Goal: Information Seeking & Learning: Understand process/instructions

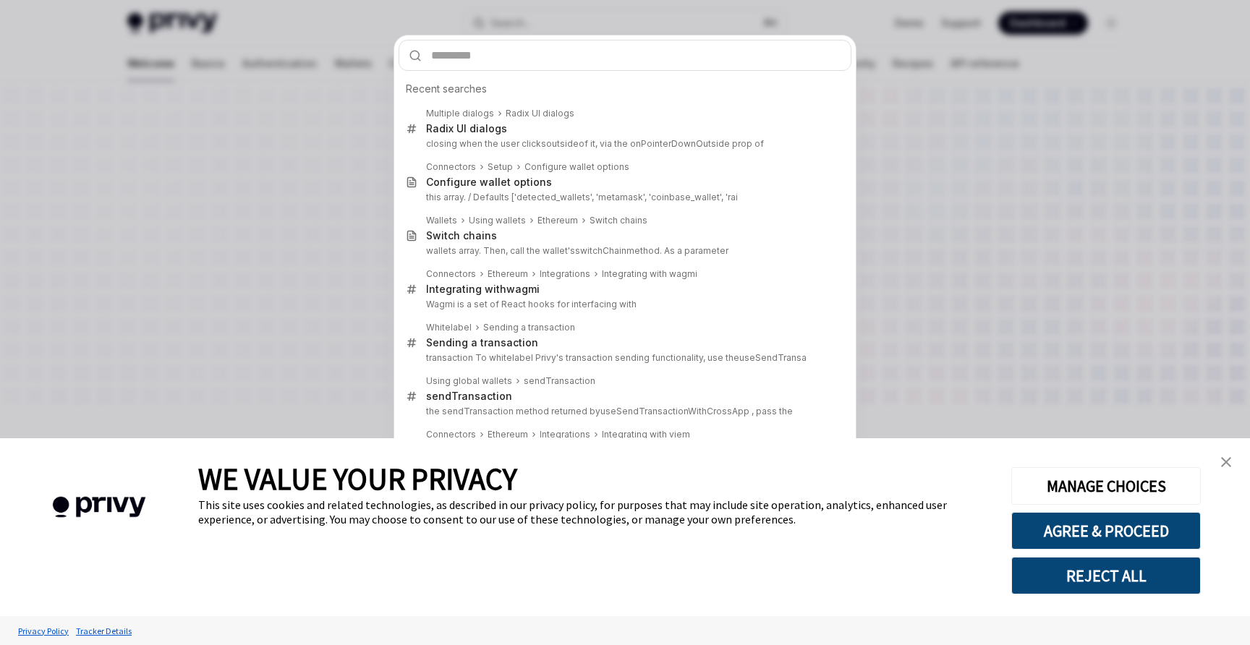
type input "**********"
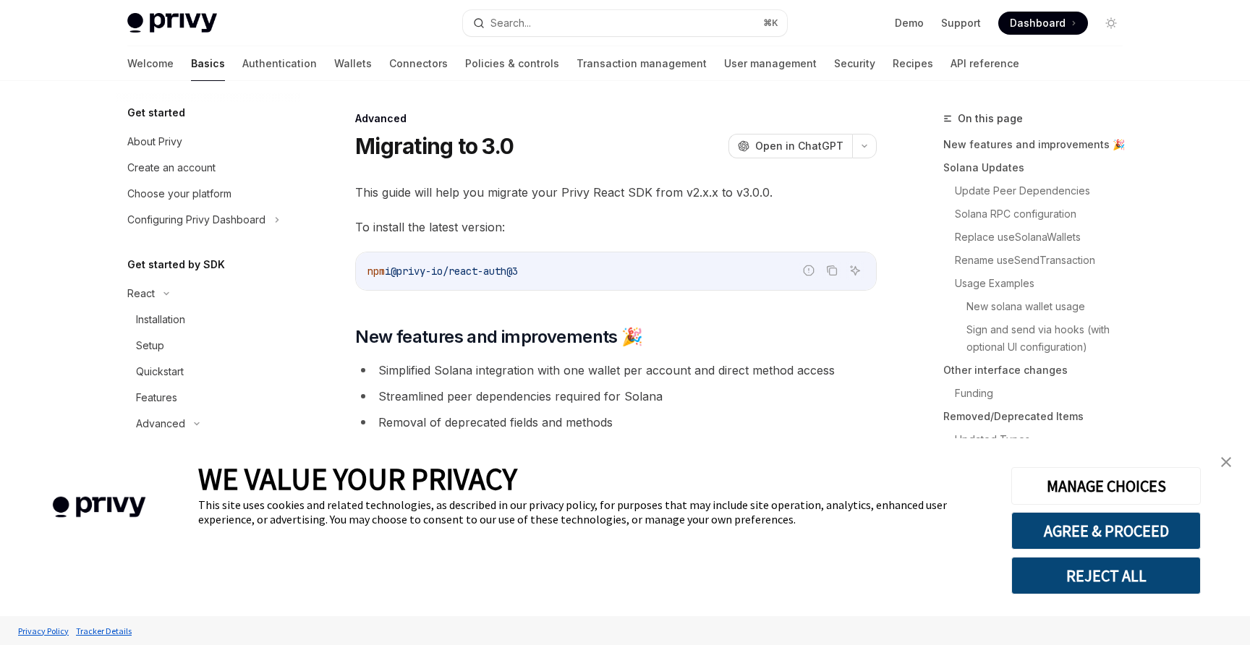
scroll to position [1304, 0]
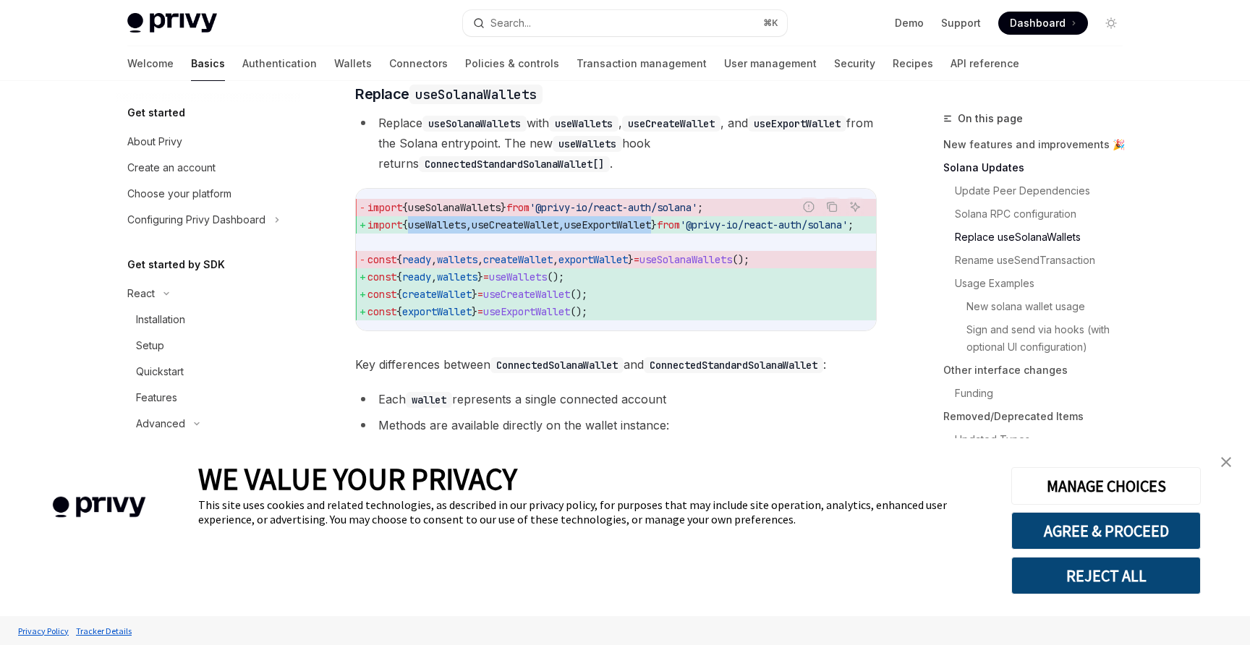
drag, startPoint x: 415, startPoint y: 251, endPoint x: 683, endPoint y: 255, distance: 268.5
click at [683, 234] on span "import { useWallets , useCreateWallet , useExportWallet } from '@privy-io/react…" at bounding box center [628, 224] width 521 height 17
copy span "useWallets , useCreateWallet , useExportWallet"
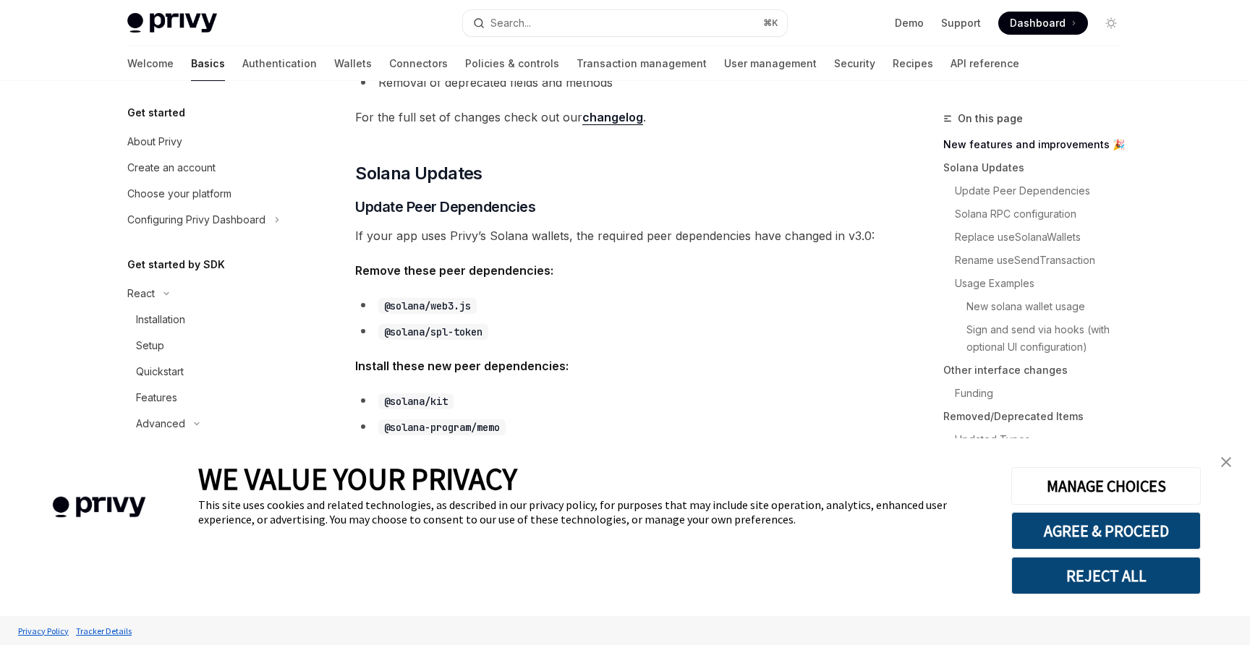
scroll to position [327, 0]
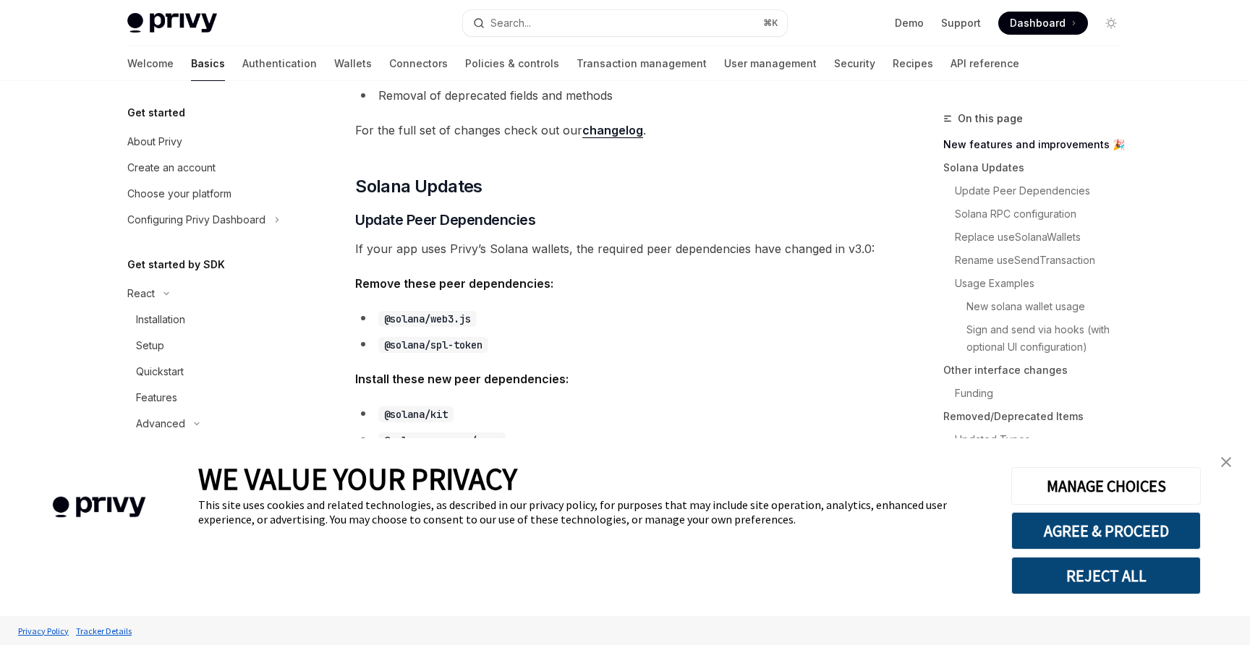
click at [1229, 462] on img "close banner" at bounding box center [1226, 462] width 10 height 10
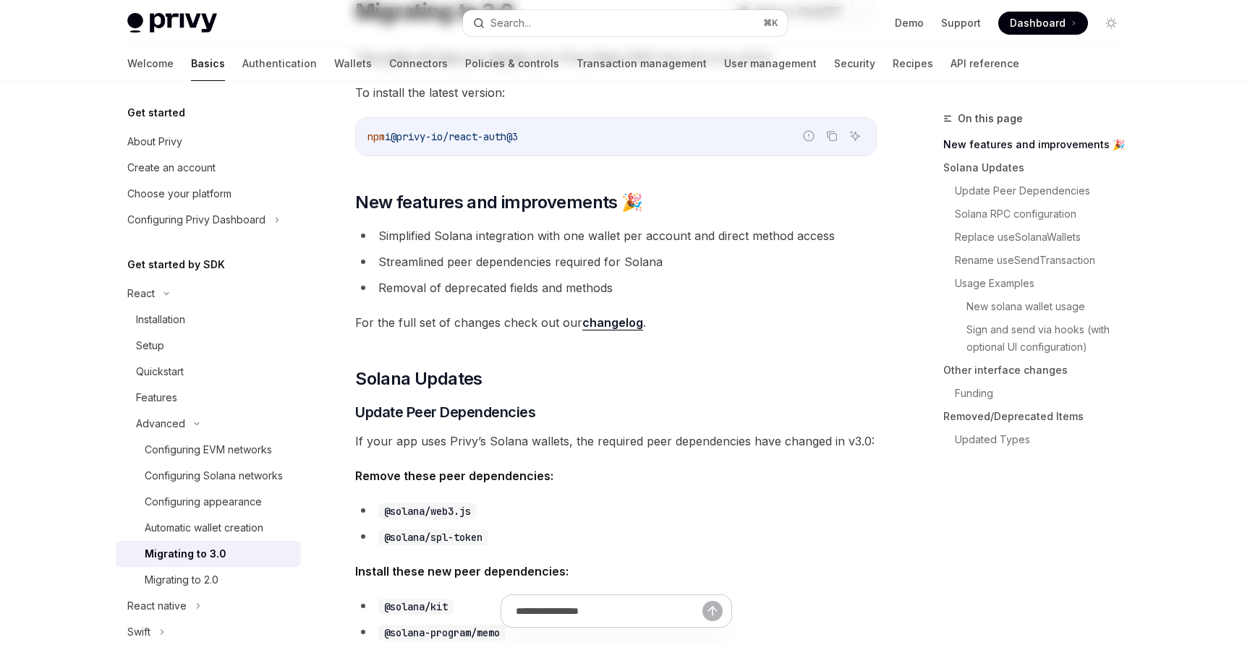
scroll to position [0, 0]
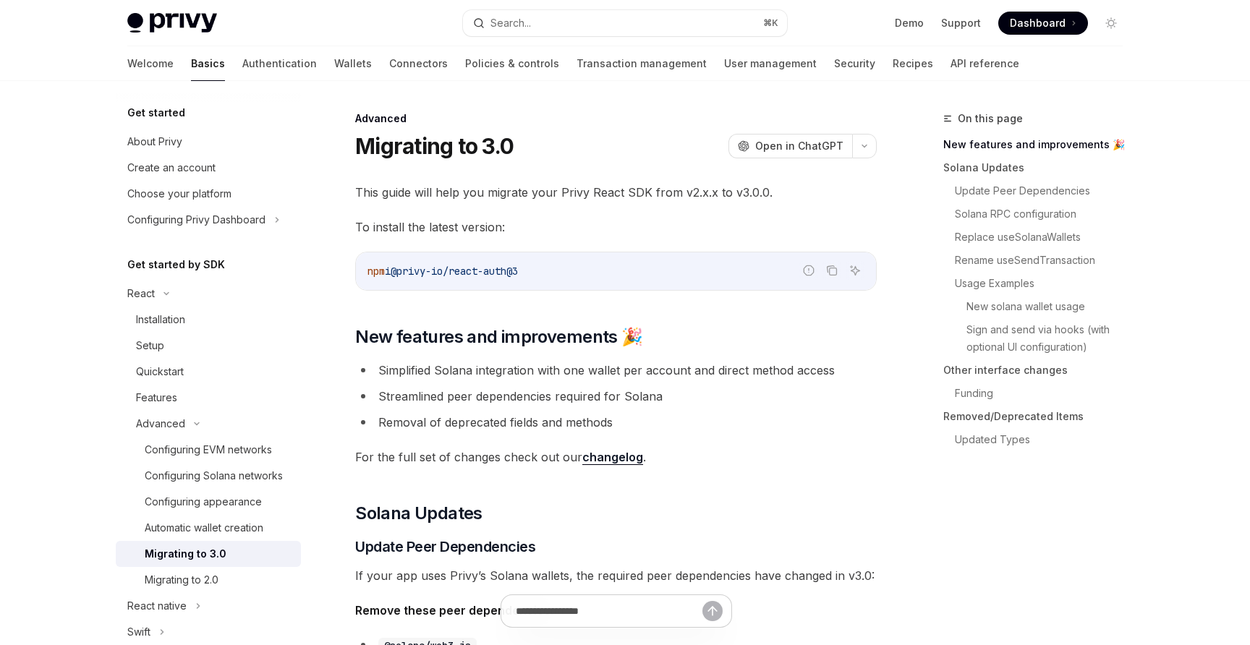
drag, startPoint x: 405, startPoint y: 274, endPoint x: 554, endPoint y: 274, distance: 149.8
click at [555, 274] on code "npm i @privy-io/react-auth@3" at bounding box center [616, 271] width 497 height 17
copy span "@privy-io/react-auth@3"
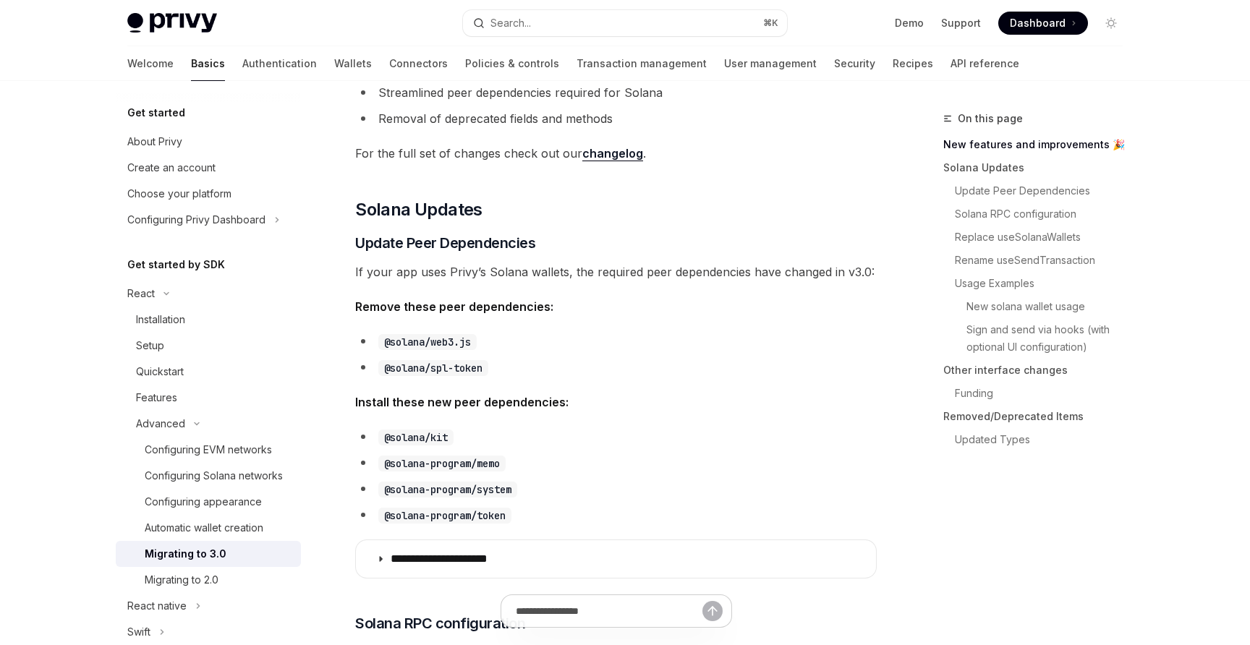
scroll to position [321, 0]
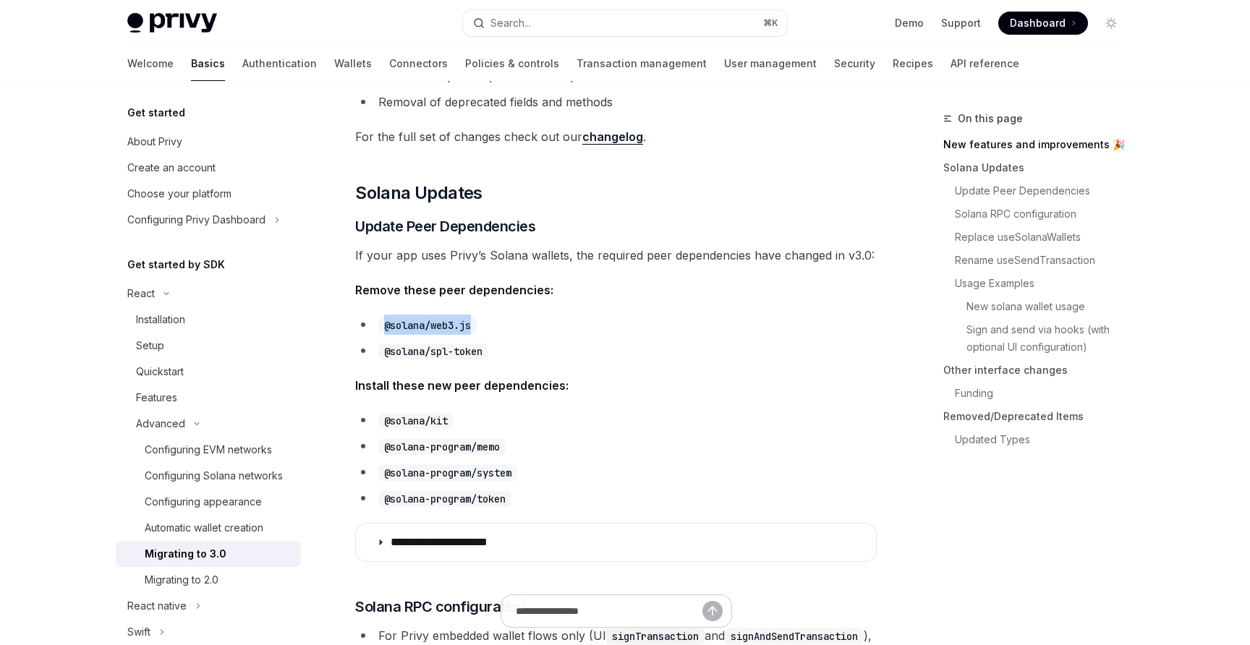
drag, startPoint x: 385, startPoint y: 327, endPoint x: 488, endPoint y: 328, distance: 103.5
click at [488, 328] on li "@solana/web3.js" at bounding box center [616, 325] width 522 height 20
copy code "@solana/web3.js"
drag, startPoint x: 384, startPoint y: 352, endPoint x: 490, endPoint y: 349, distance: 106.4
click at [488, 349] on code "@solana/spl-token" at bounding box center [433, 352] width 110 height 16
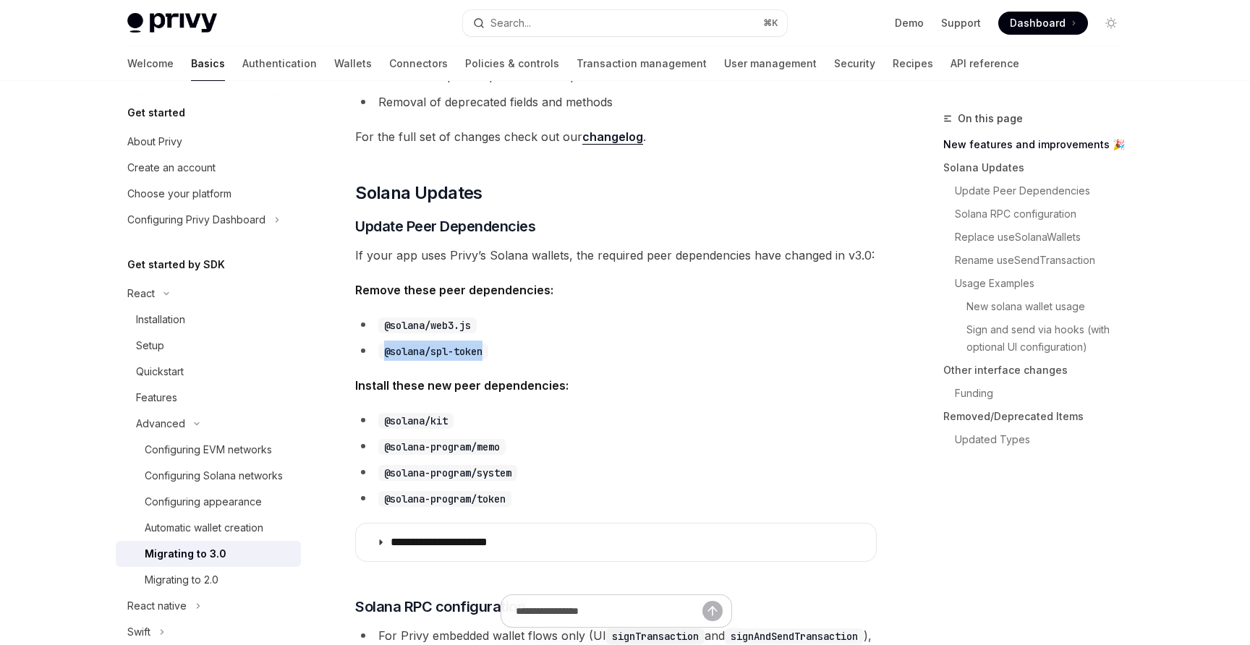
copy code "@solana/spl-token"
drag, startPoint x: 384, startPoint y: 422, endPoint x: 452, endPoint y: 423, distance: 68.0
click at [452, 423] on code "@solana/kit" at bounding box center [415, 421] width 75 height 16
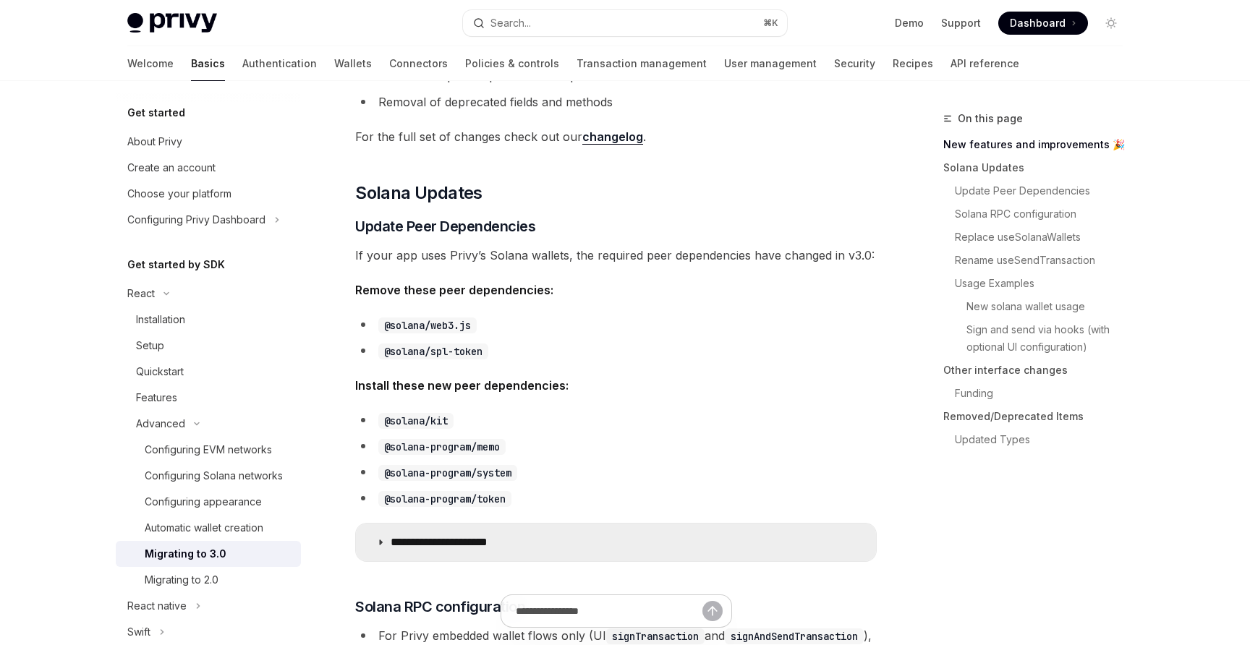
click at [385, 542] on summary "**********" at bounding box center [616, 543] width 520 height 38
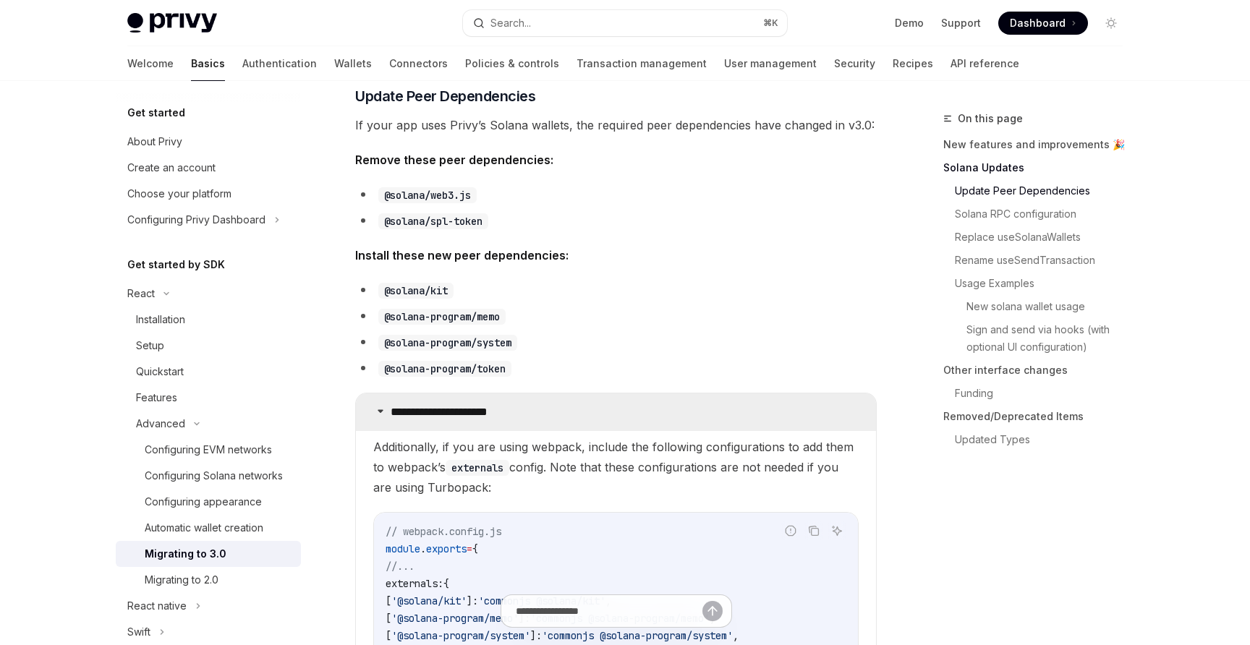
scroll to position [449, 0]
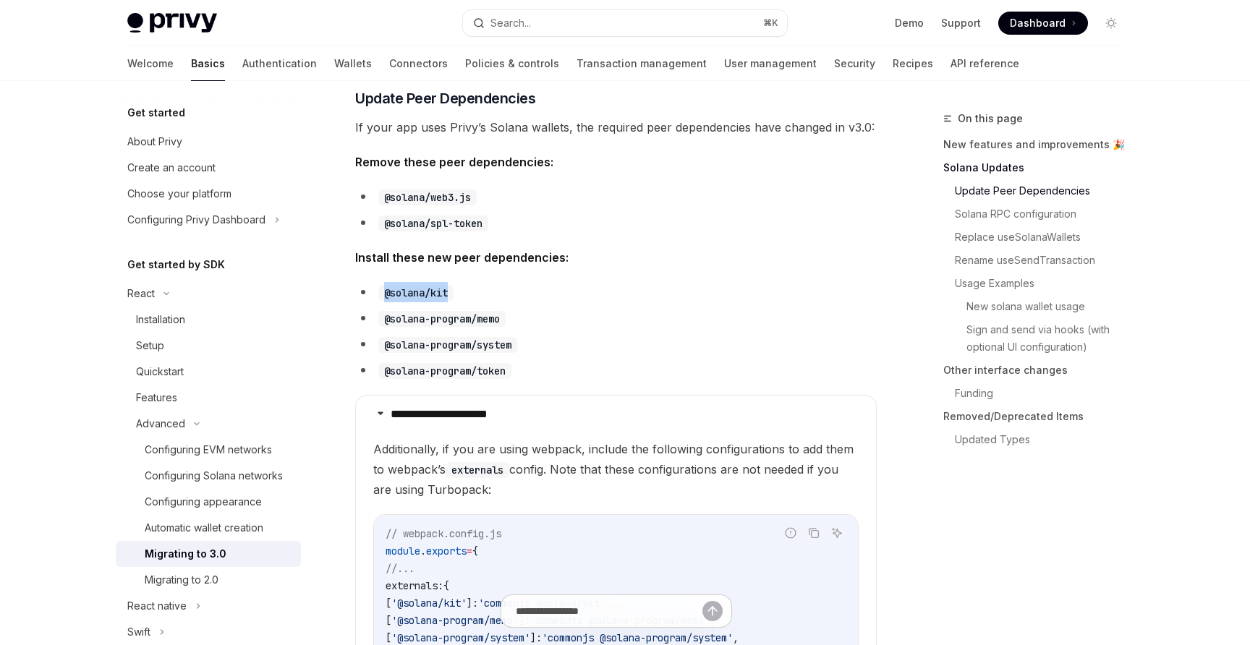
drag, startPoint x: 383, startPoint y: 290, endPoint x: 457, endPoint y: 292, distance: 74.5
click at [457, 292] on li "@solana/kit" at bounding box center [616, 292] width 522 height 20
copy code "@solana/kit"
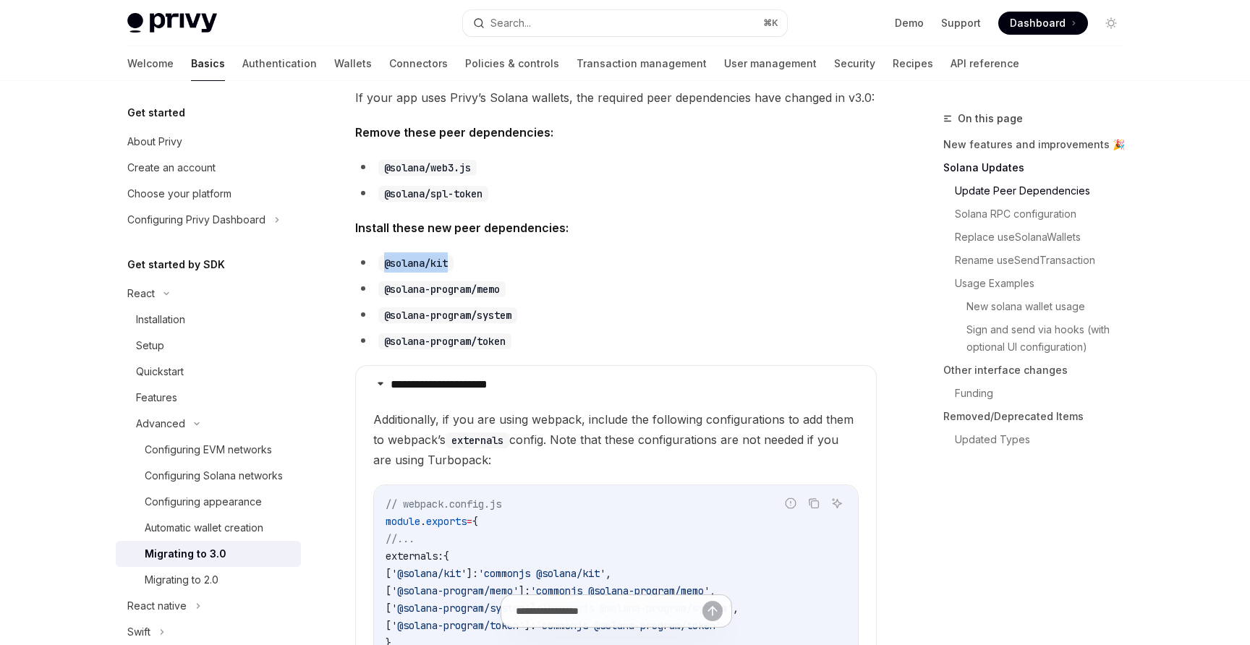
scroll to position [468, 0]
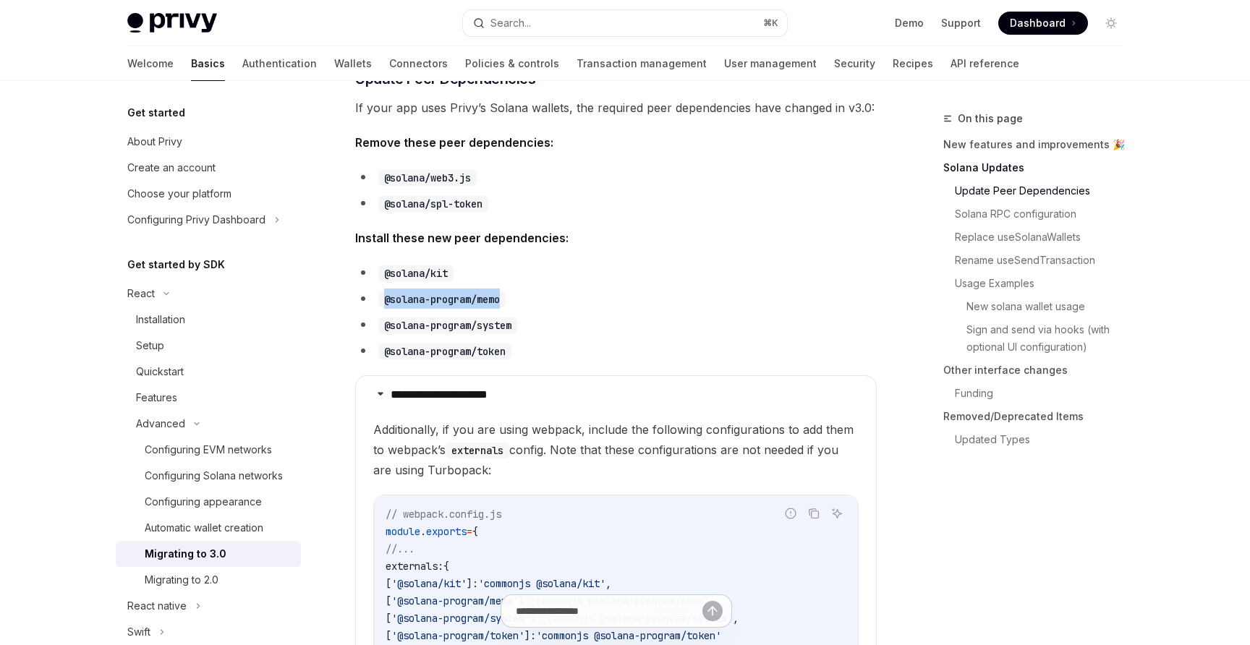
drag, startPoint x: 384, startPoint y: 301, endPoint x: 541, endPoint y: 302, distance: 157.8
click at [541, 302] on li "@solana-program/memo" at bounding box center [616, 299] width 522 height 20
copy code "@solana-program/memo"
click at [408, 326] on code "@solana-program/system" at bounding box center [447, 326] width 139 height 16
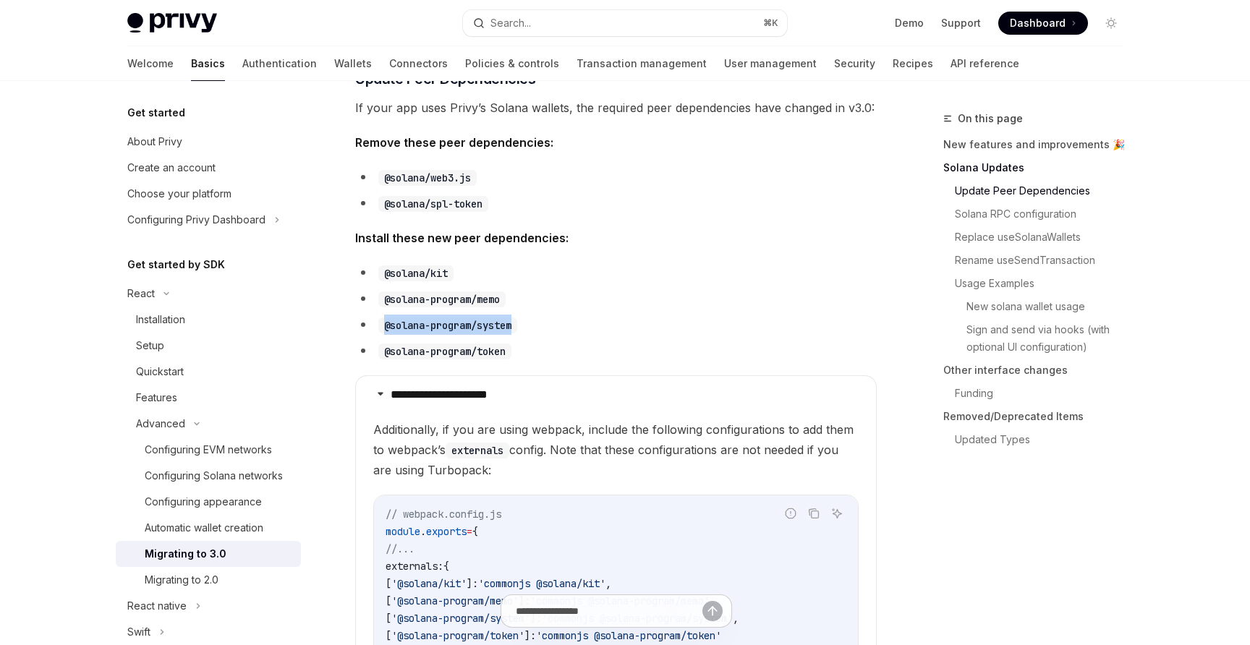
click at [408, 326] on code "@solana-program/system" at bounding box center [447, 326] width 139 height 16
copy ul "@solana-program/system"
click at [425, 352] on code "@solana-program/token" at bounding box center [444, 352] width 133 height 16
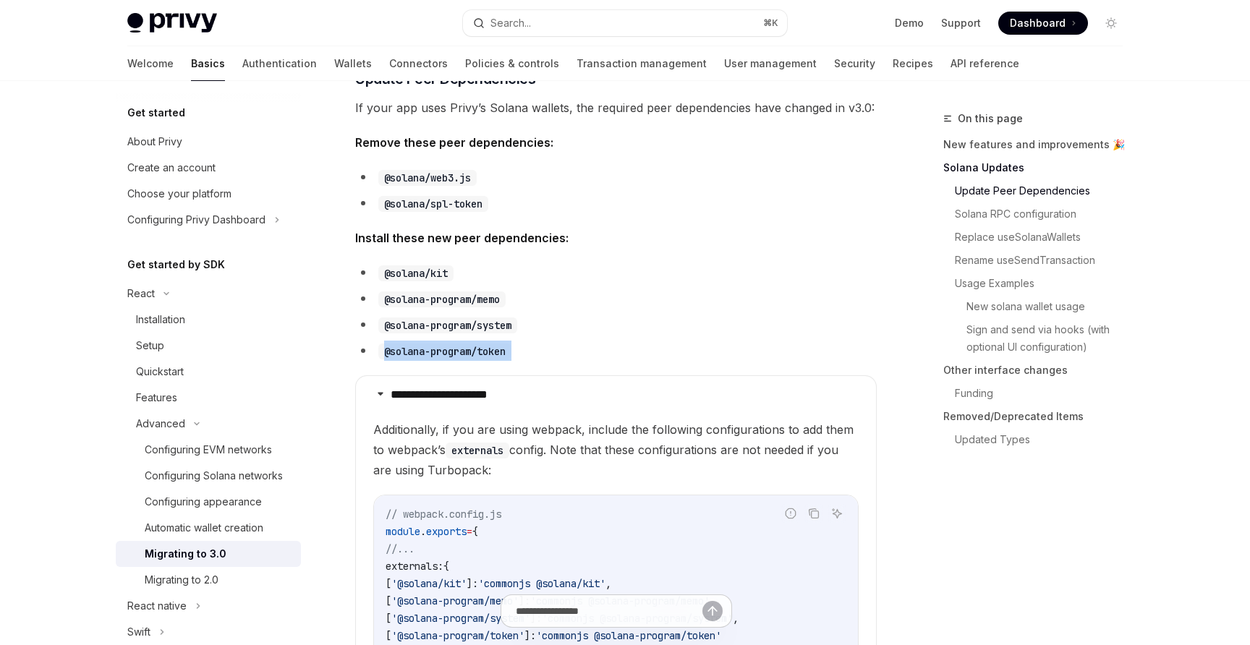
copy div "@solana-program/token"
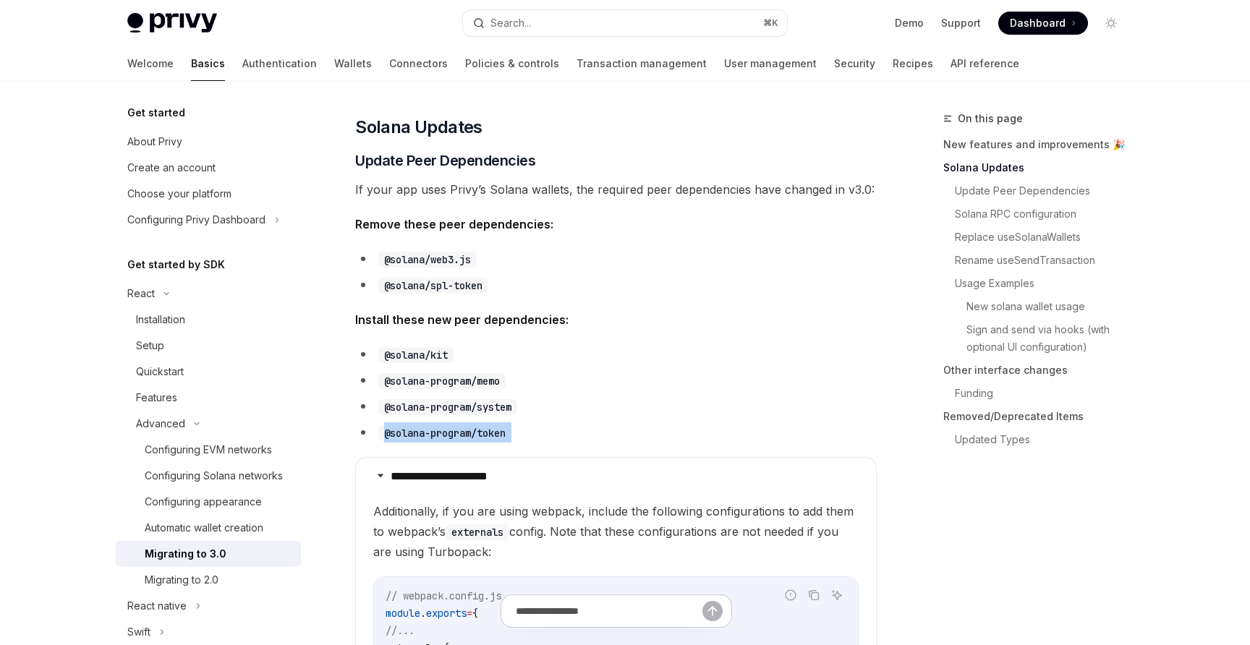
scroll to position [327, 0]
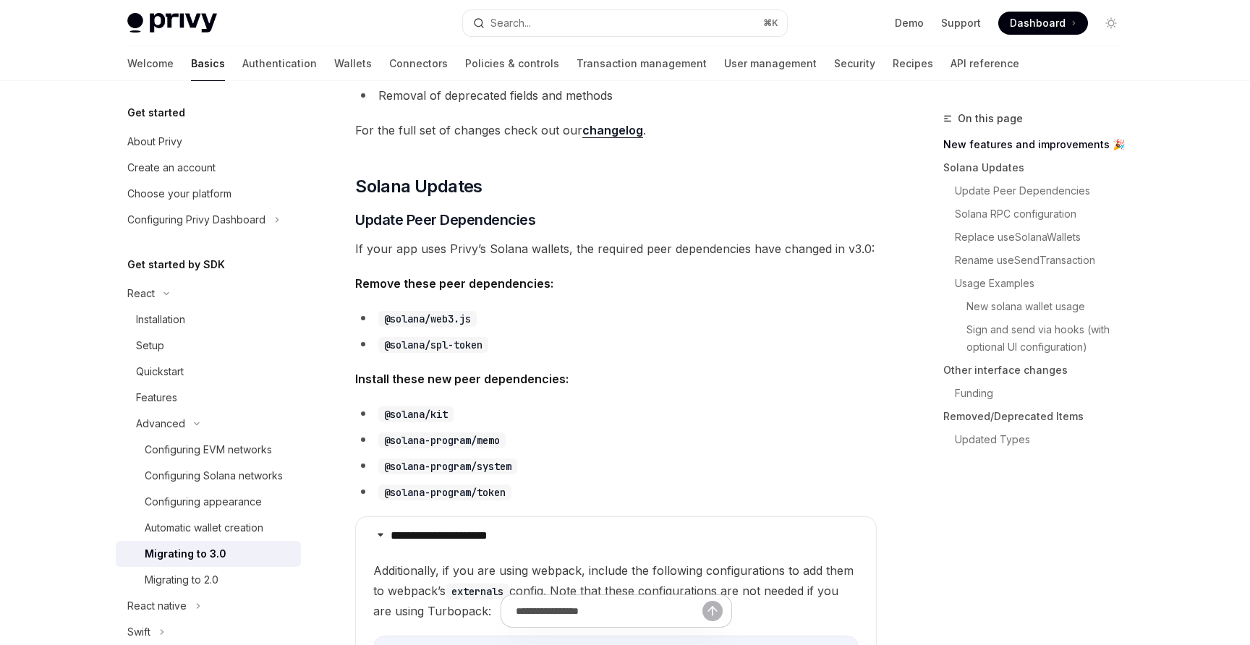
click at [517, 378] on strong "Install these new peer dependencies:" at bounding box center [461, 379] width 213 height 14
click at [412, 318] on code "@solana/web3.js" at bounding box center [427, 319] width 98 height 16
copy code "solana"
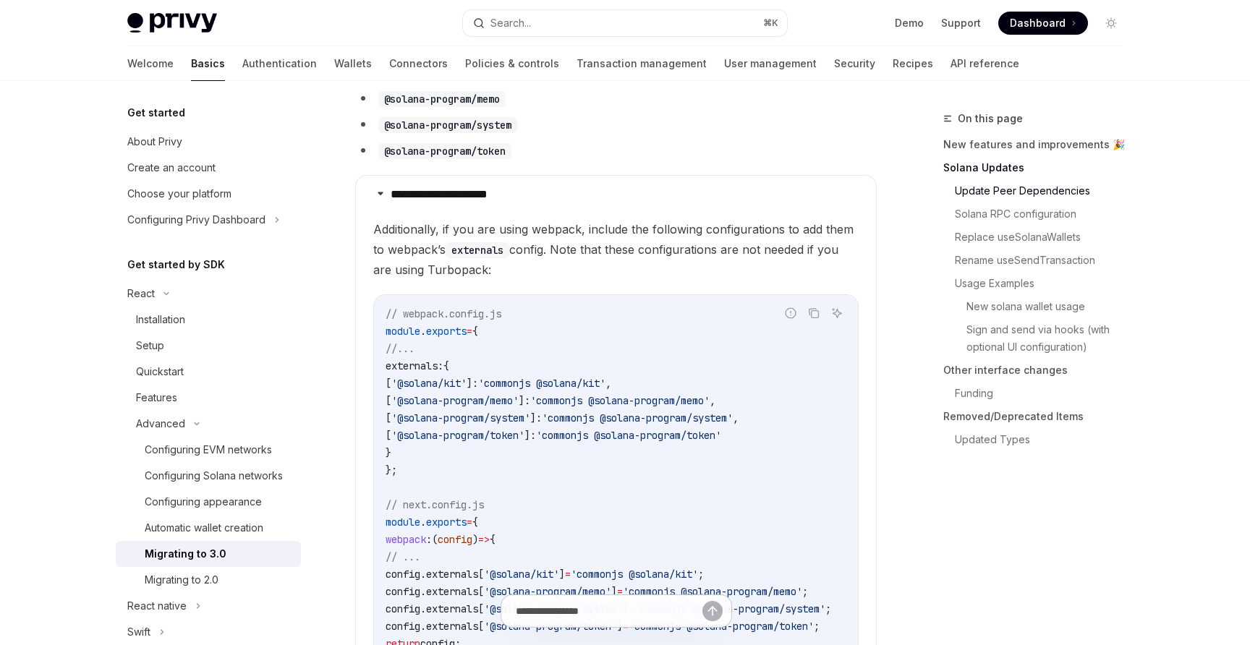
scroll to position [708, 0]
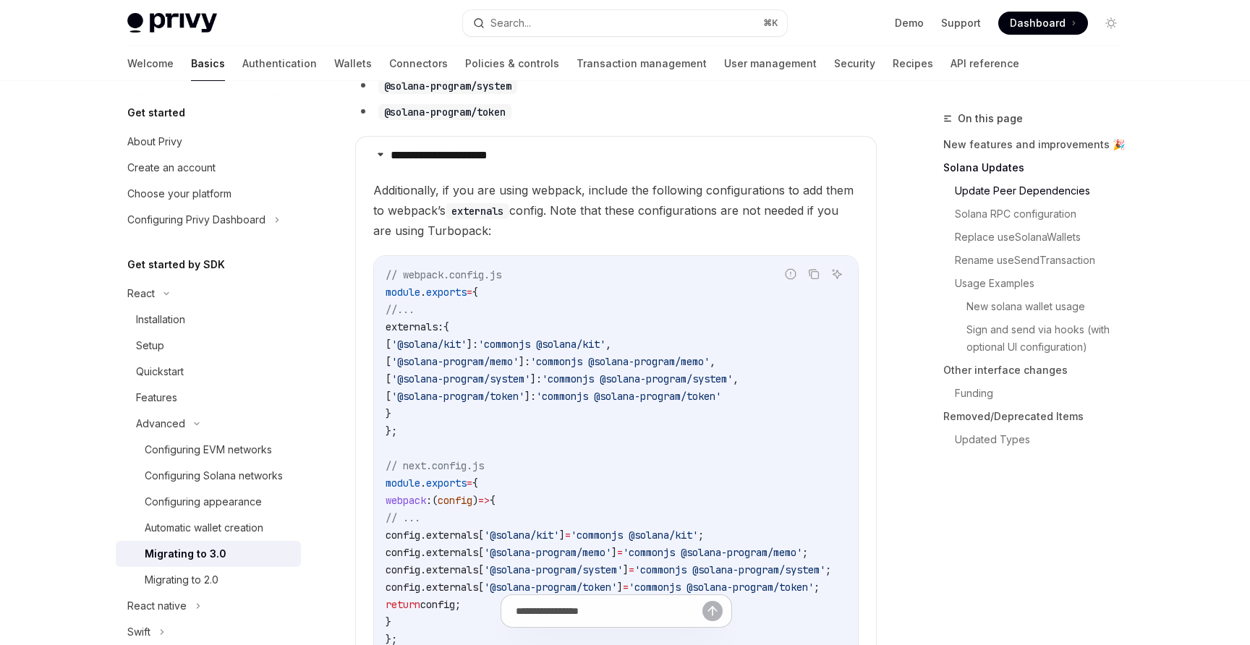
drag, startPoint x: 399, startPoint y: 328, endPoint x: 465, endPoint y: 412, distance: 106.7
click at [465, 412] on code "// webpack.config.js module . exports = { //... externals: { [ '@solana/kit' ]:…" at bounding box center [626, 457] width 480 height 382
copy code "externals: { [ '@solana/kit' ]: 'commonjs @solana/kit' , [ '@solana-program/mem…"
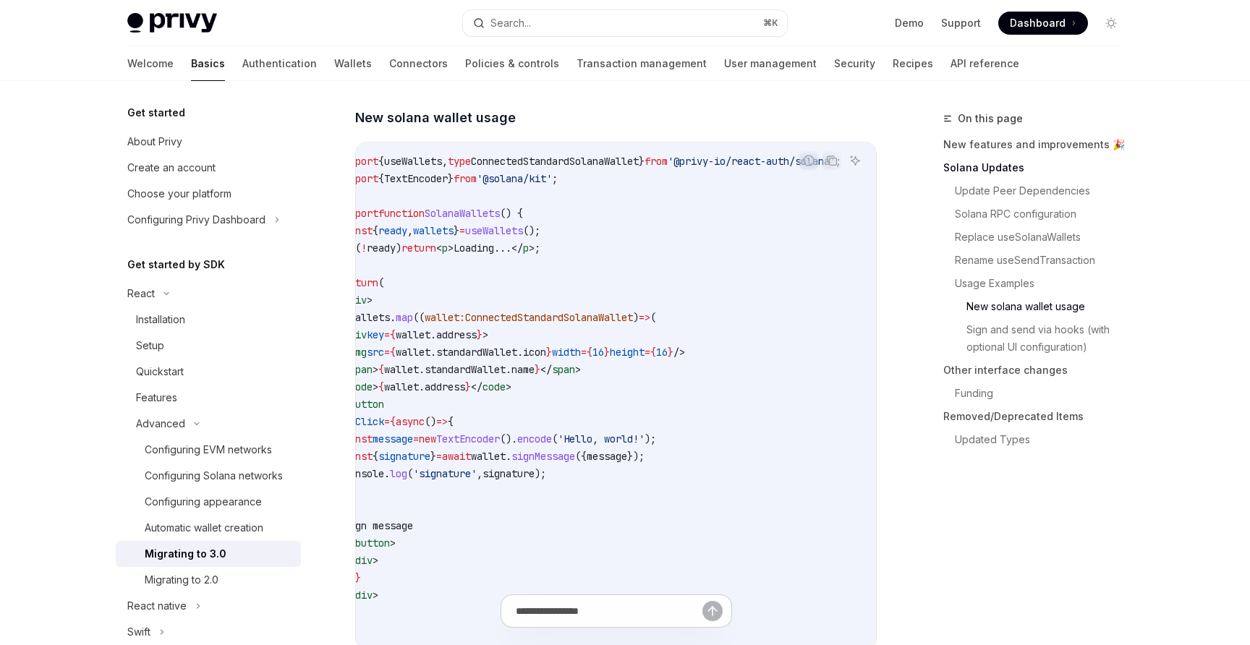
scroll to position [0, 0]
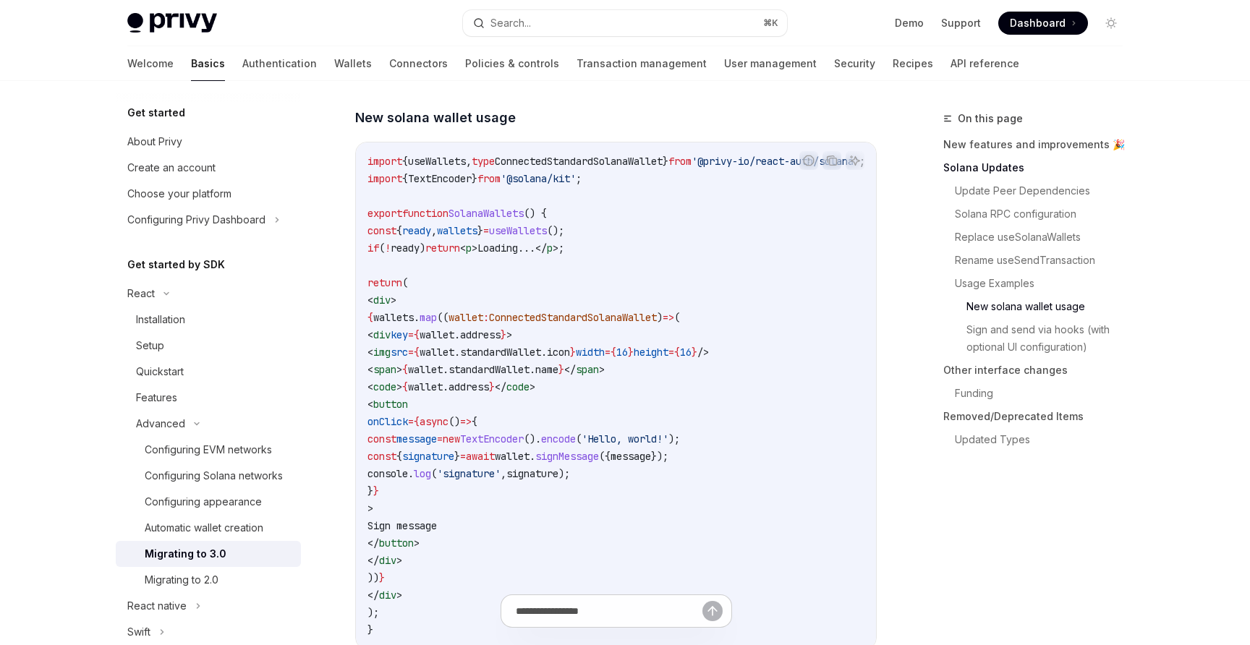
click at [442, 185] on span "TextEncoder" at bounding box center [440, 178] width 64 height 13
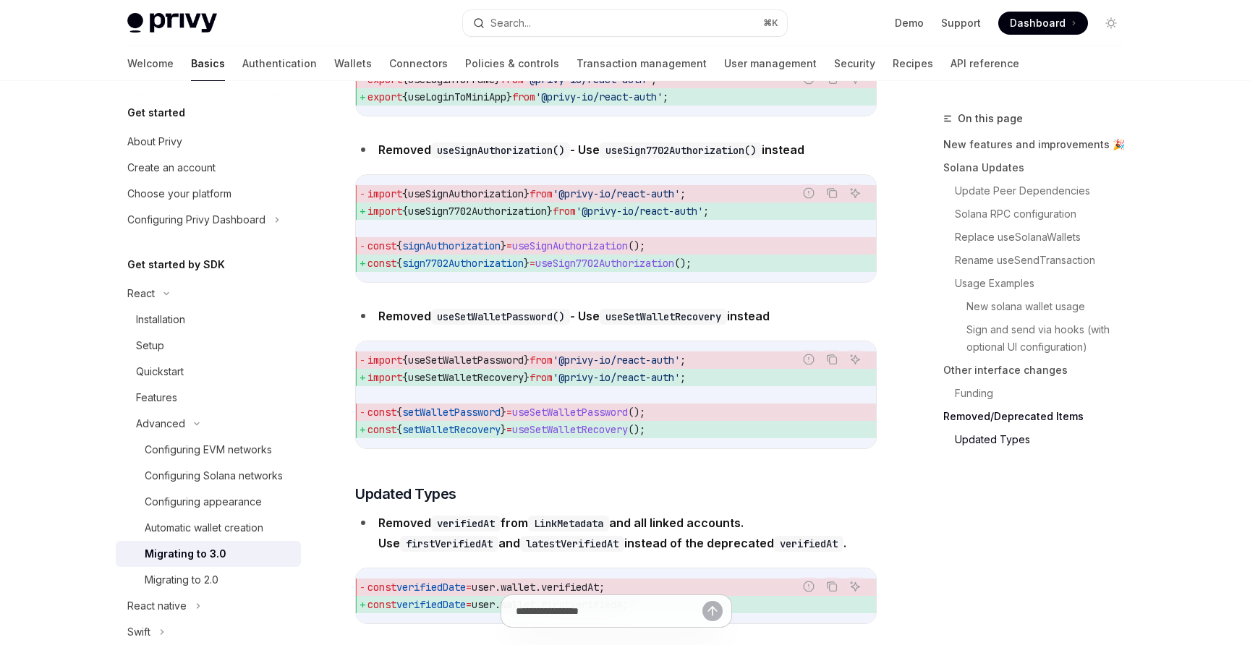
scroll to position [6788, 0]
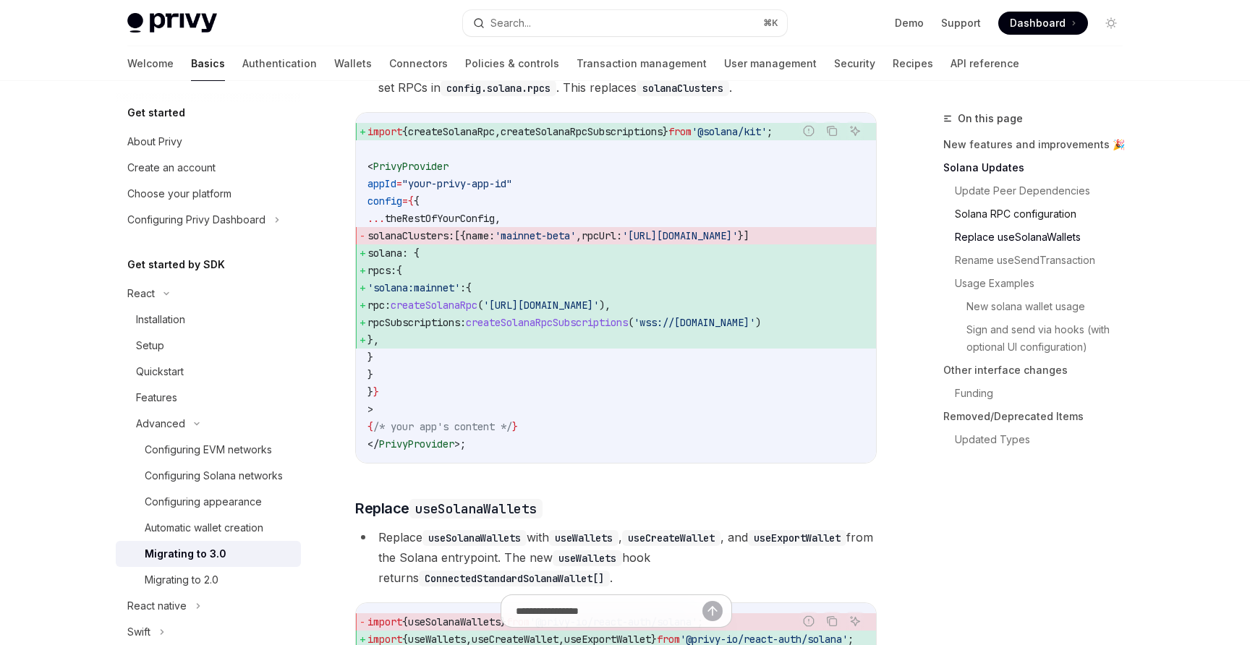
click at [1051, 212] on link "Solana RPC configuration" at bounding box center [1039, 214] width 191 height 23
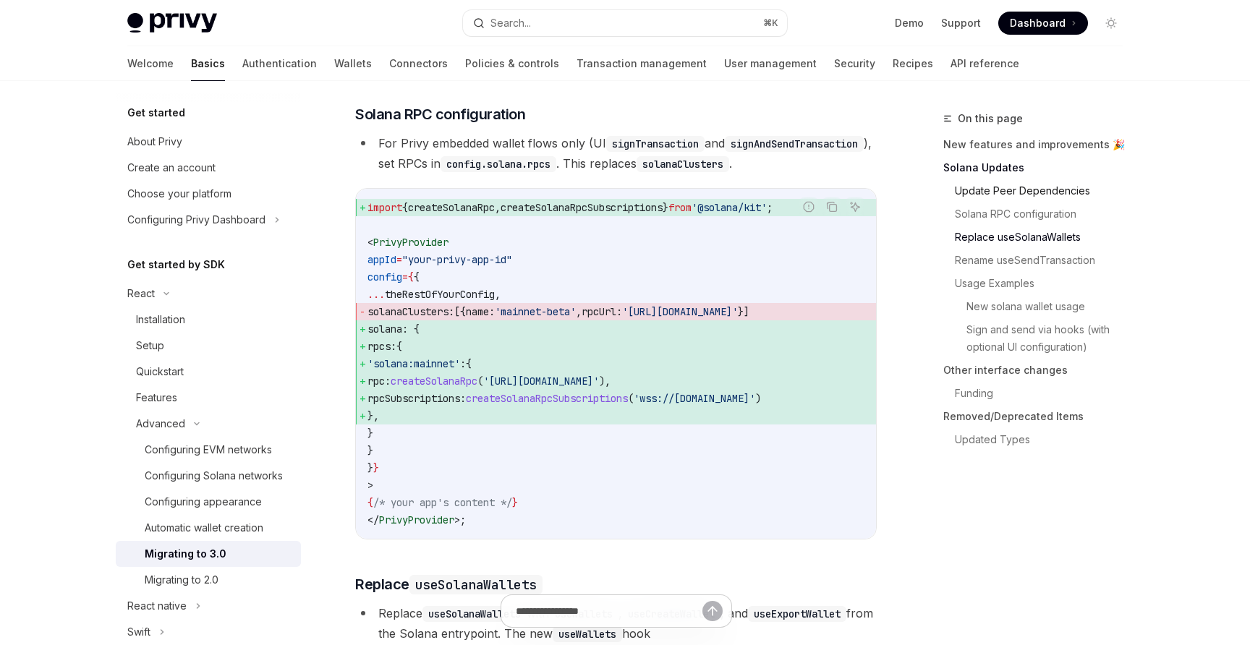
click at [1035, 194] on link "Update Peer Dependencies" at bounding box center [1039, 190] width 191 height 23
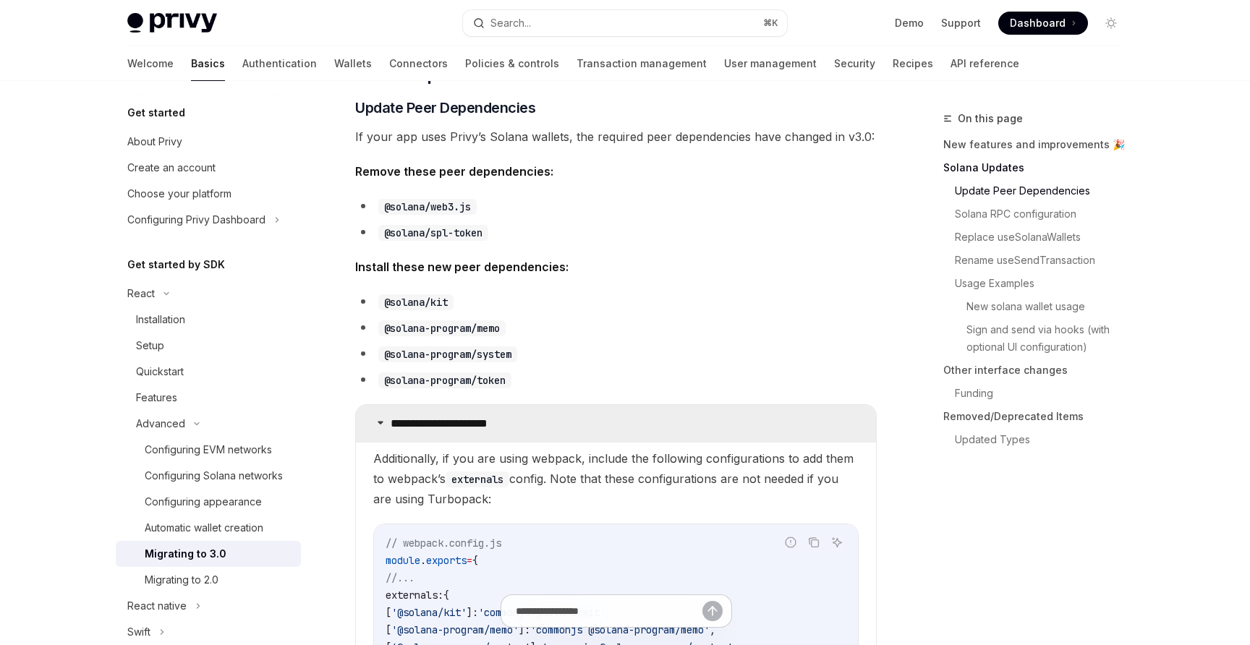
scroll to position [427, 0]
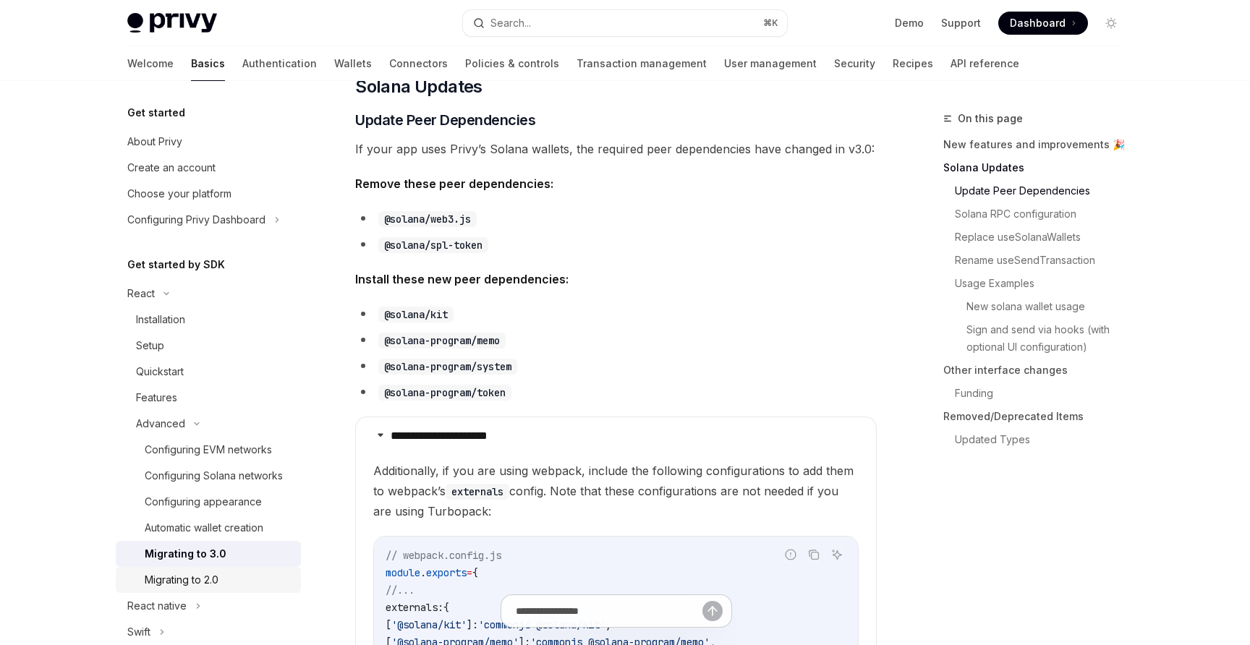
click at [234, 580] on div "Migrating to 2.0" at bounding box center [219, 580] width 148 height 17
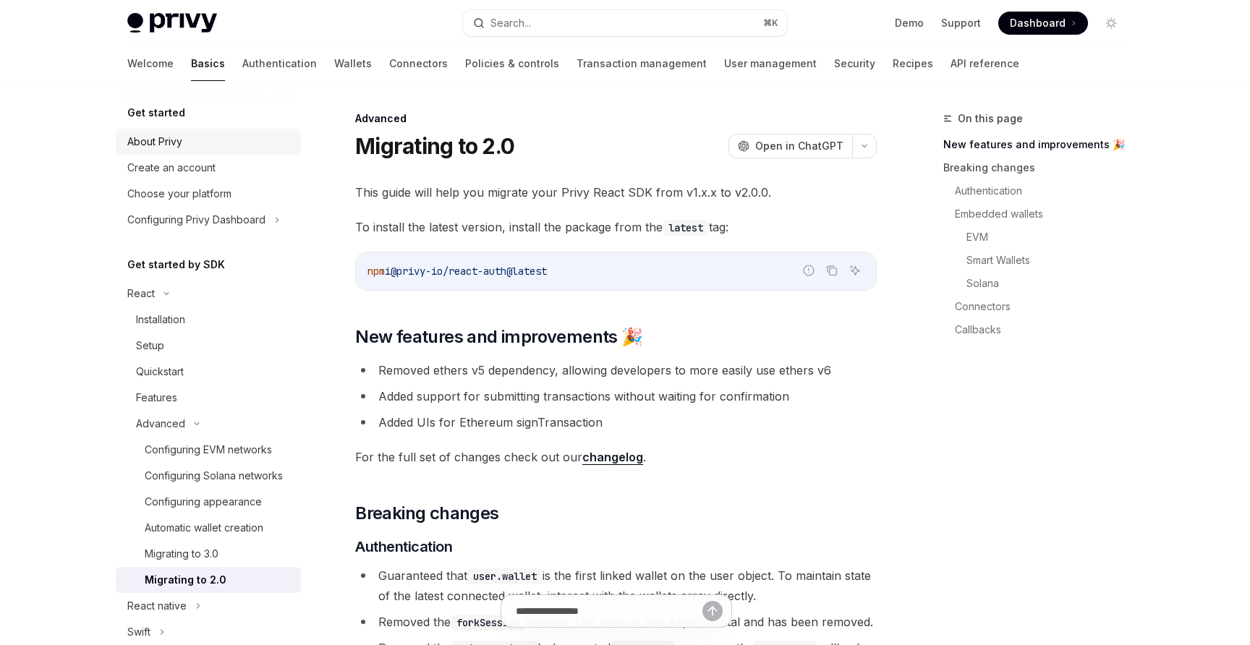
click at [224, 145] on div "About Privy" at bounding box center [209, 141] width 165 height 17
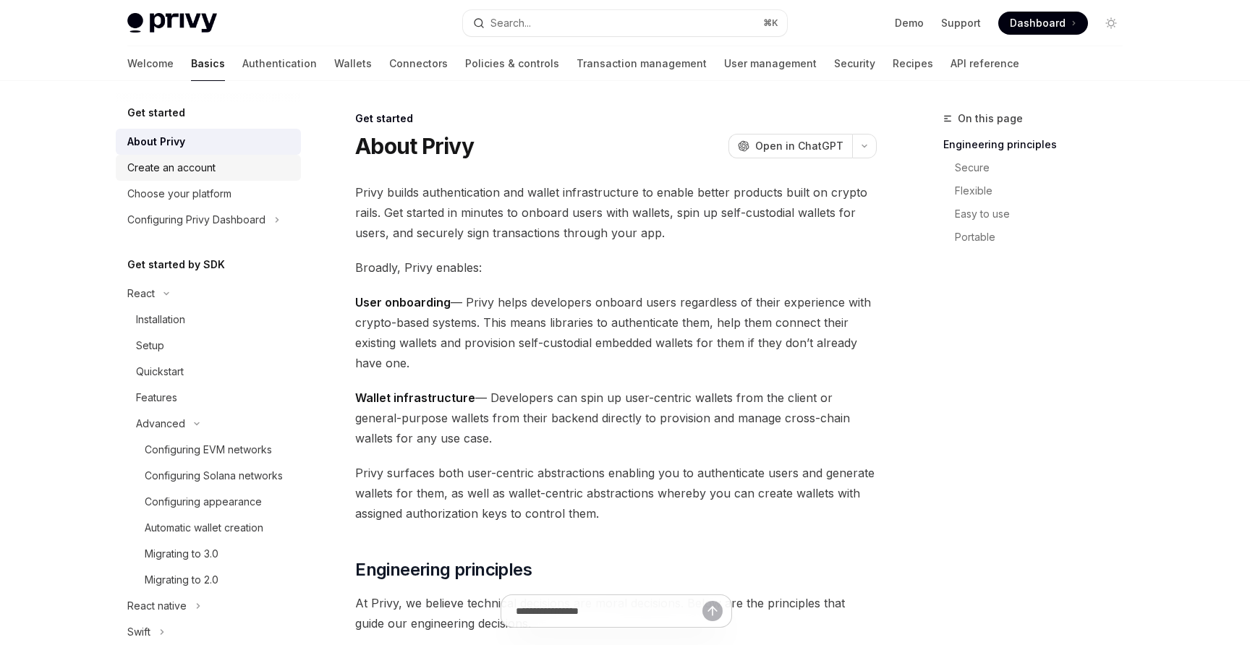
click at [225, 161] on div "Create an account" at bounding box center [209, 167] width 165 height 17
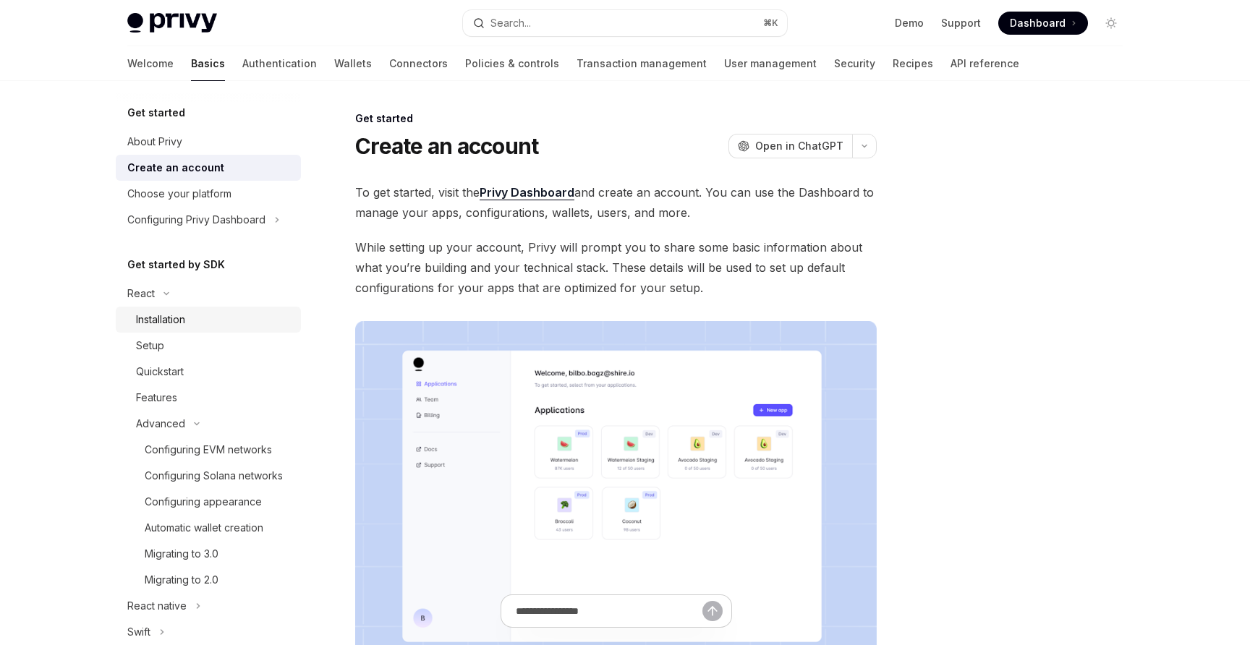
click at [213, 313] on div "Installation" at bounding box center [214, 319] width 156 height 17
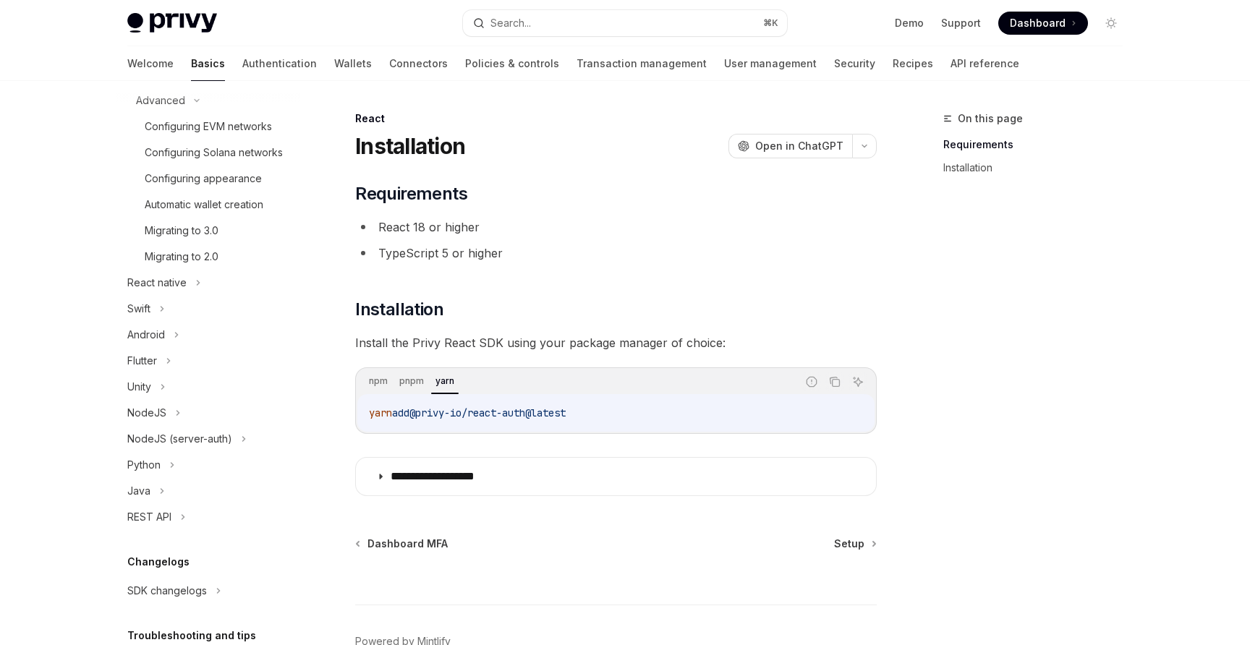
scroll to position [437, 0]
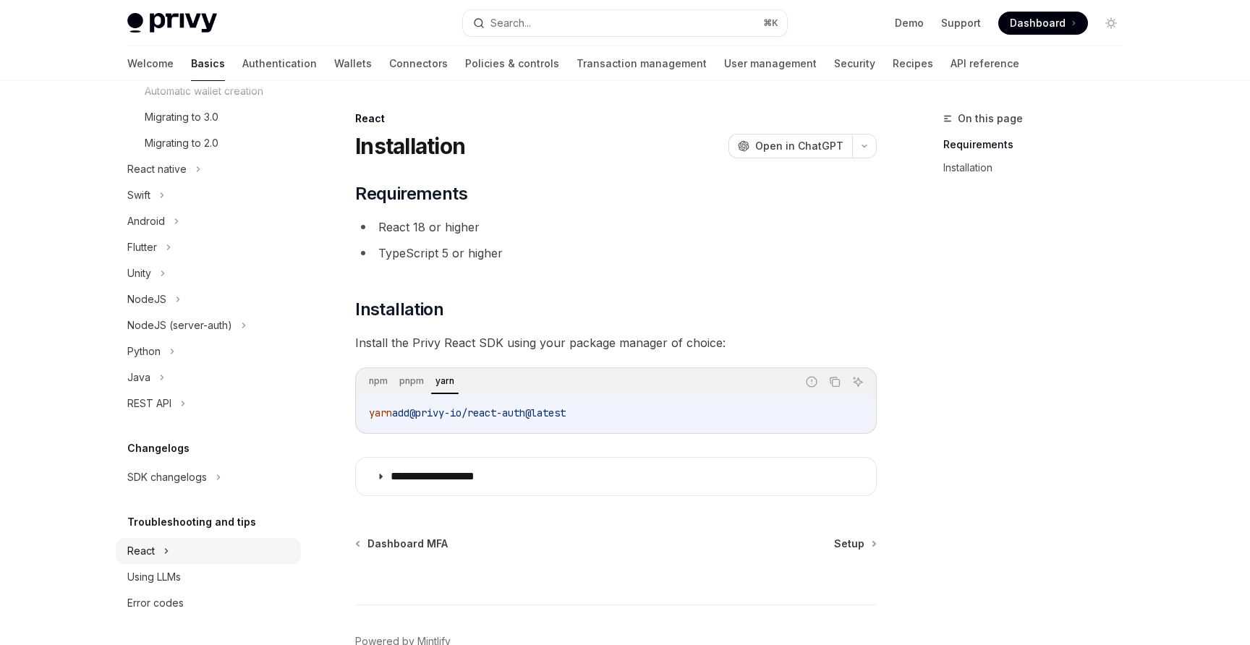
click at [160, 559] on button "React" at bounding box center [208, 551] width 185 height 26
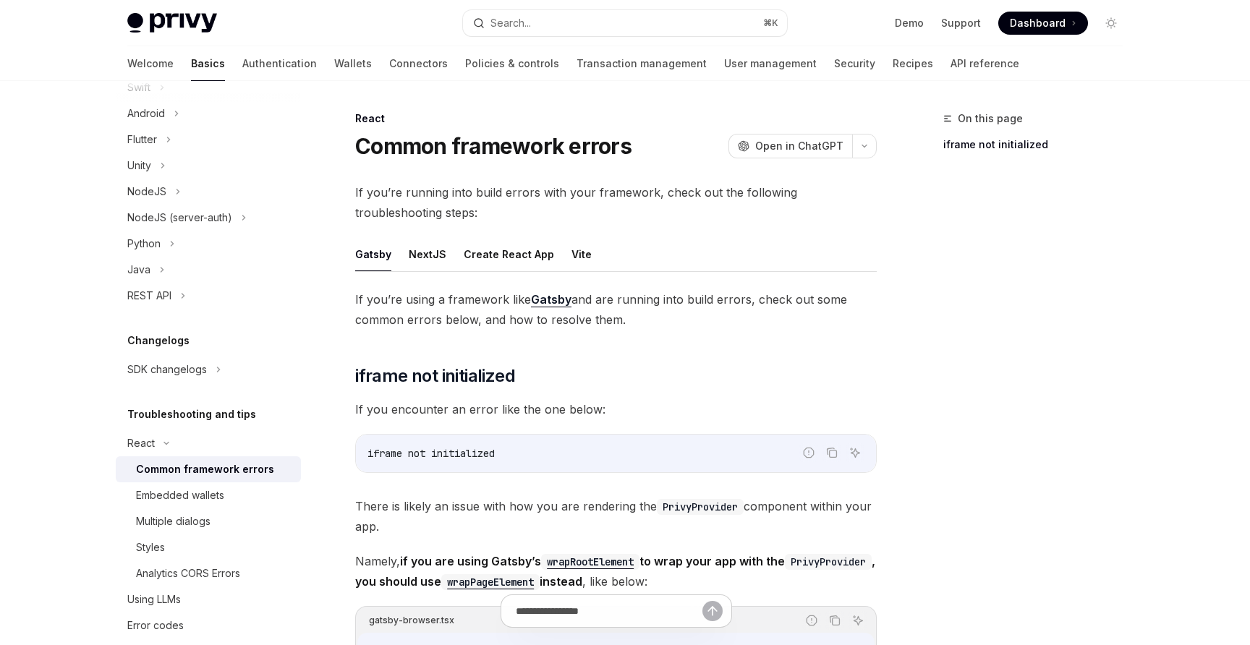
scroll to position [567, 0]
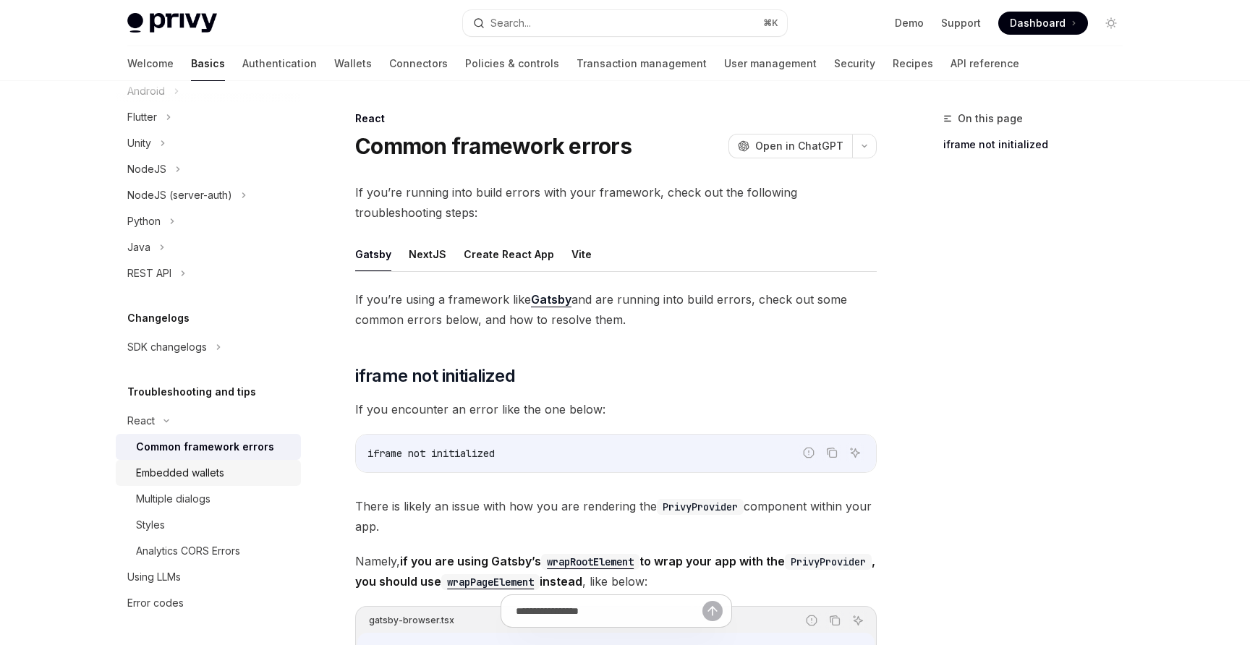
click at [208, 475] on div "Embedded wallets" at bounding box center [180, 473] width 88 height 17
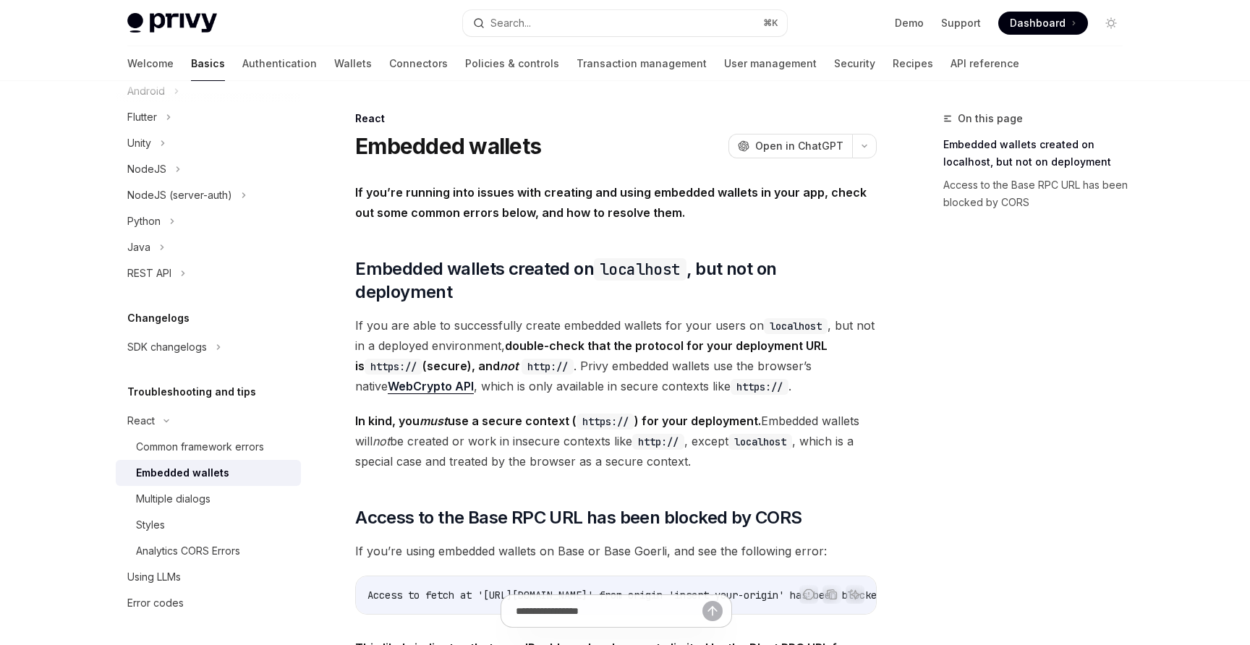
click at [561, 203] on span "If you’re running into issues with creating and using embedded wallets in your …" at bounding box center [616, 202] width 522 height 41
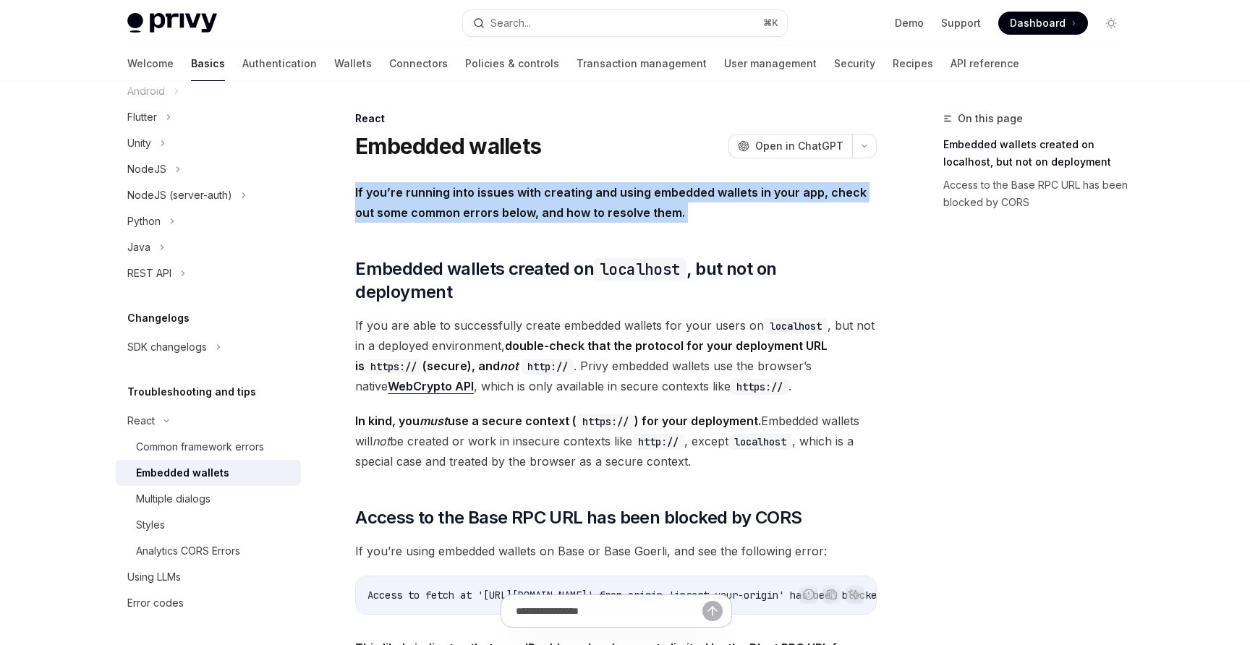
click at [561, 203] on span "If you’re running into issues with creating and using embedded wallets in your …" at bounding box center [616, 202] width 522 height 41
click at [551, 221] on div at bounding box center [551, 221] width 0 height 0
click at [556, 211] on strong "If you’re running into issues with creating and using embedded wallets in your …" at bounding box center [611, 202] width 512 height 35
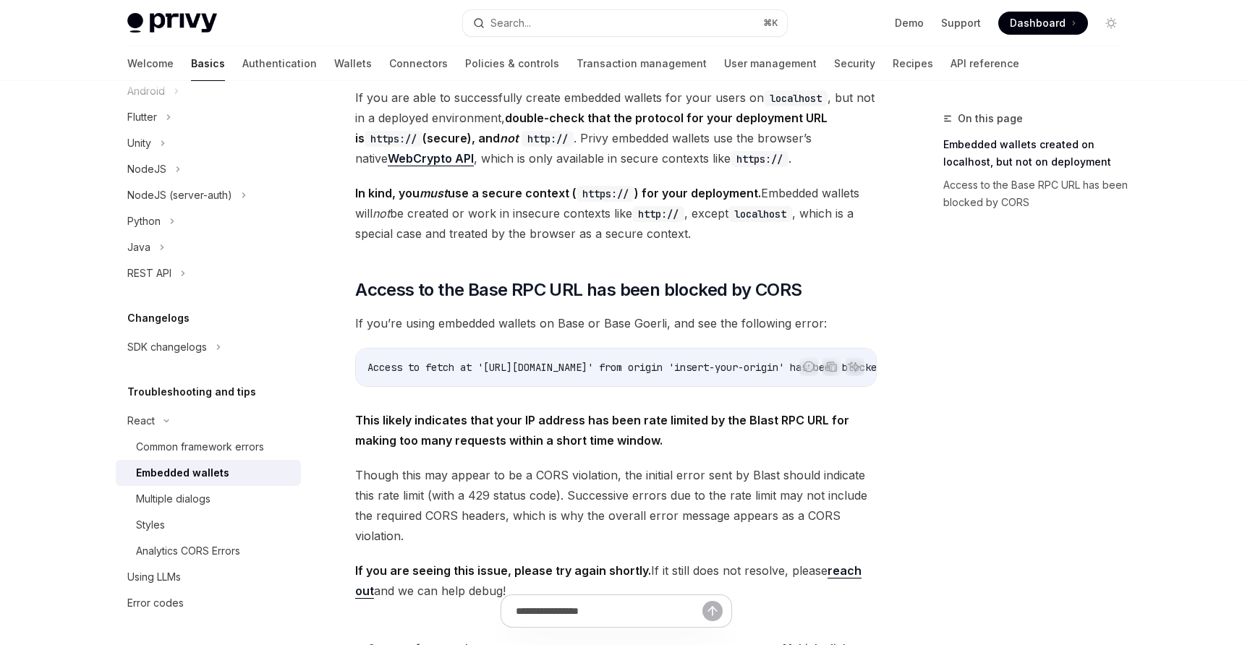
scroll to position [268, 0]
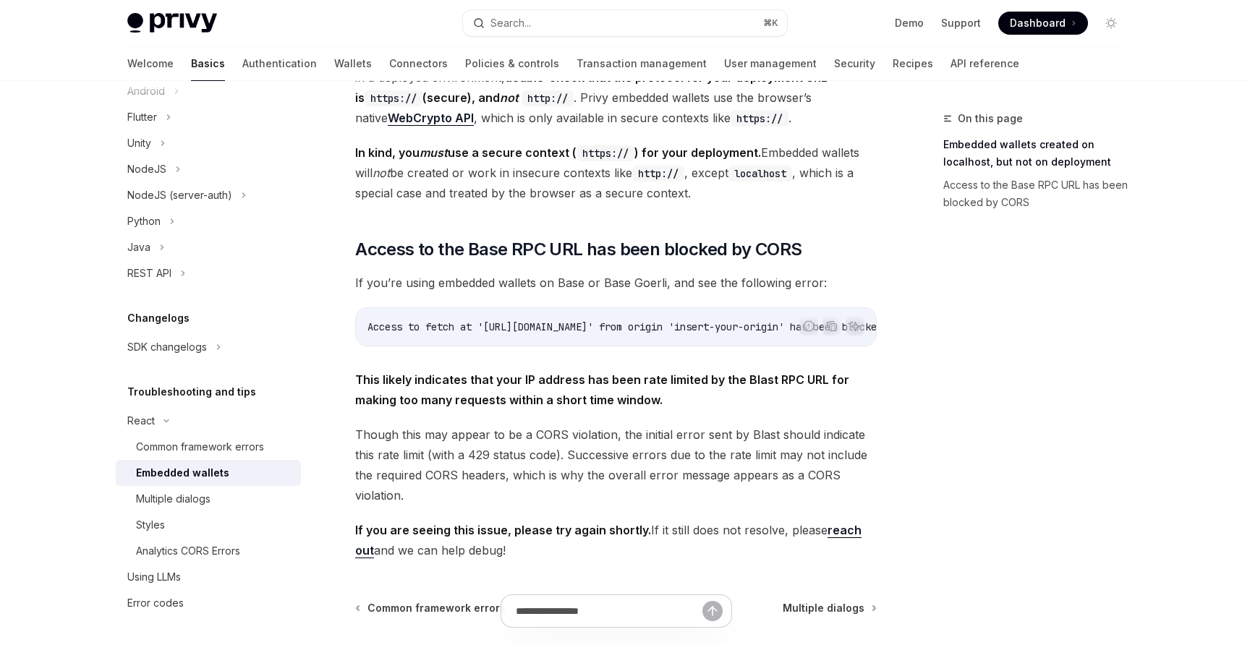
click at [543, 321] on span "Access to fetch at 'https://base-mainnet.blastapi.io/insert-api-key' from origi…" at bounding box center [677, 327] width 619 height 13
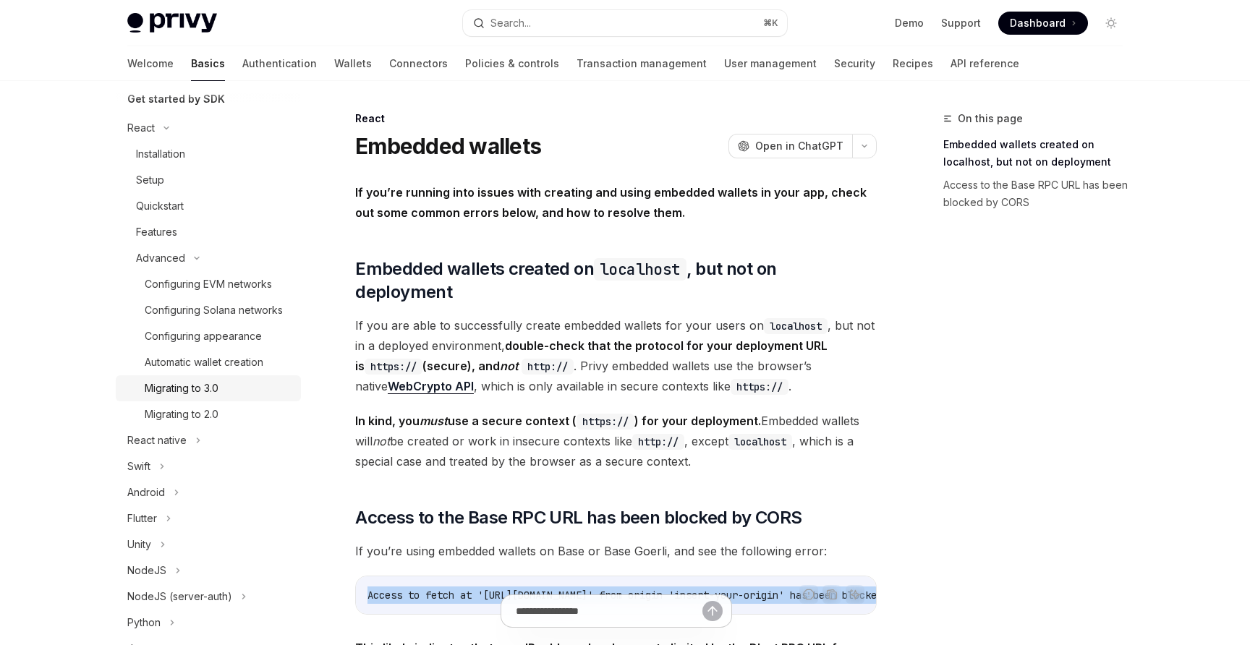
scroll to position [0, 0]
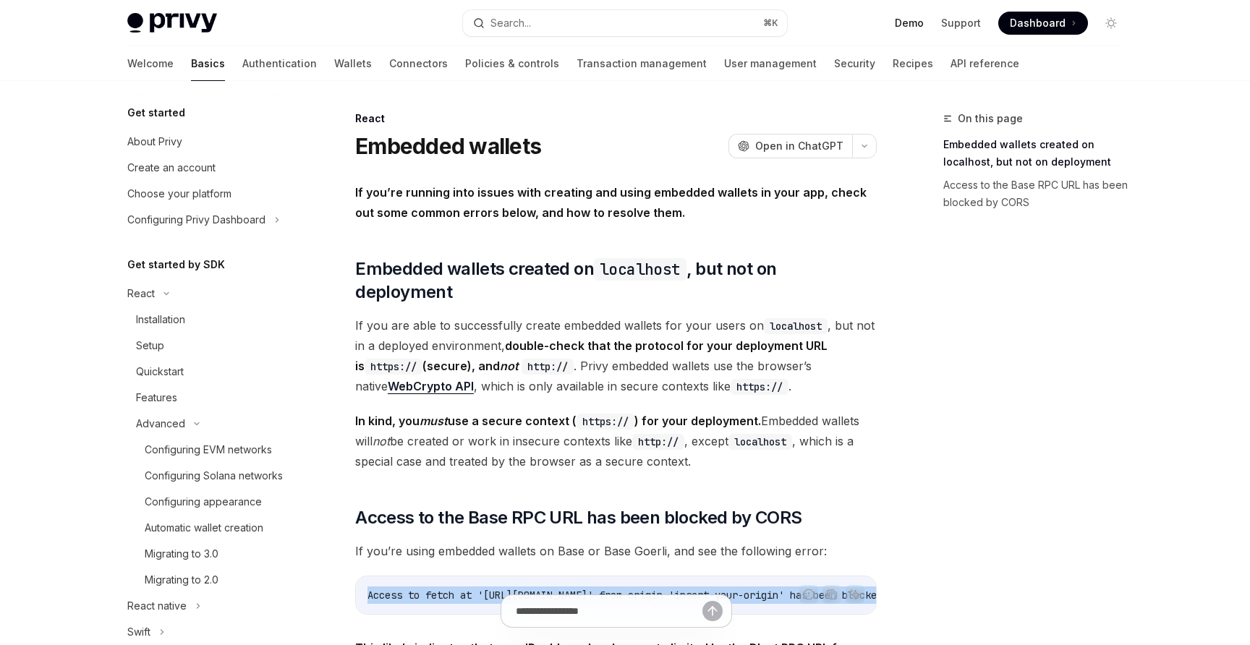
click at [911, 25] on link "Demo" at bounding box center [909, 23] width 29 height 14
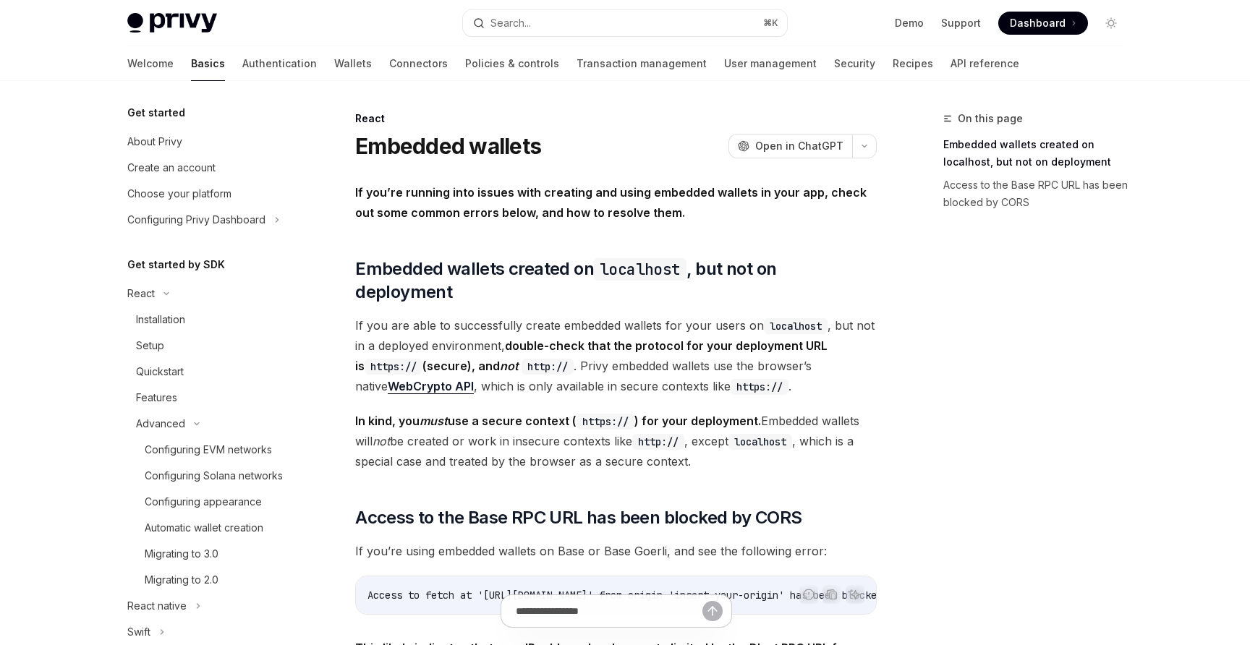
click at [955, 30] on ul "Demo Support Dashboard Dashboard" at bounding box center [991, 23] width 193 height 23
click at [962, 26] on link "Support" at bounding box center [961, 23] width 40 height 14
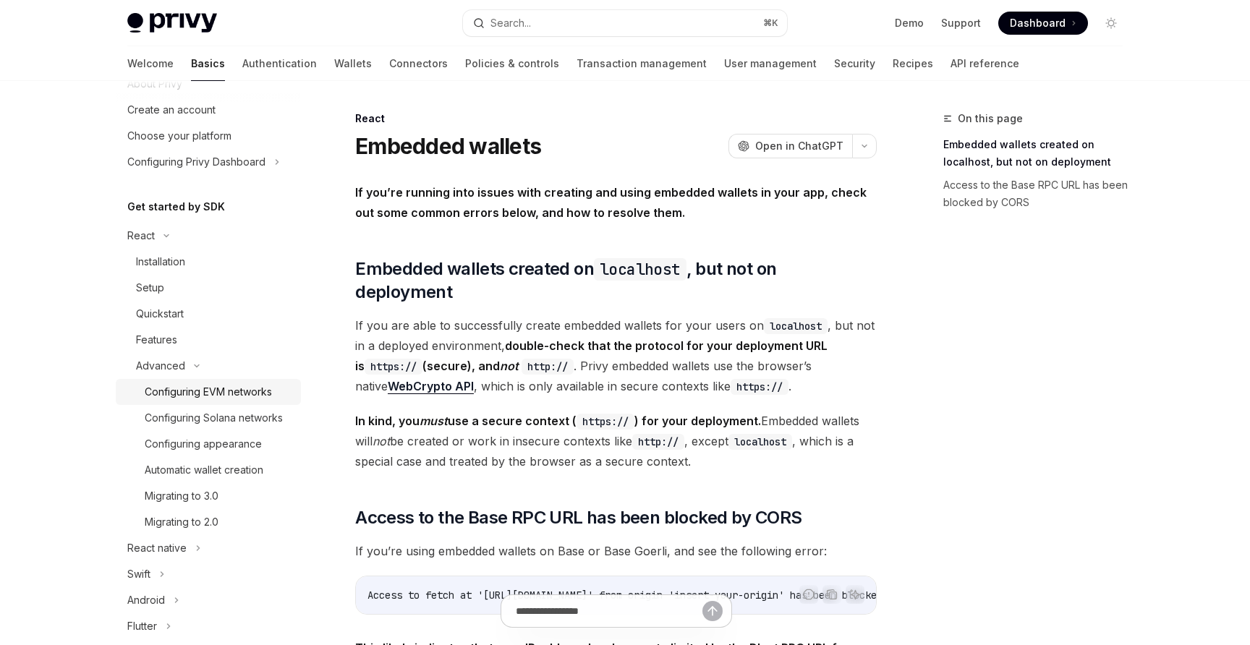
scroll to position [56, 0]
click at [200, 494] on div "Migrating to 3.0" at bounding box center [182, 498] width 74 height 17
type textarea "*"
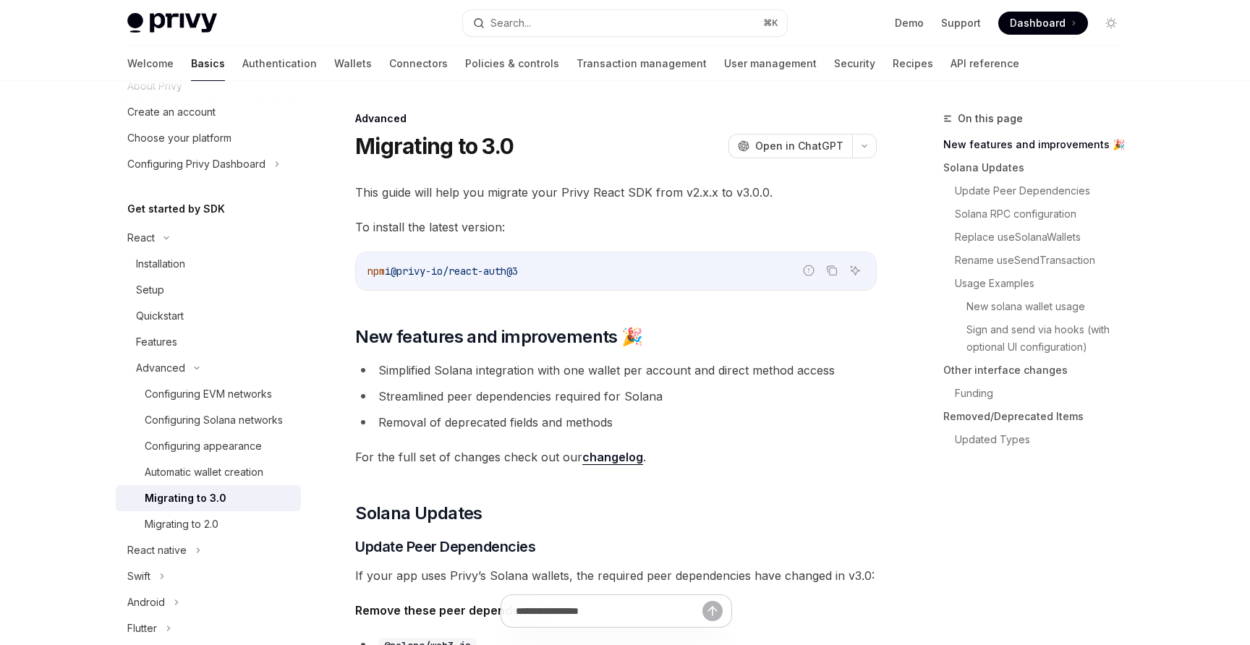
click at [415, 274] on span "@privy-io/react-auth@3" at bounding box center [454, 271] width 127 height 13
drag, startPoint x: 403, startPoint y: 271, endPoint x: 632, endPoint y: 269, distance: 228.7
click at [632, 269] on code "npm i @privy-io/react-auth@3" at bounding box center [616, 271] width 497 height 17
click at [596, 27] on button "Search... ⌘ K" at bounding box center [625, 23] width 324 height 26
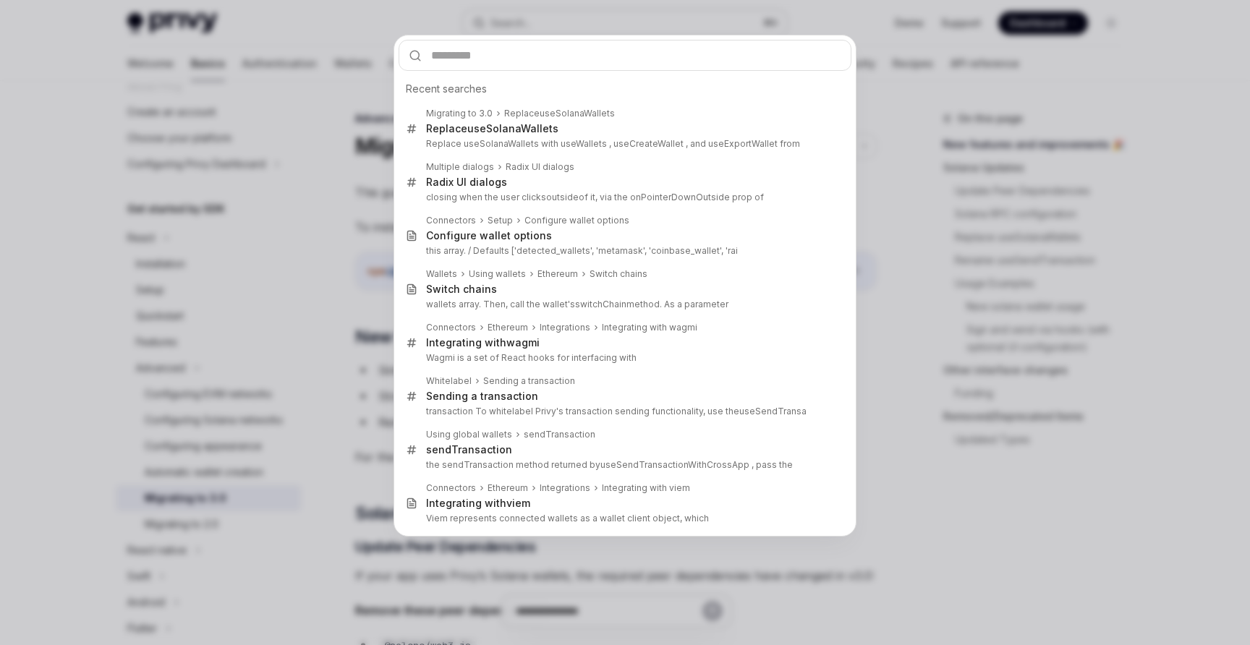
type input "**********"
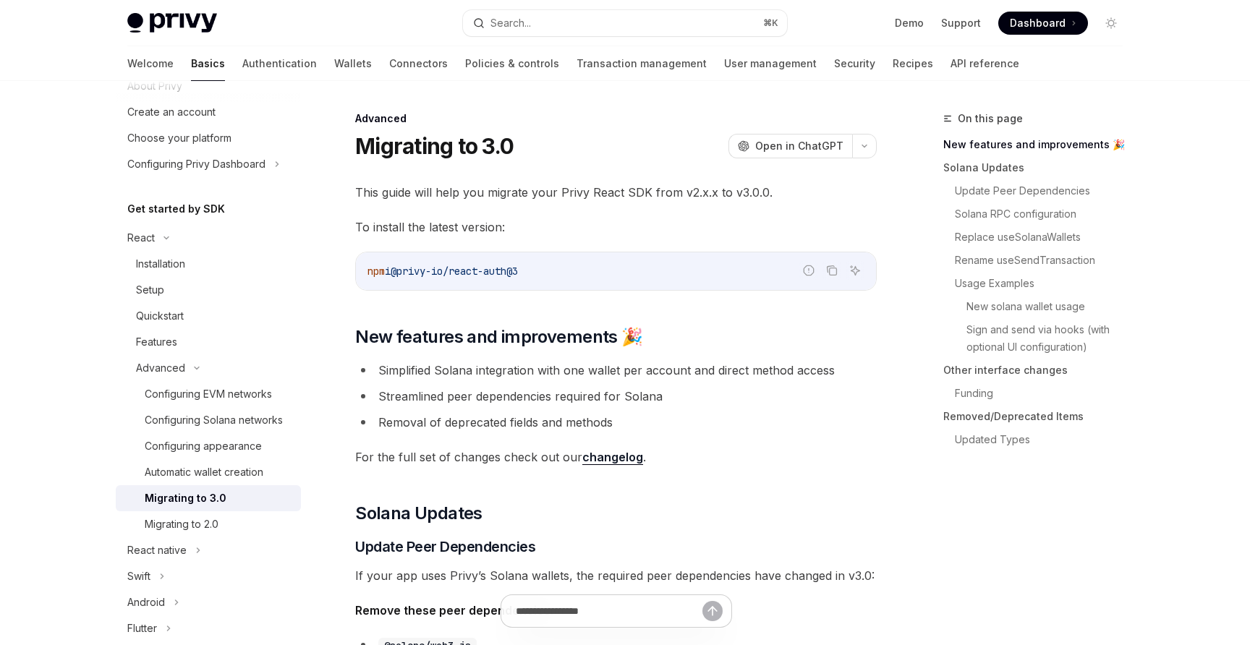
type textarea "*"
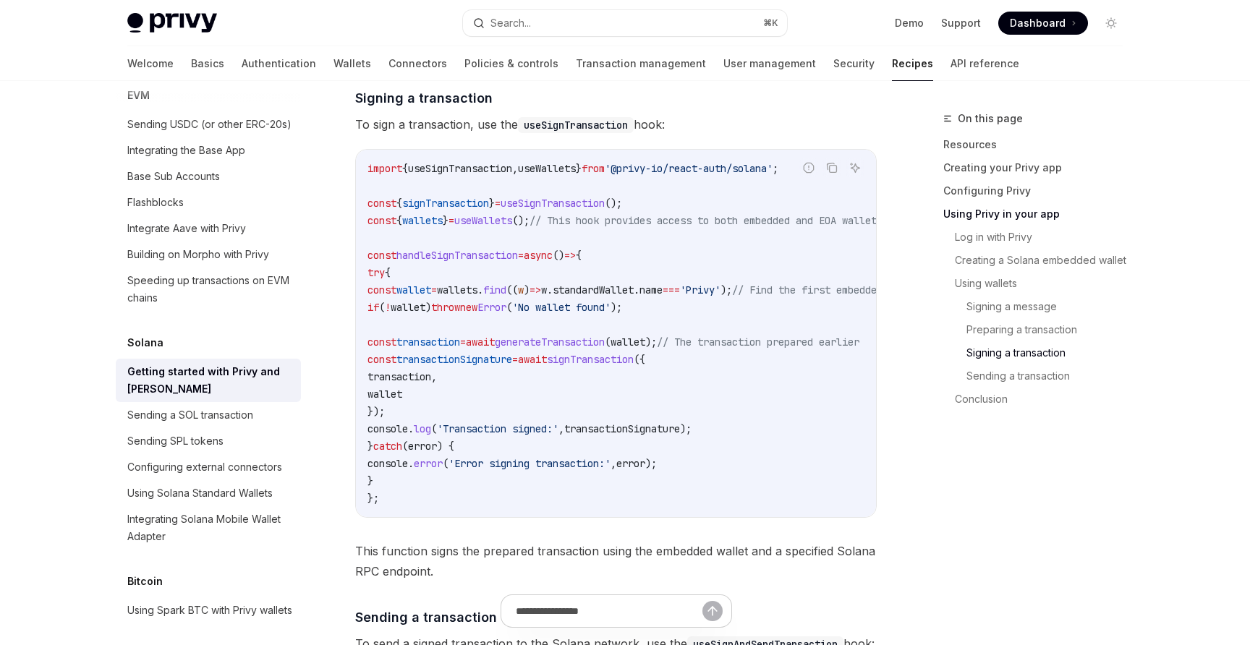
click at [464, 210] on span "signTransaction" at bounding box center [445, 203] width 87 height 13
click at [431, 384] on span "transaction" at bounding box center [400, 376] width 64 height 13
click at [588, 349] on span "generateTransaction" at bounding box center [550, 342] width 110 height 13
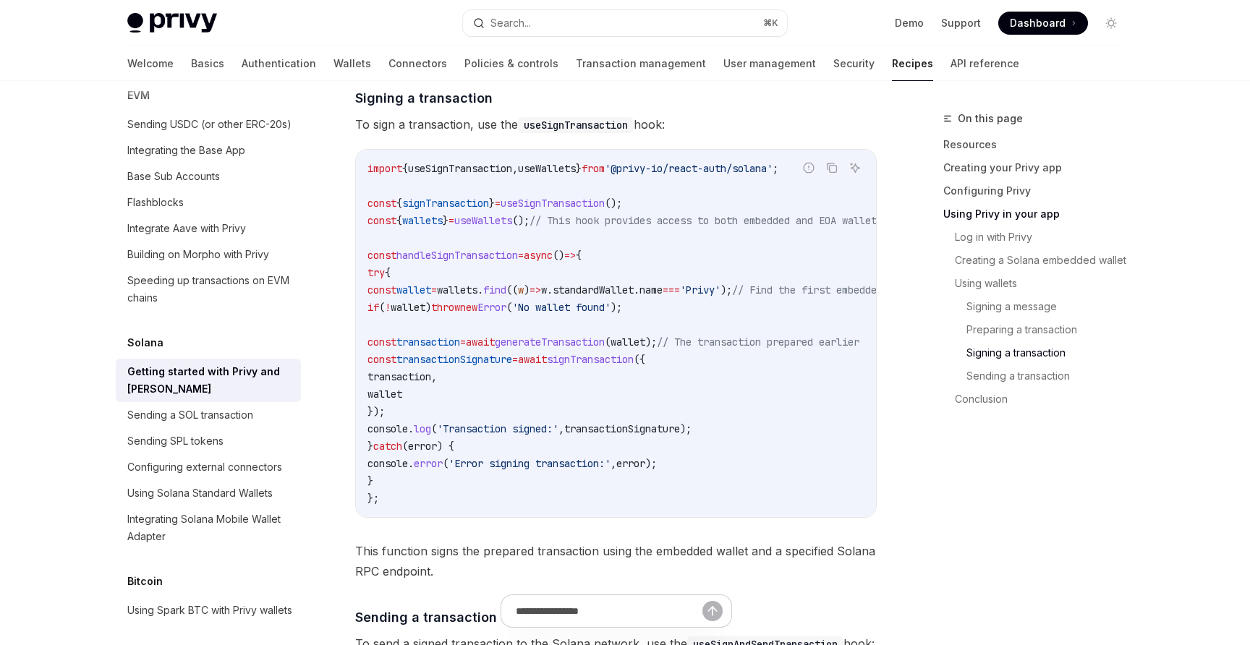
click at [588, 349] on span "generateTransaction" at bounding box center [550, 342] width 110 height 13
click at [604, 21] on button "Search... ⌘ K" at bounding box center [625, 23] width 324 height 26
type input "********"
type textarea "*"
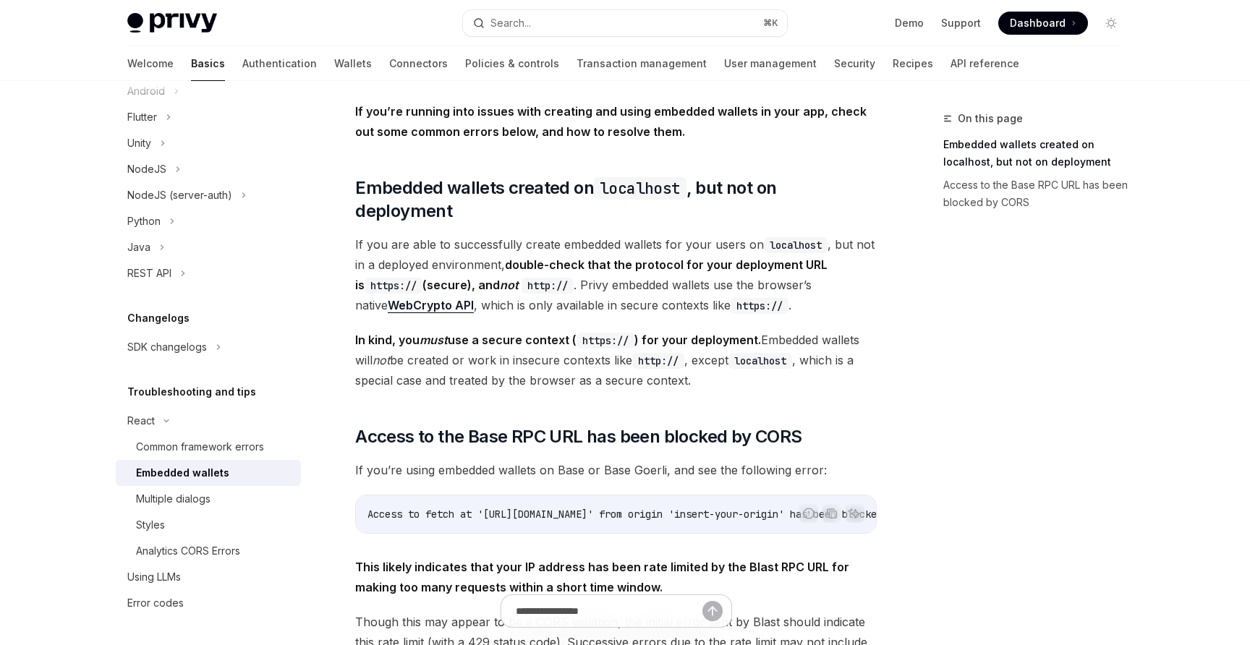
click at [647, 106] on strong "If you’re running into issues with creating and using embedded wallets in your …" at bounding box center [611, 121] width 512 height 35
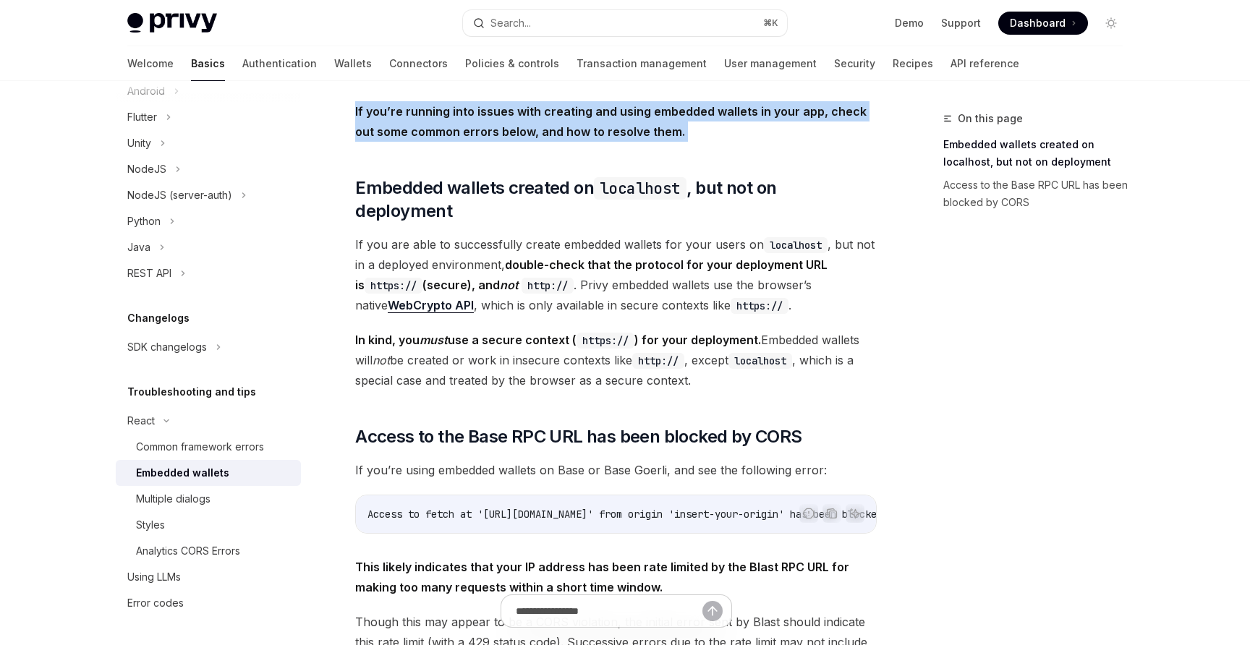
click at [647, 106] on strong "If you’re running into issues with creating and using embedded wallets in your …" at bounding box center [611, 121] width 512 height 35
click at [638, 84] on div at bounding box center [638, 84] width 0 height 0
click at [432, 234] on span "If you are able to successfully create embedded wallets for your users on local…" at bounding box center [616, 274] width 522 height 81
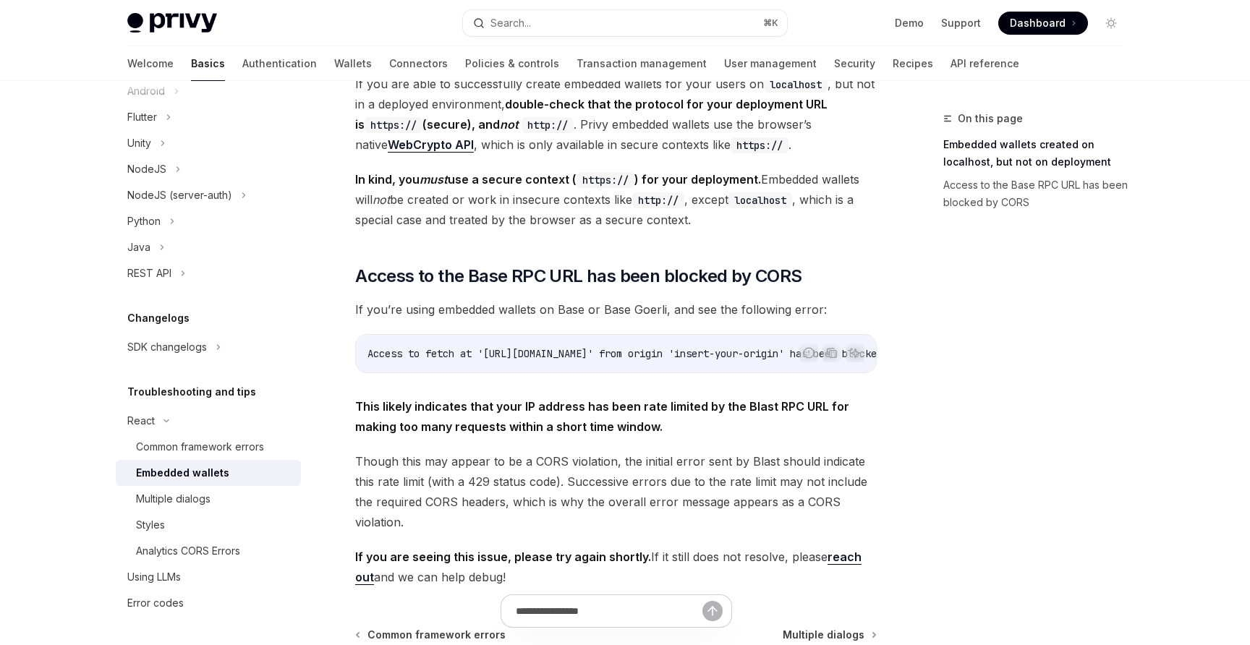
scroll to position [327, 0]
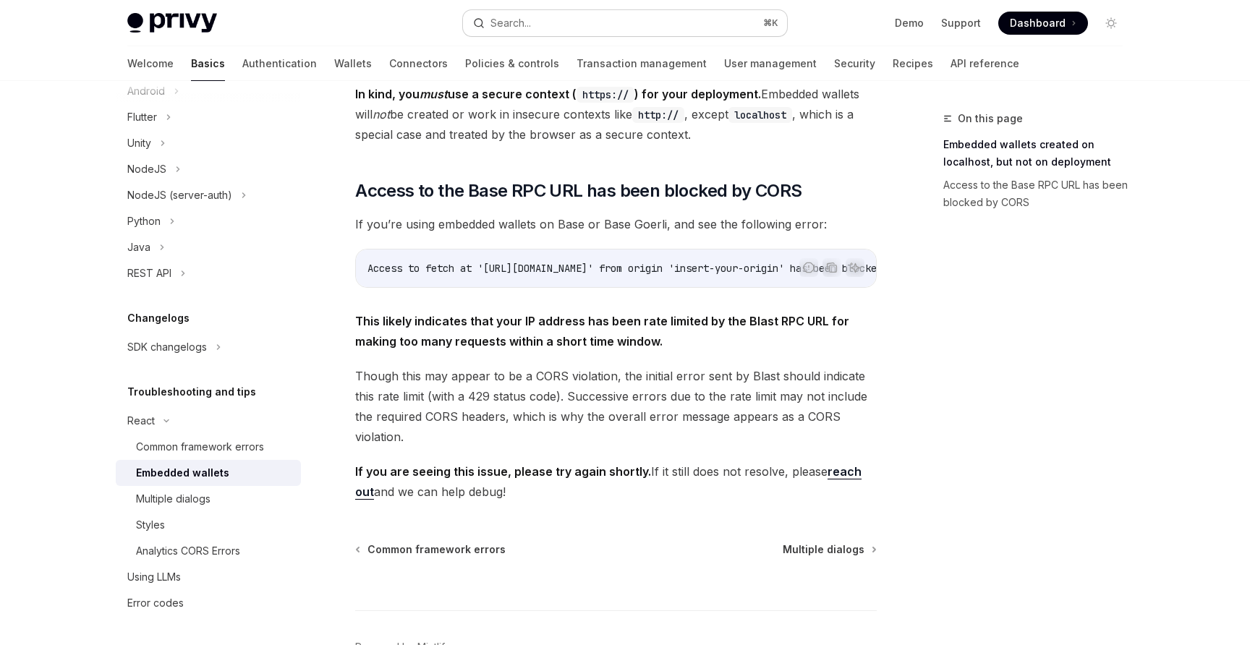
click at [544, 29] on button "Search... ⌘ K" at bounding box center [625, 23] width 324 height 26
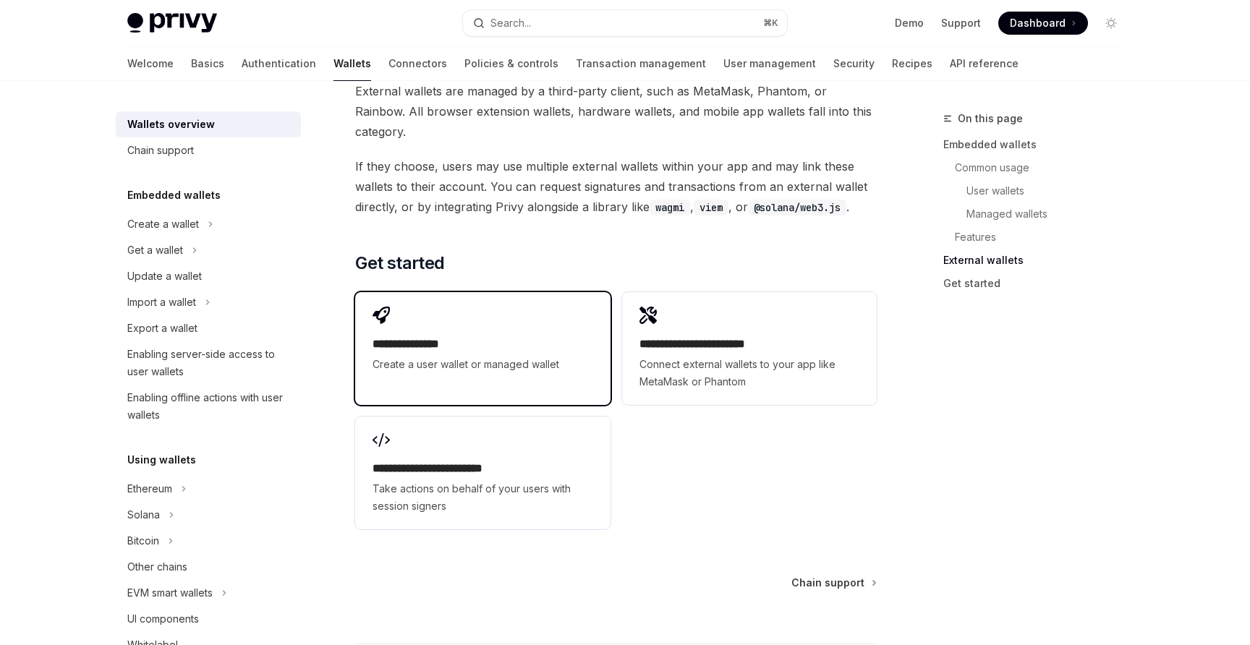
click at [409, 292] on div "**********" at bounding box center [482, 340] width 255 height 96
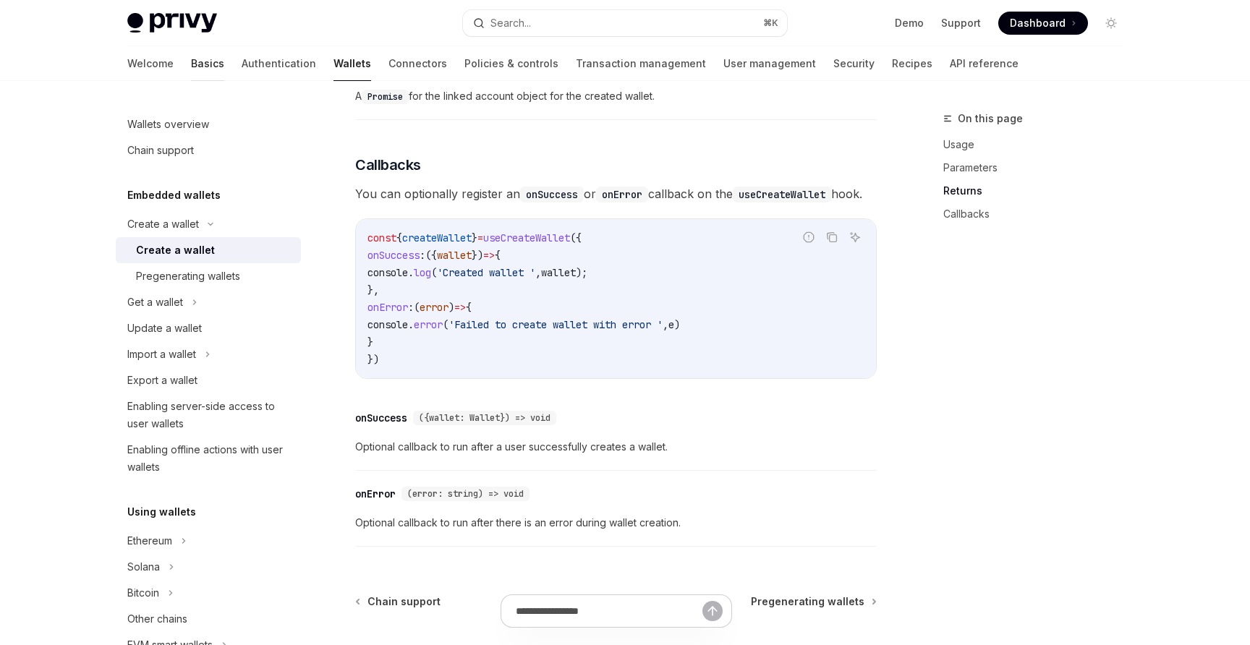
click at [191, 68] on link "Basics" at bounding box center [207, 63] width 33 height 35
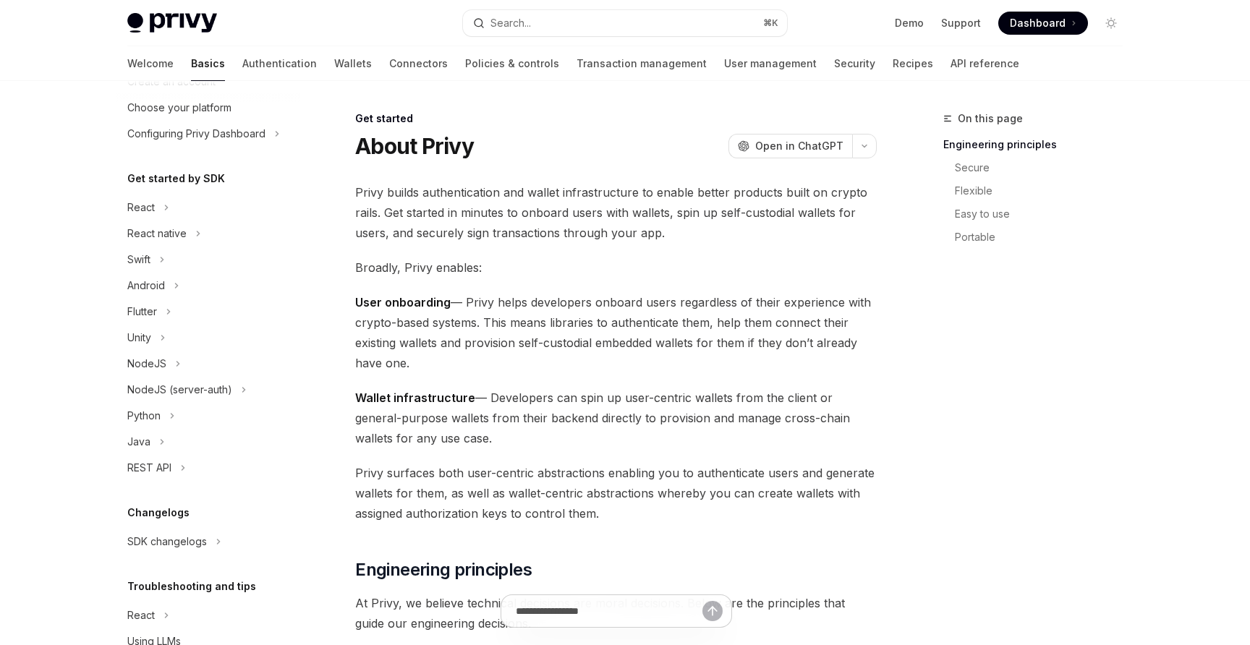
scroll to position [62, 0]
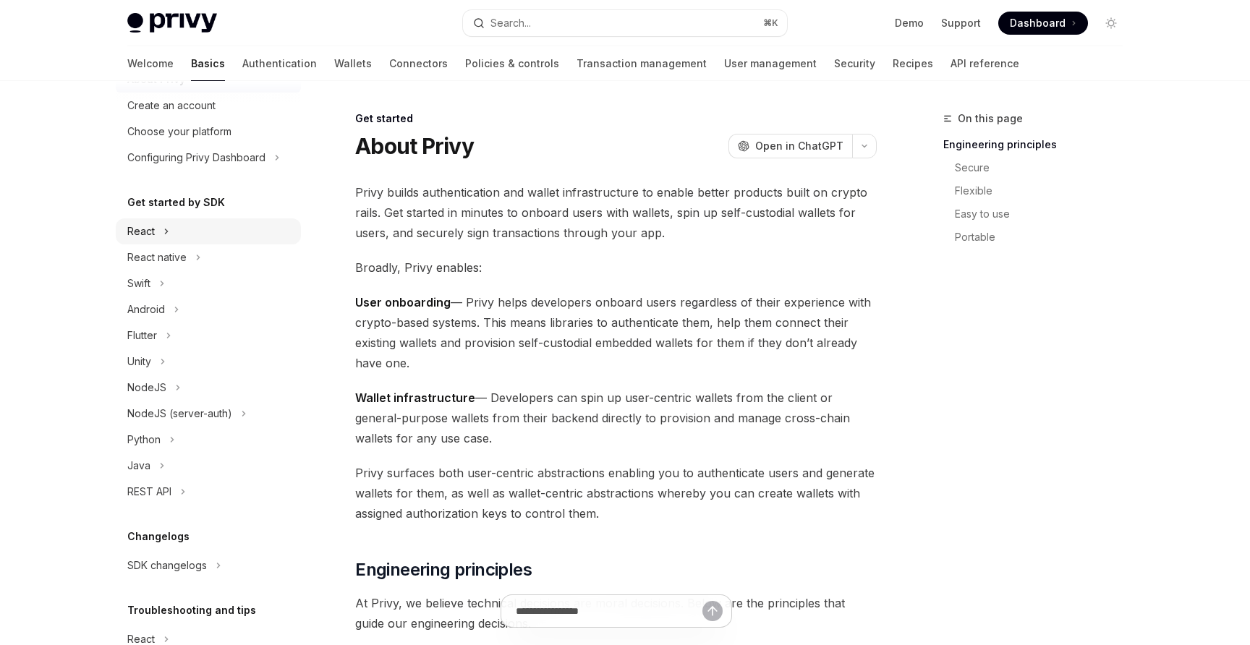
click at [165, 234] on icon at bounding box center [167, 231] width 6 height 17
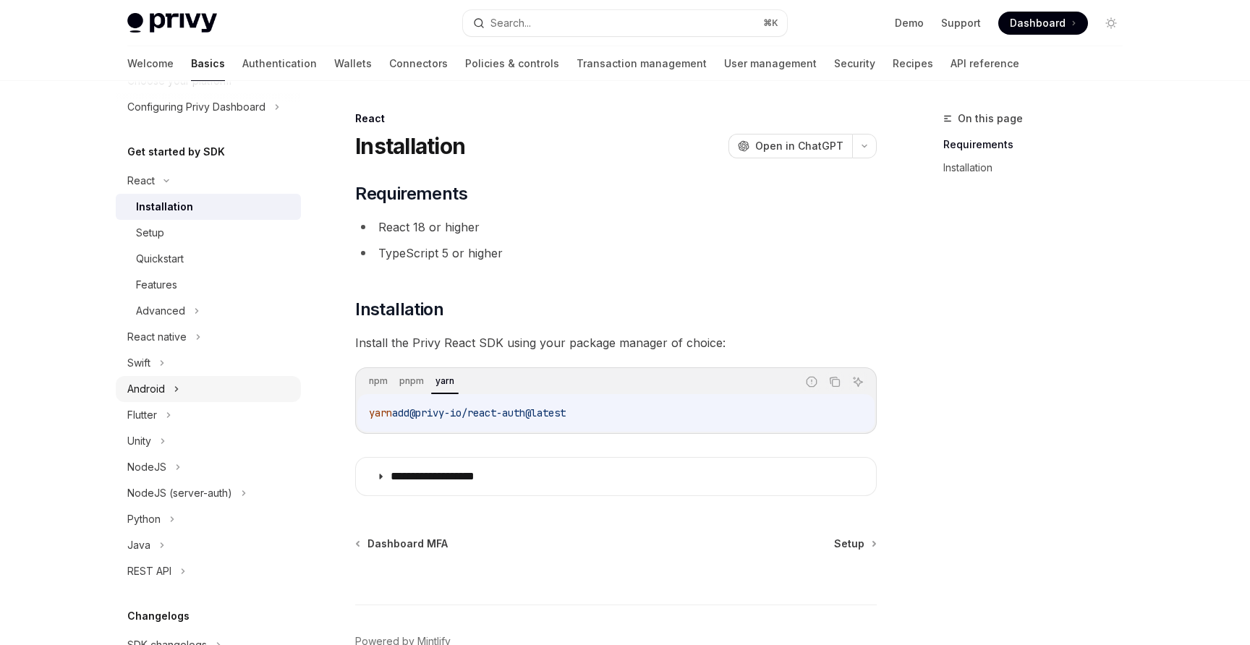
scroll to position [100, 0]
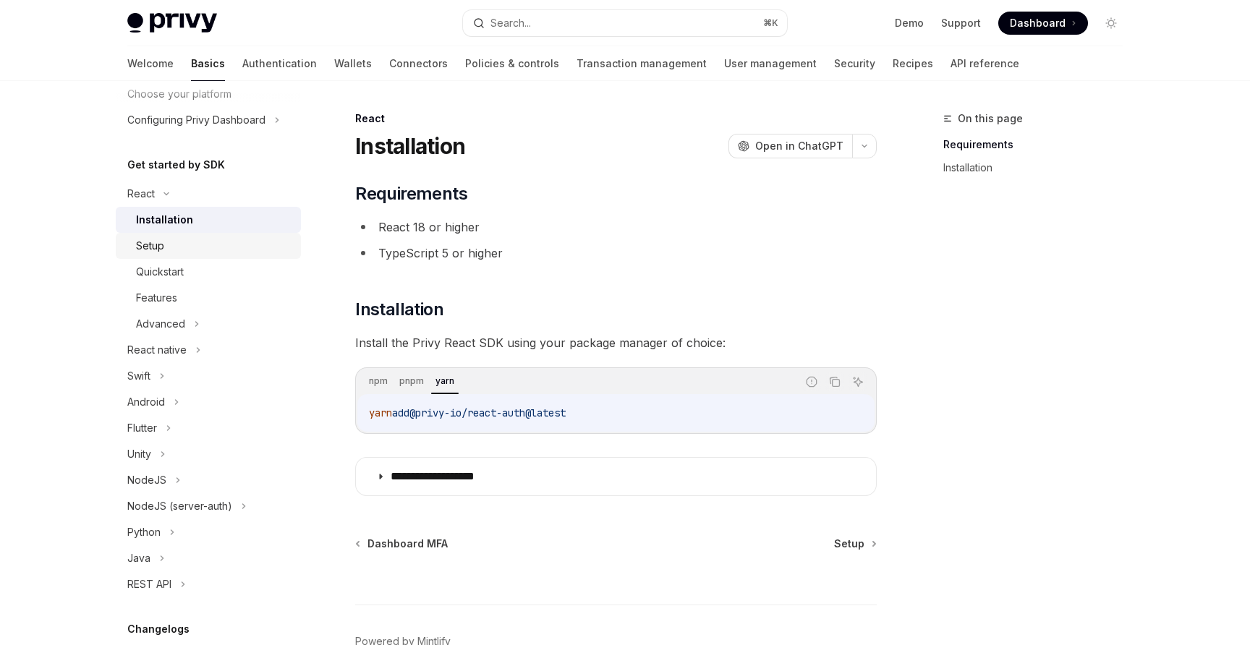
click at [187, 241] on div "Setup" at bounding box center [214, 245] width 156 height 17
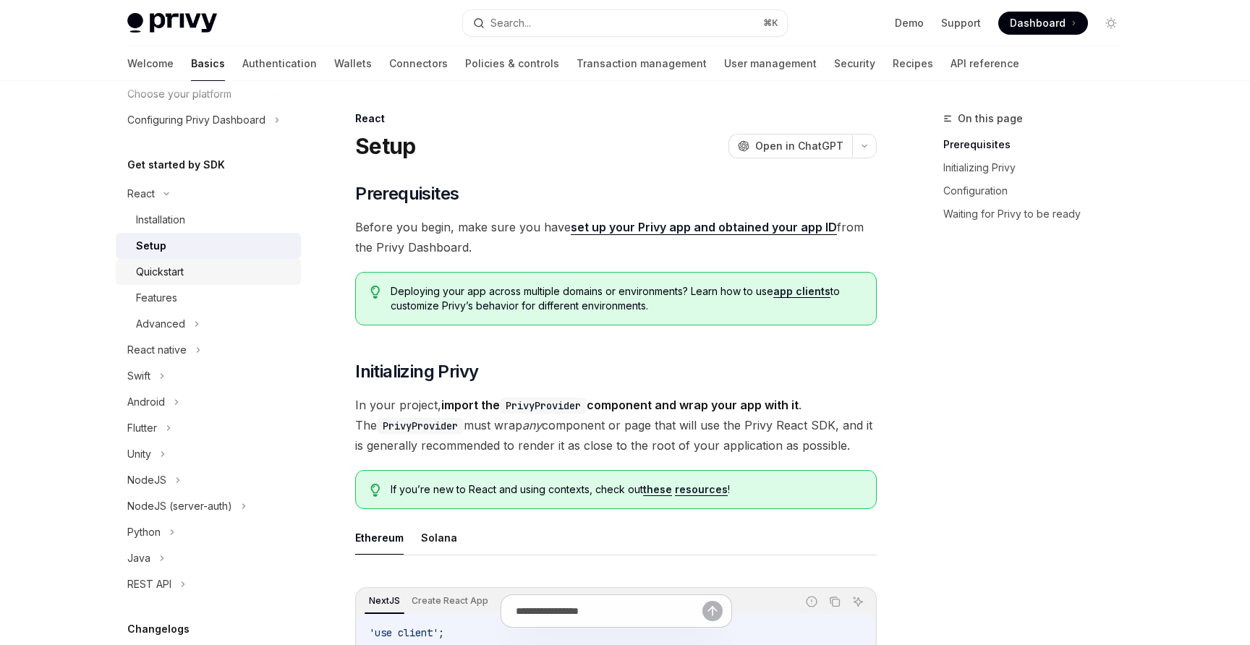
click at [192, 262] on link "Quickstart" at bounding box center [208, 272] width 185 height 26
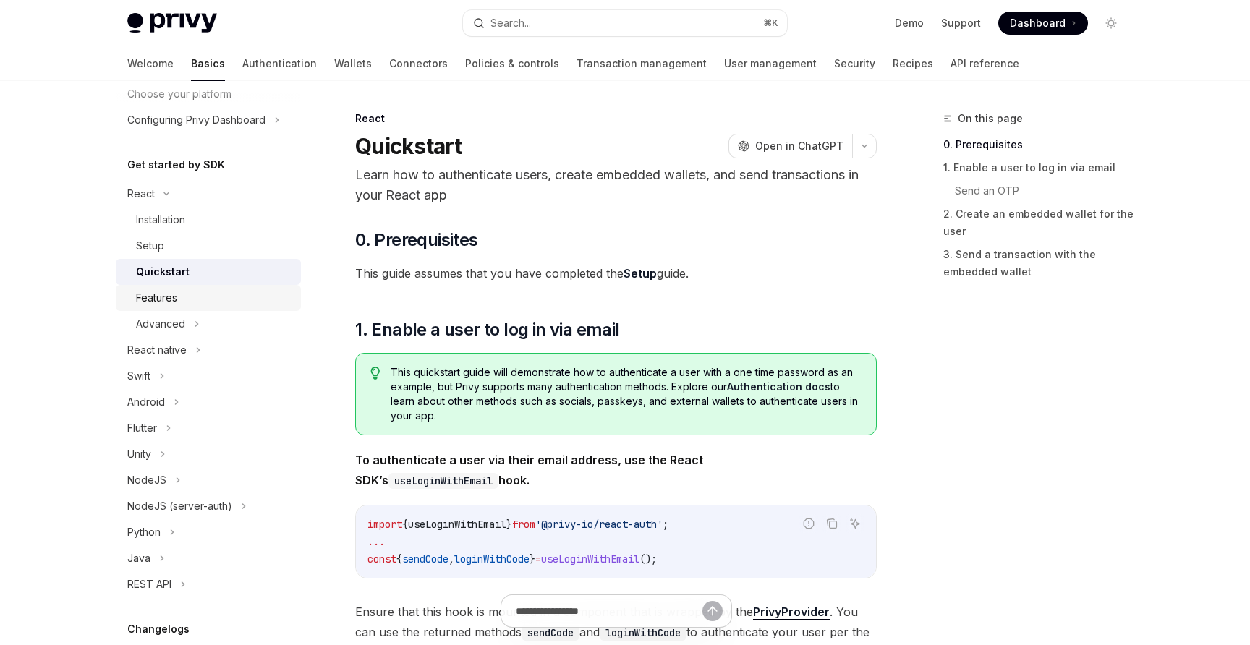
click at [198, 302] on div "Features" at bounding box center [214, 297] width 156 height 17
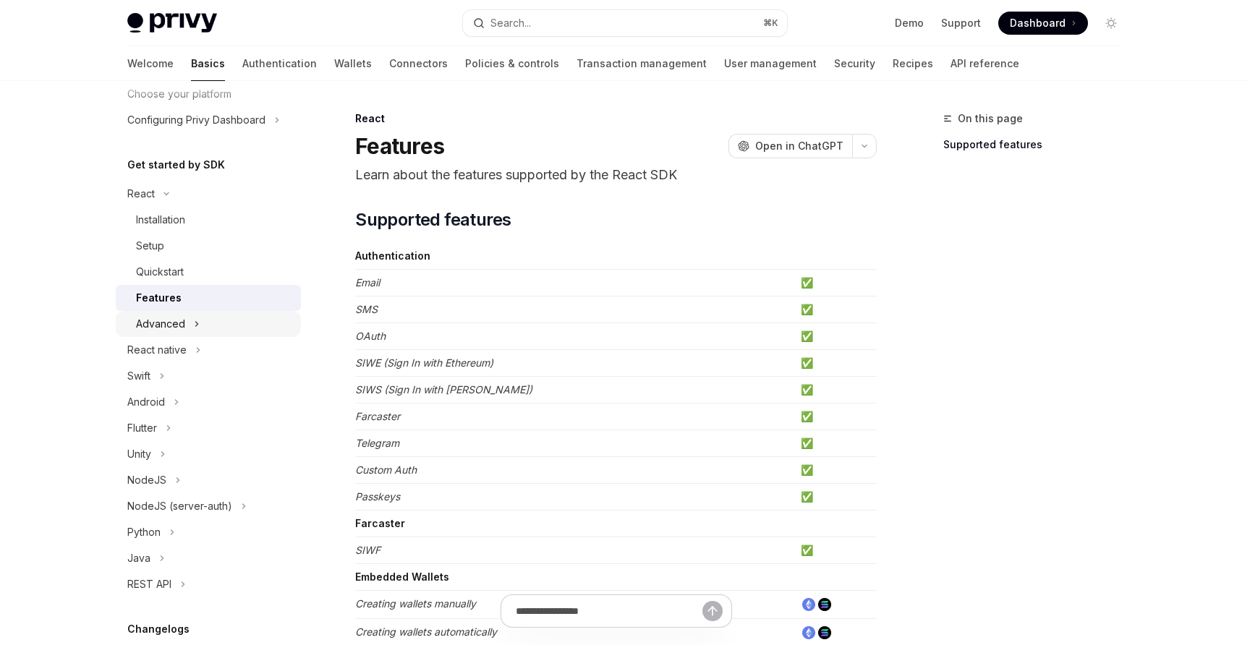
click at [200, 325] on button "Advanced" at bounding box center [208, 324] width 185 height 26
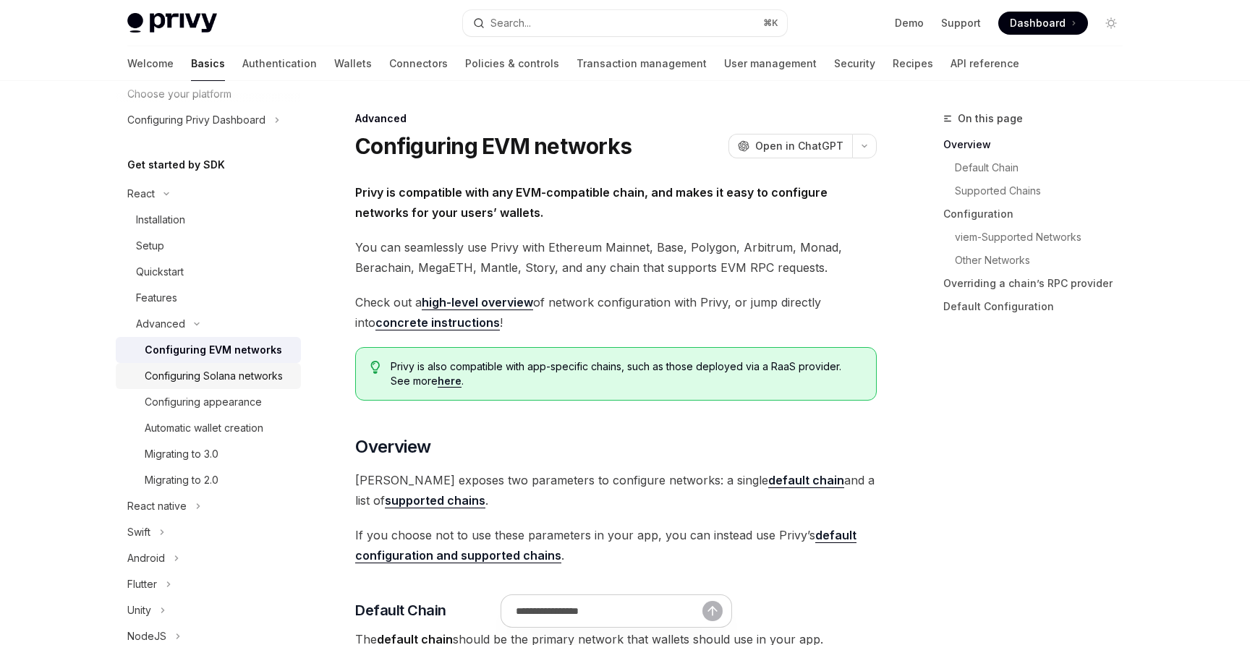
click at [222, 381] on div "Configuring Solana networks" at bounding box center [214, 376] width 138 height 17
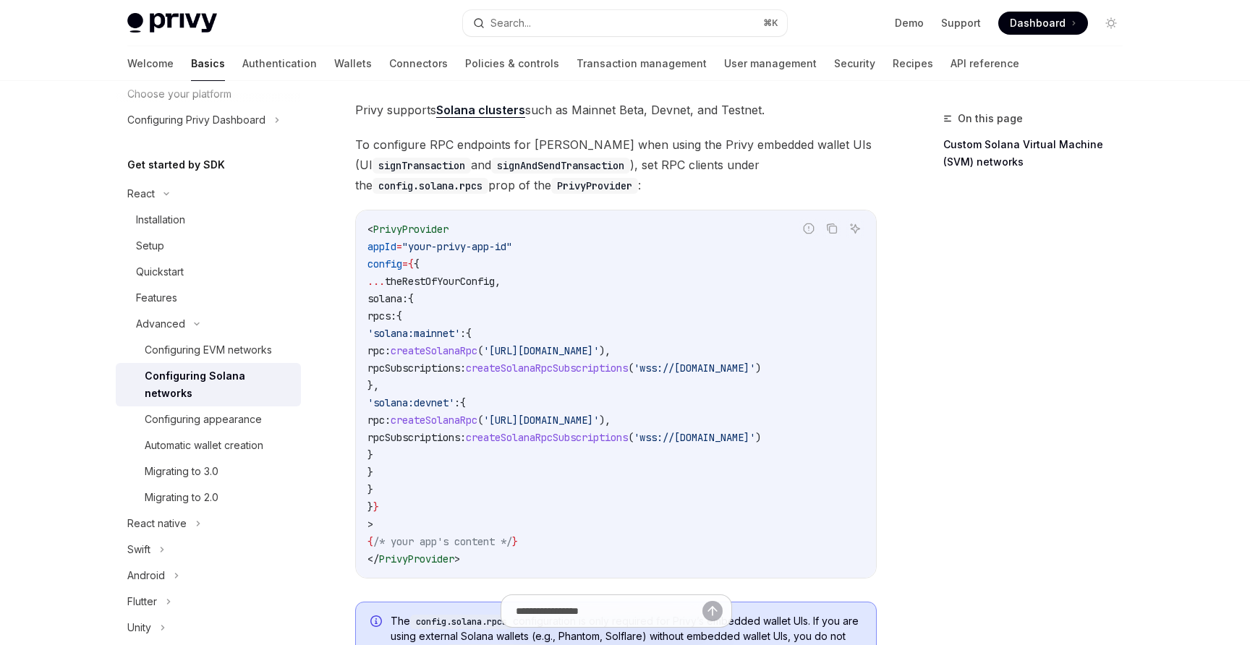
scroll to position [90, 0]
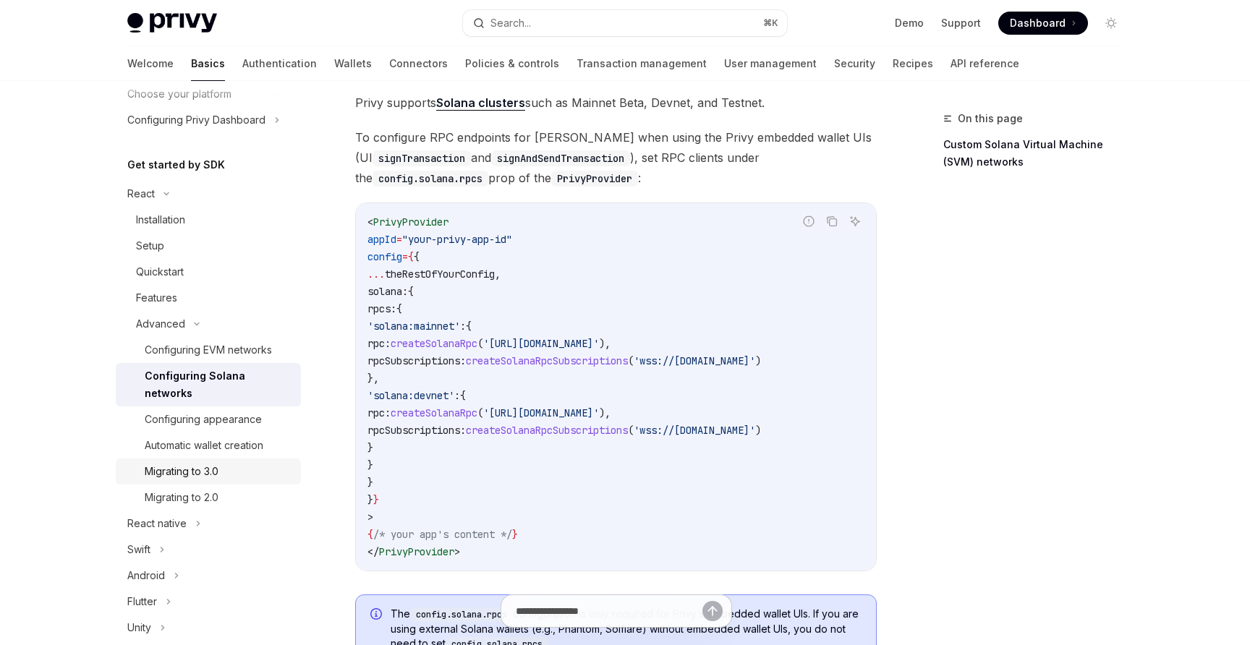
click at [269, 463] on div "Migrating to 3.0" at bounding box center [219, 471] width 148 height 17
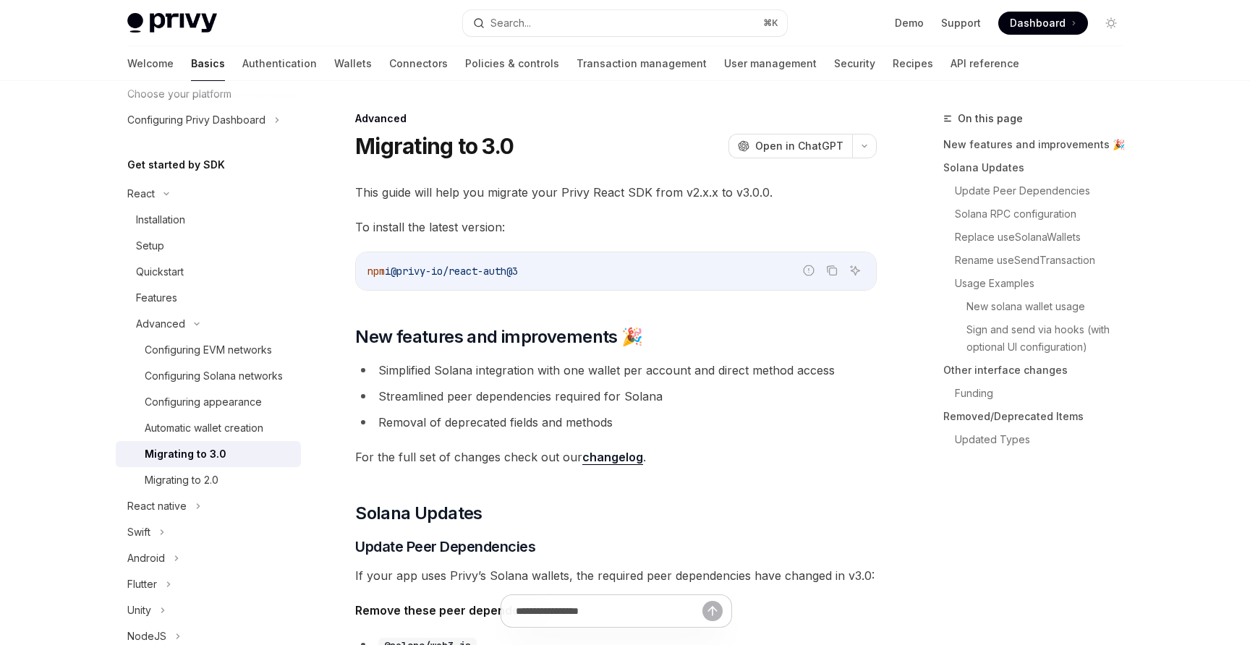
type textarea "*"
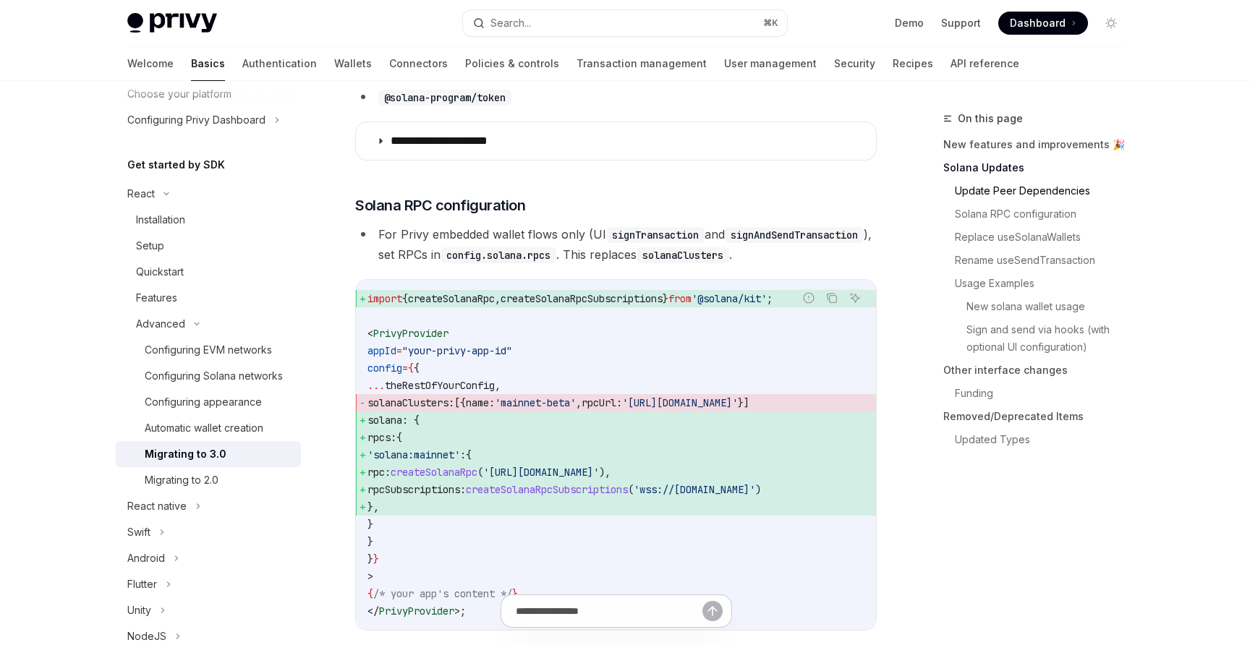
scroll to position [832, 0]
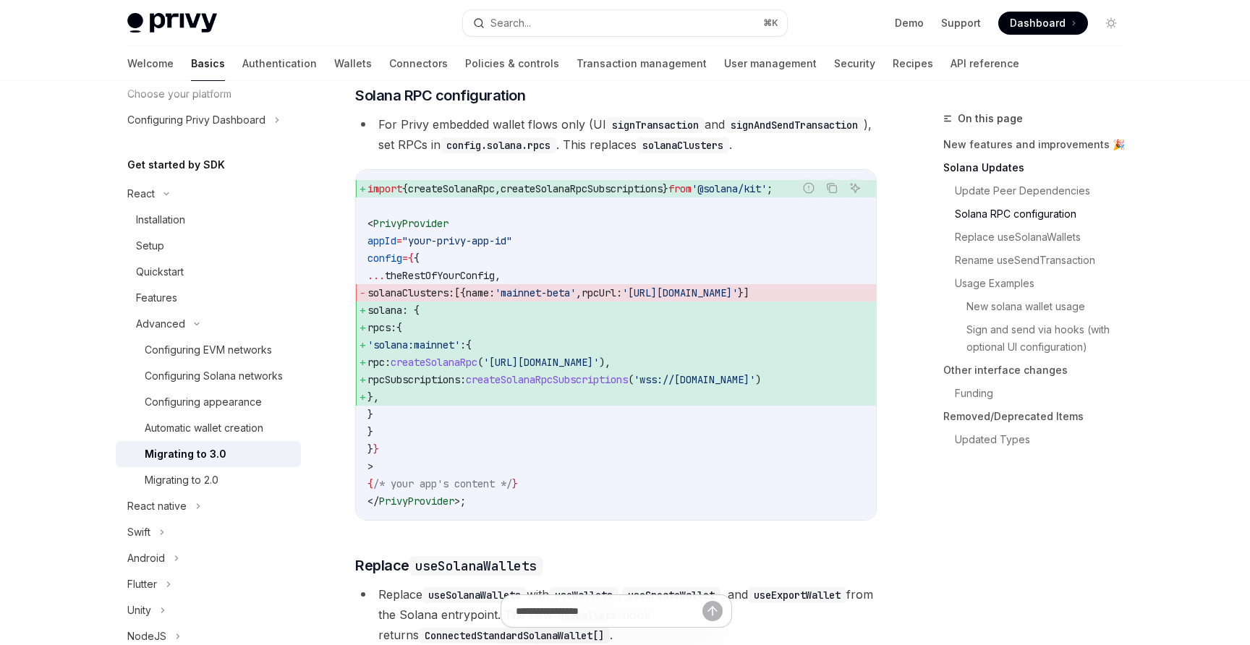
click at [454, 300] on span "solanaClusters:" at bounding box center [411, 293] width 87 height 13
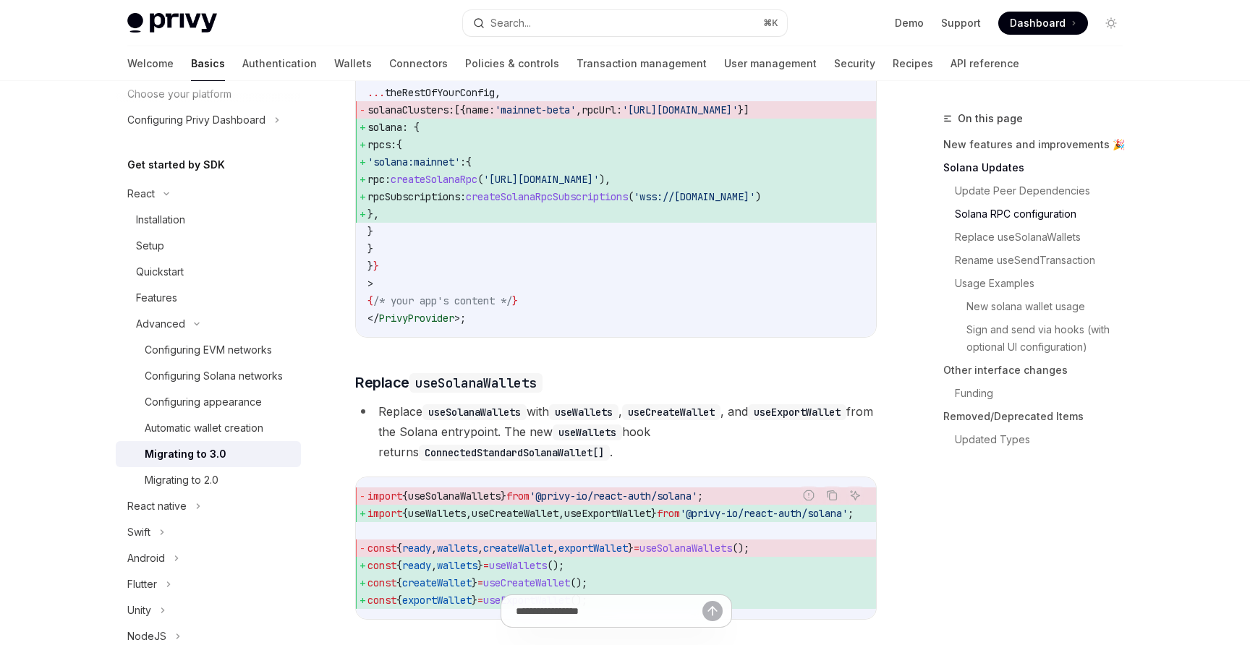
scroll to position [1132, 0]
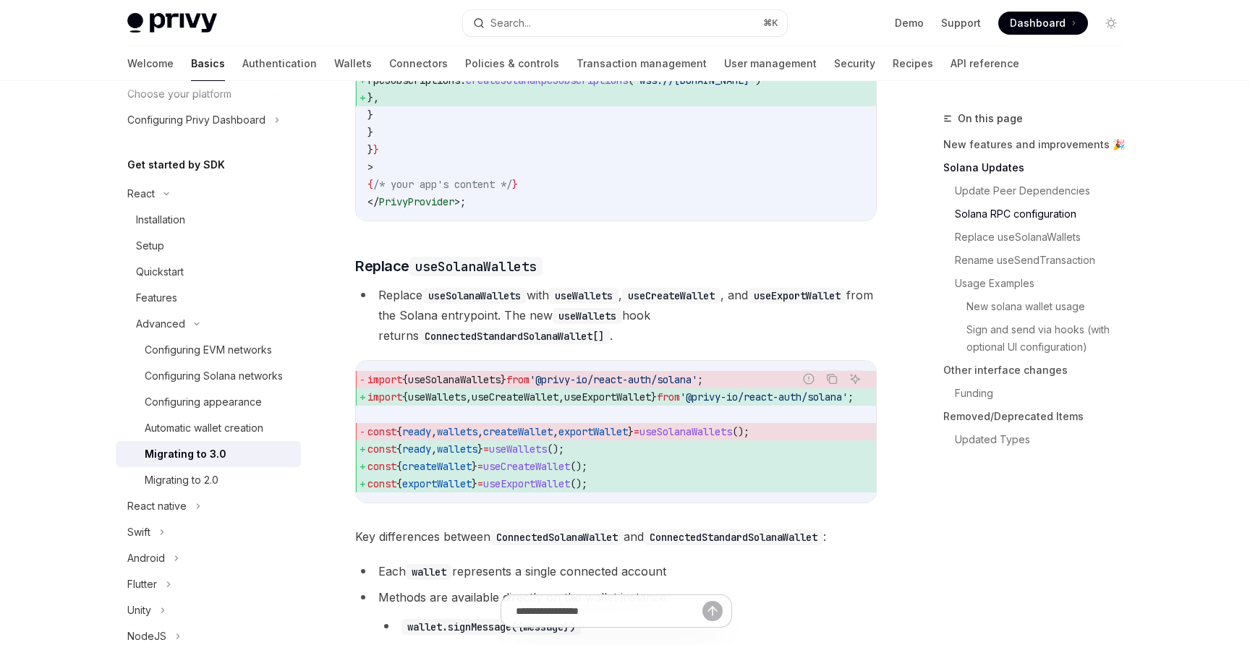
click at [732, 439] on span "useSolanaWallets" at bounding box center [686, 431] width 93 height 13
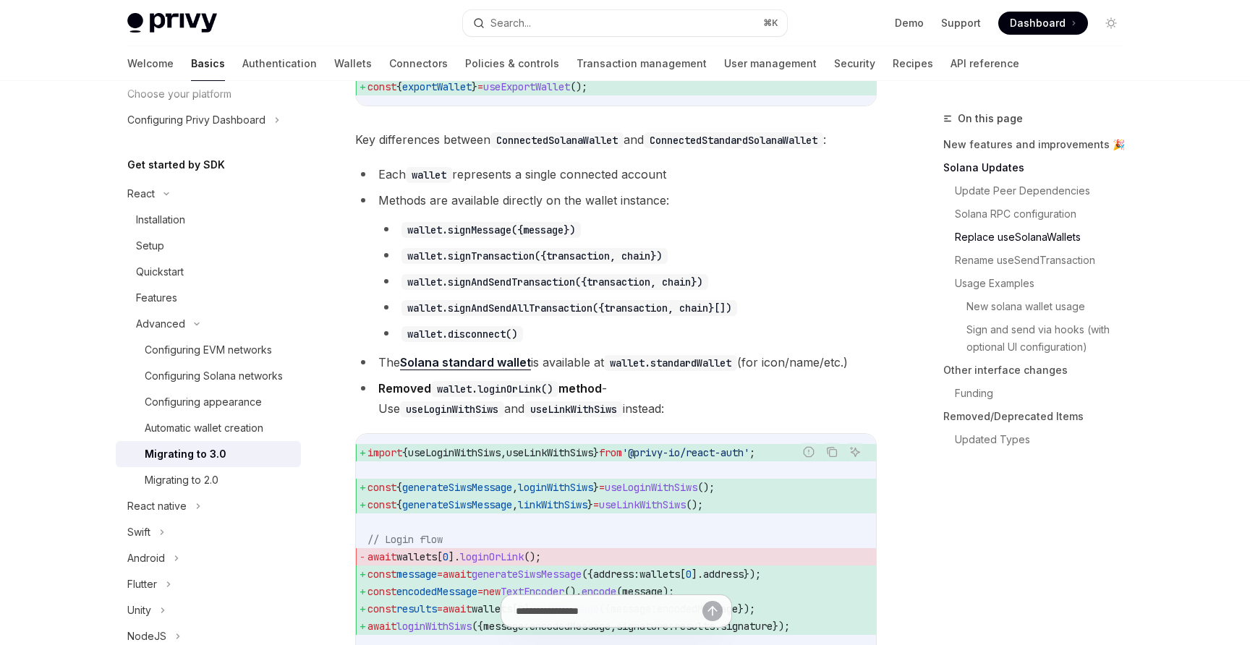
scroll to position [1562, 0]
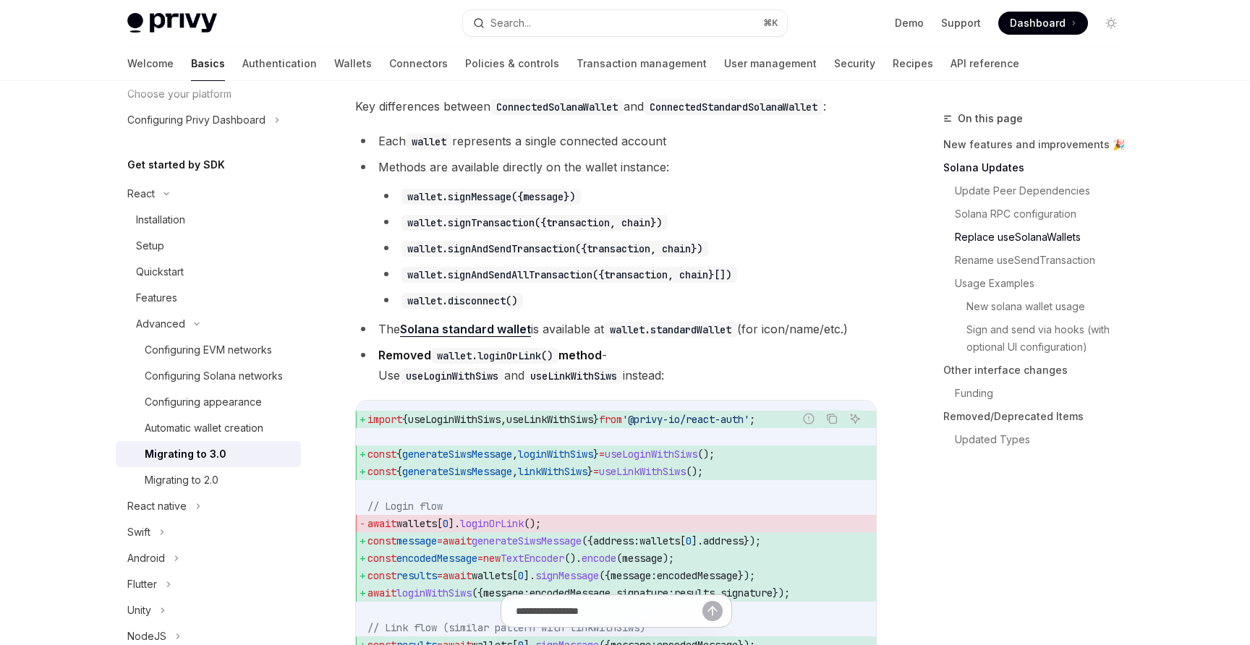
click at [861, 258] on li "wallet.signAndSendTransaction({transaction, chain})" at bounding box center [627, 248] width 499 height 20
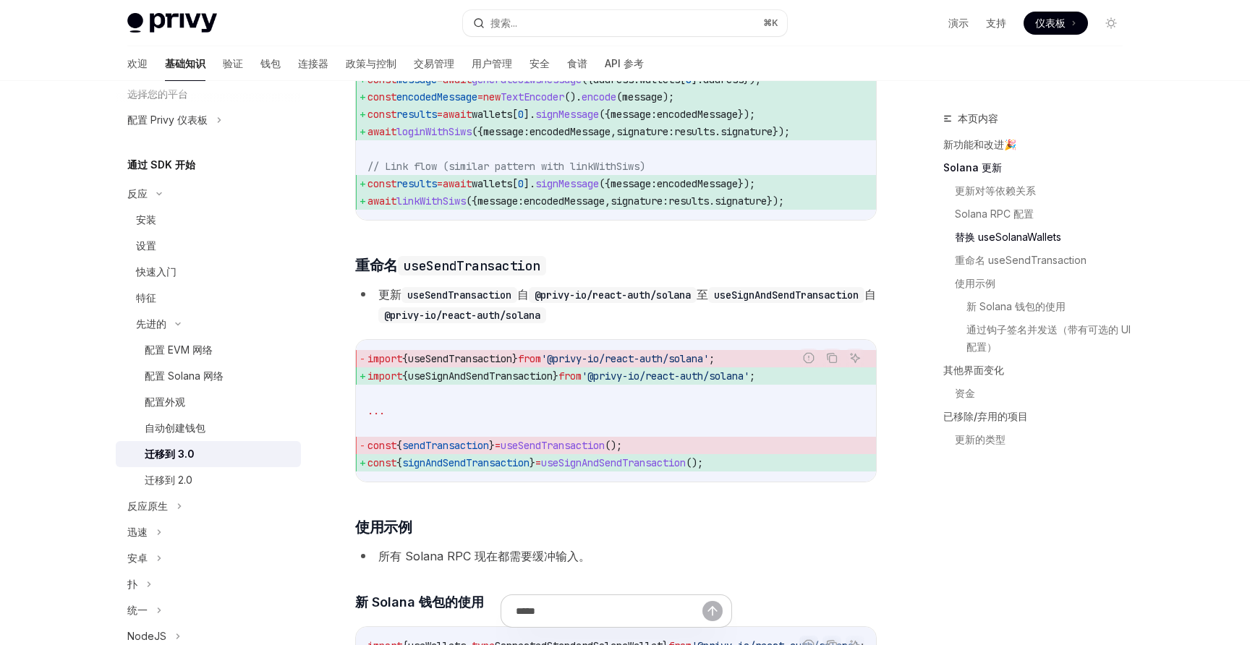
scroll to position [2007, 0]
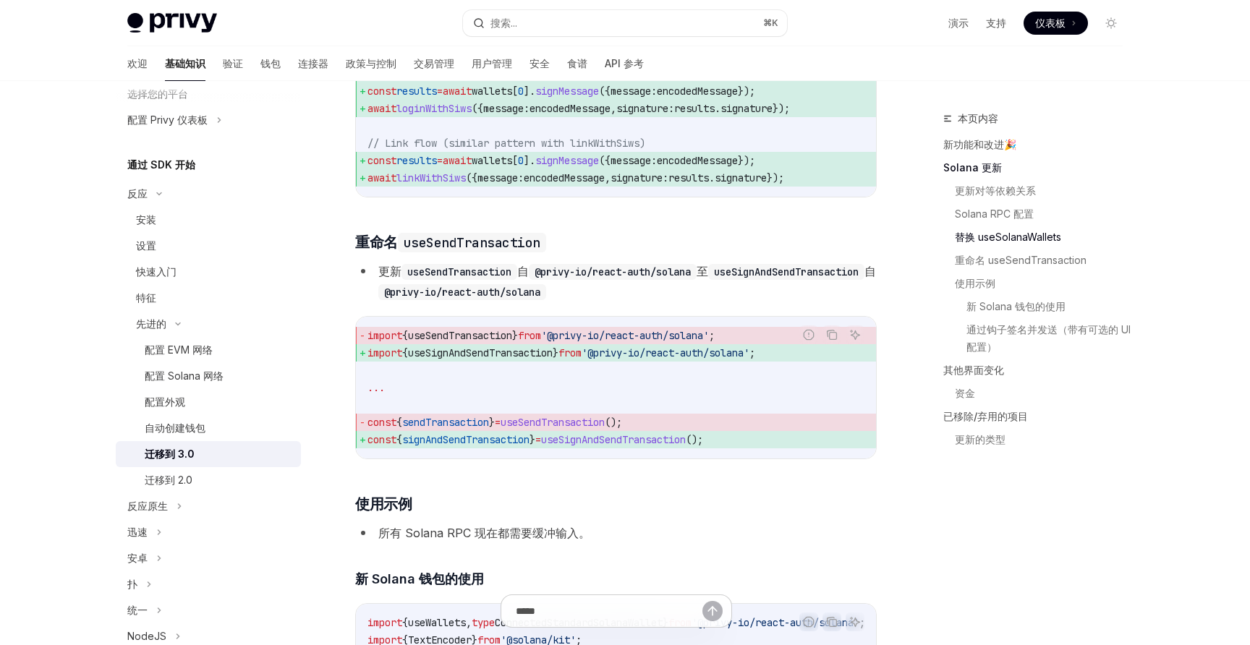
click at [486, 344] on span "import { useSendTransaction } from '@privy-io/react-auth/solana' ;" at bounding box center [616, 335] width 497 height 17
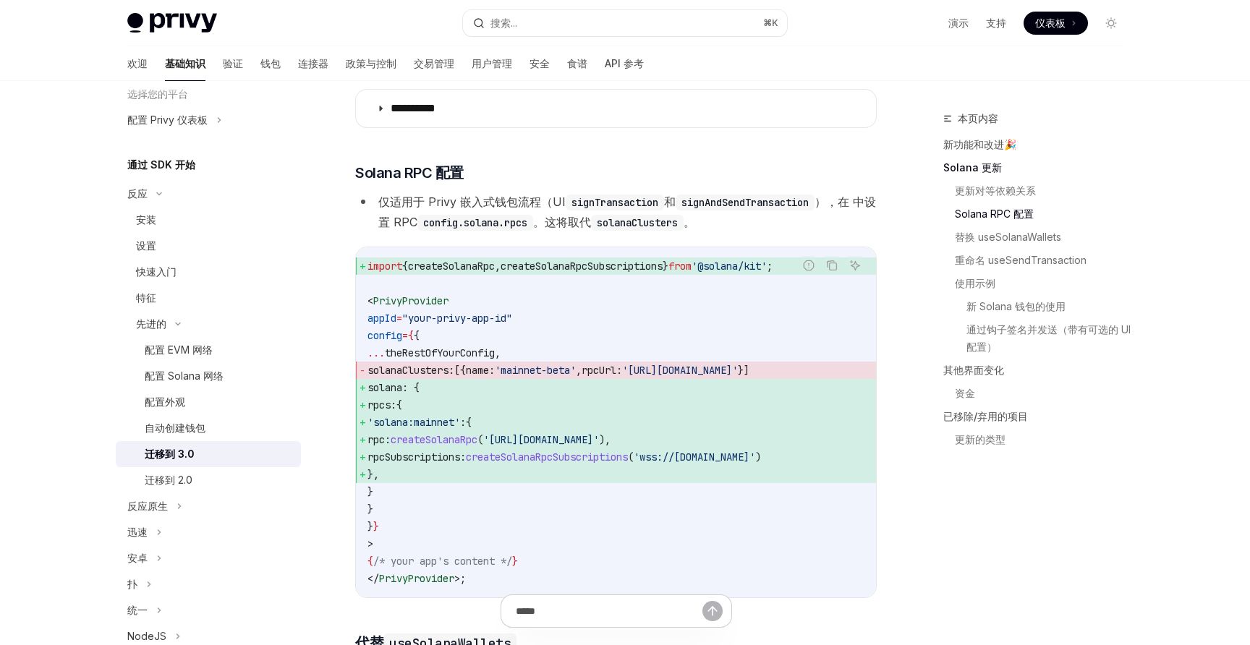
scroll to position [753, 0]
click at [560, 28] on button "搜索... ⌘ K" at bounding box center [625, 23] width 324 height 26
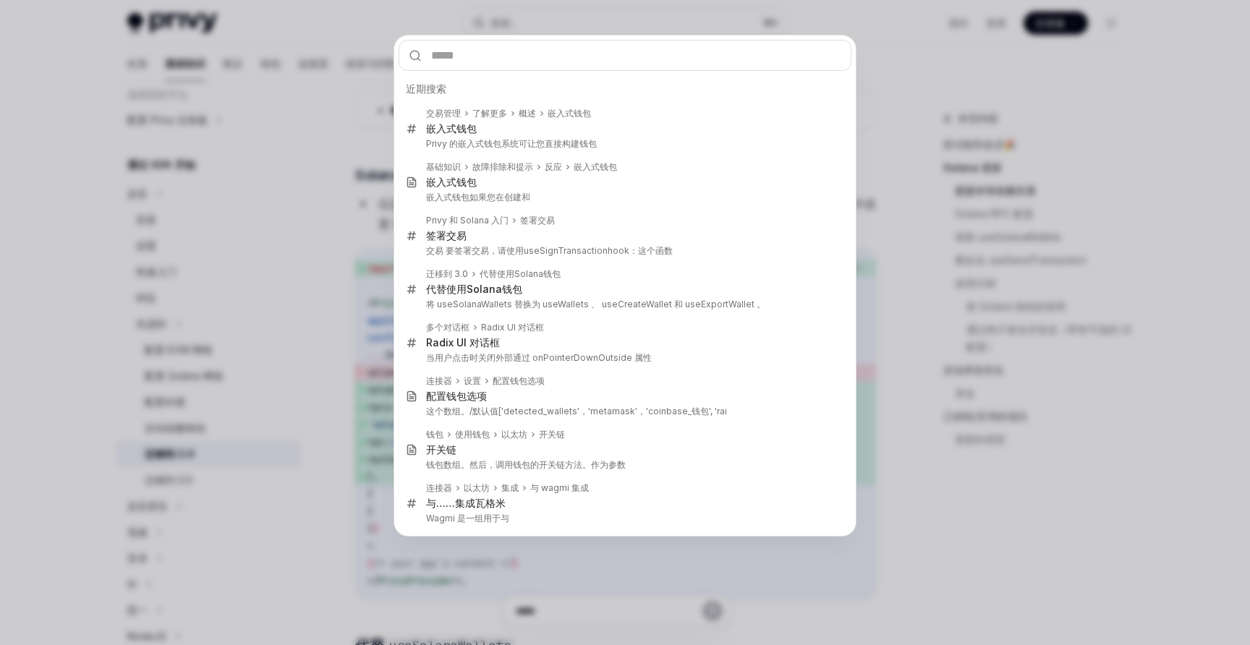
type input "********"
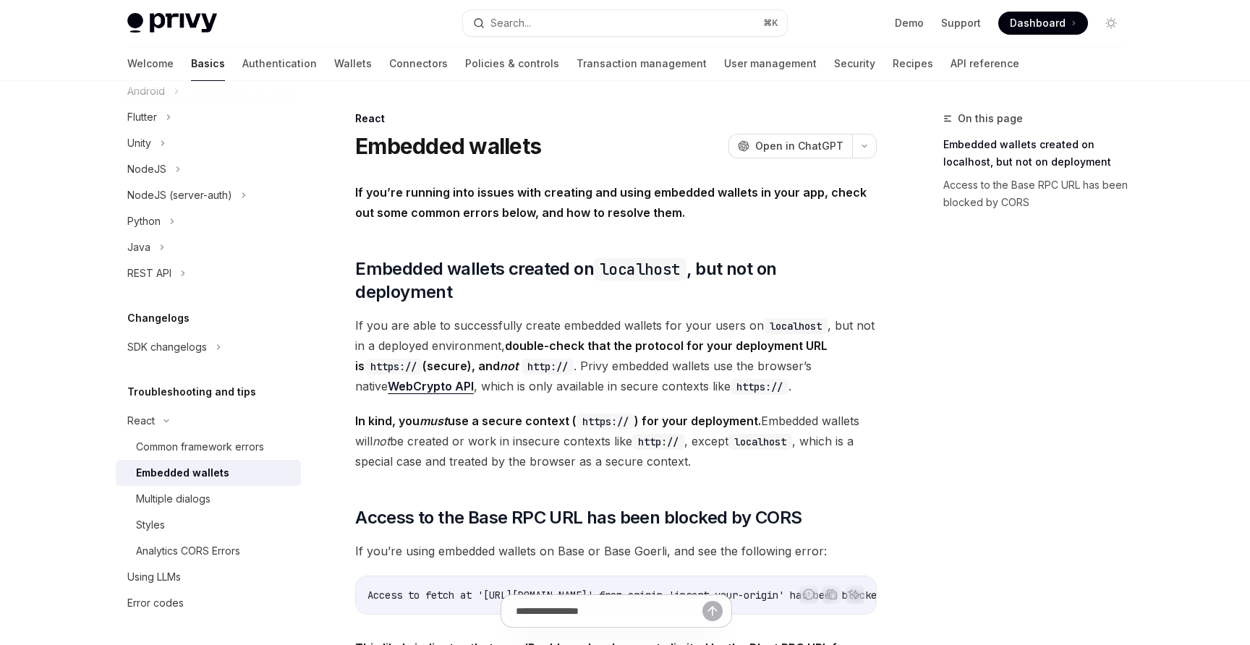
click at [203, 473] on div "Embedded wallets" at bounding box center [182, 473] width 93 height 17
type textarea "*"
click at [562, 20] on button "Search... ⌘ K" at bounding box center [625, 23] width 324 height 26
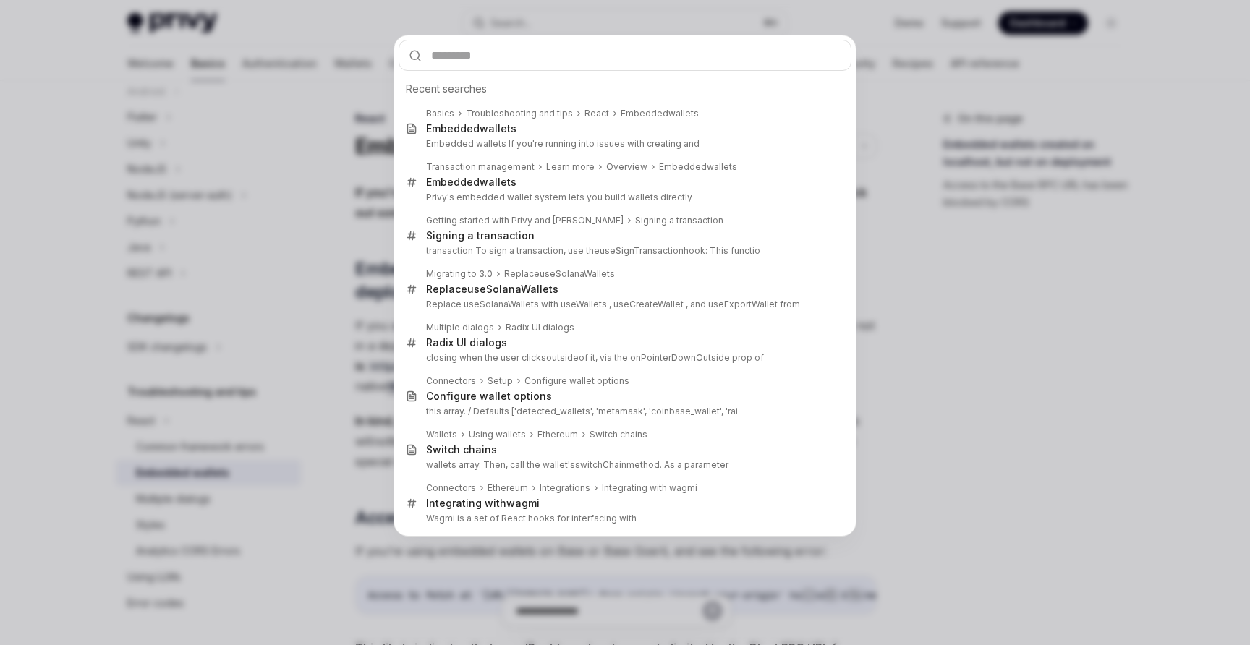
type input "********"
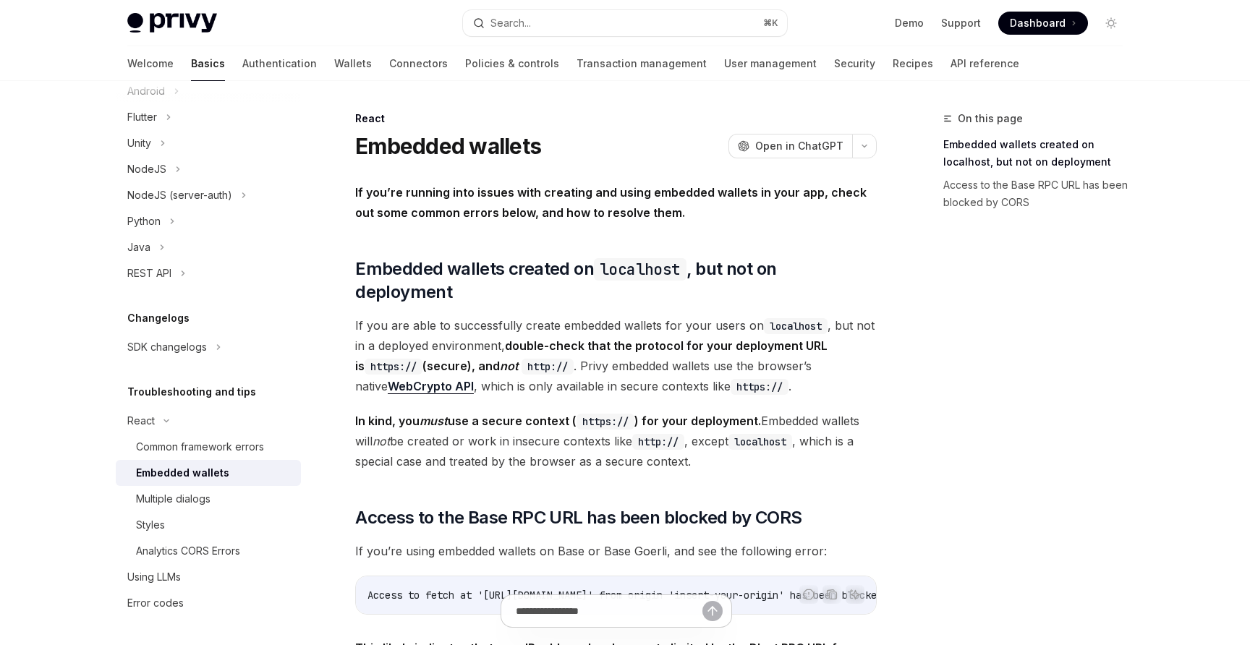
type textarea "*"
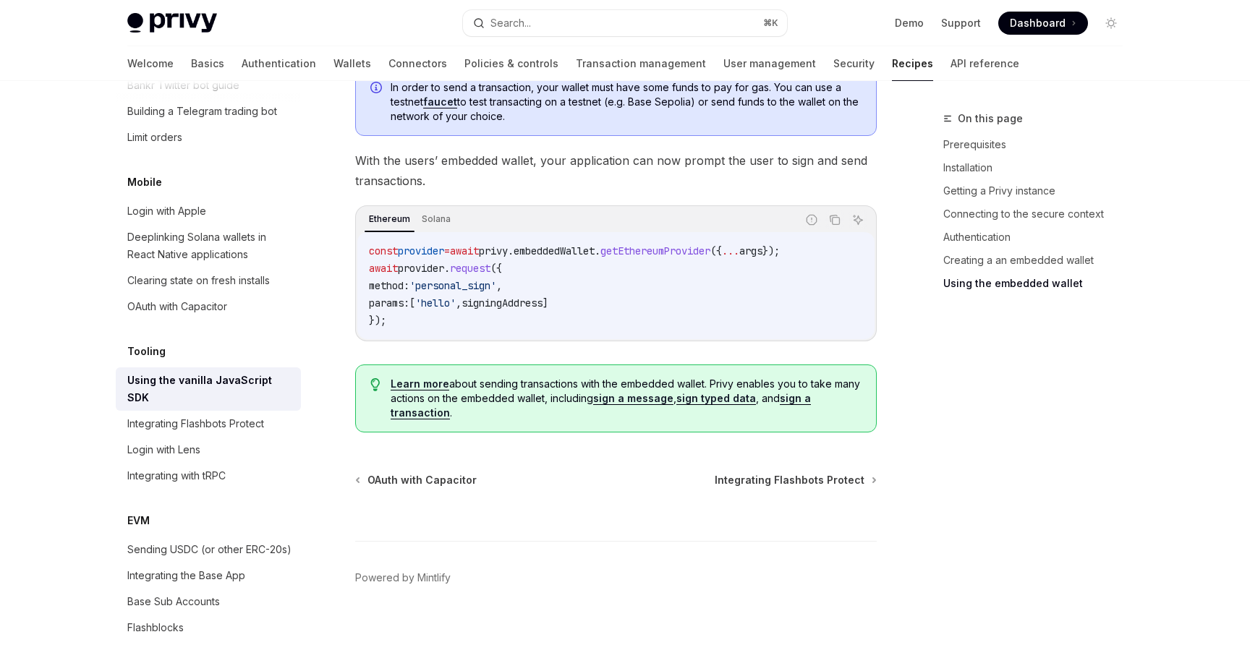
scroll to position [2041, 0]
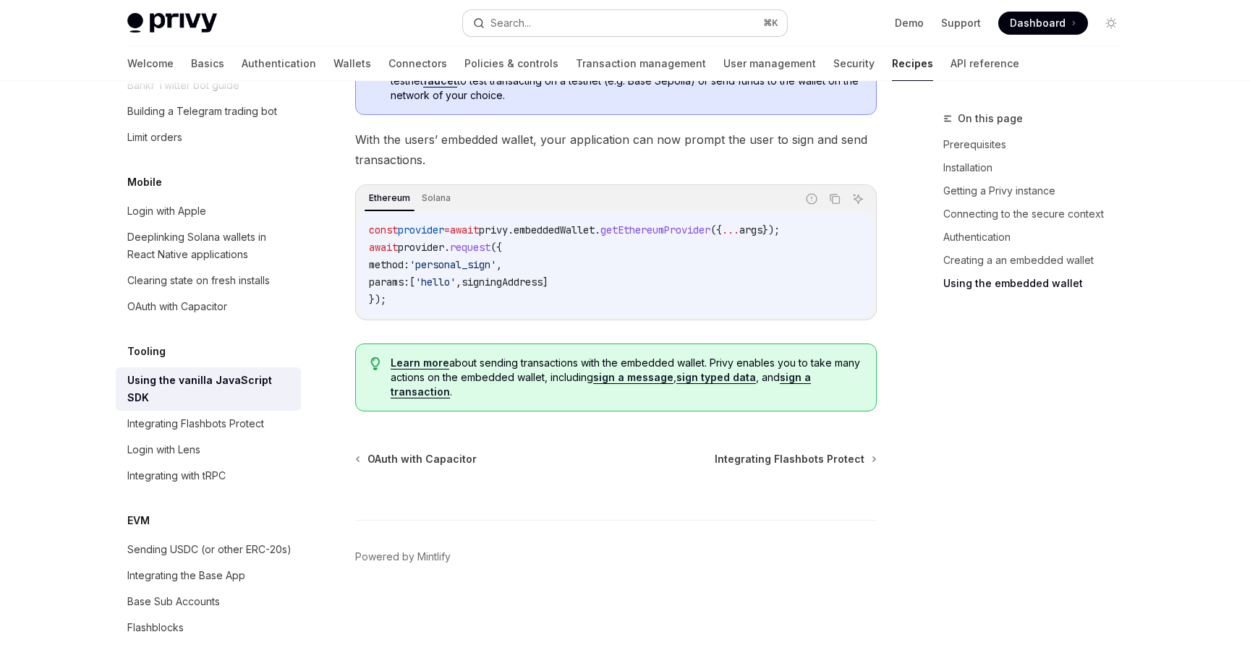
click at [612, 22] on button "Search... ⌘ K" at bounding box center [625, 23] width 324 height 26
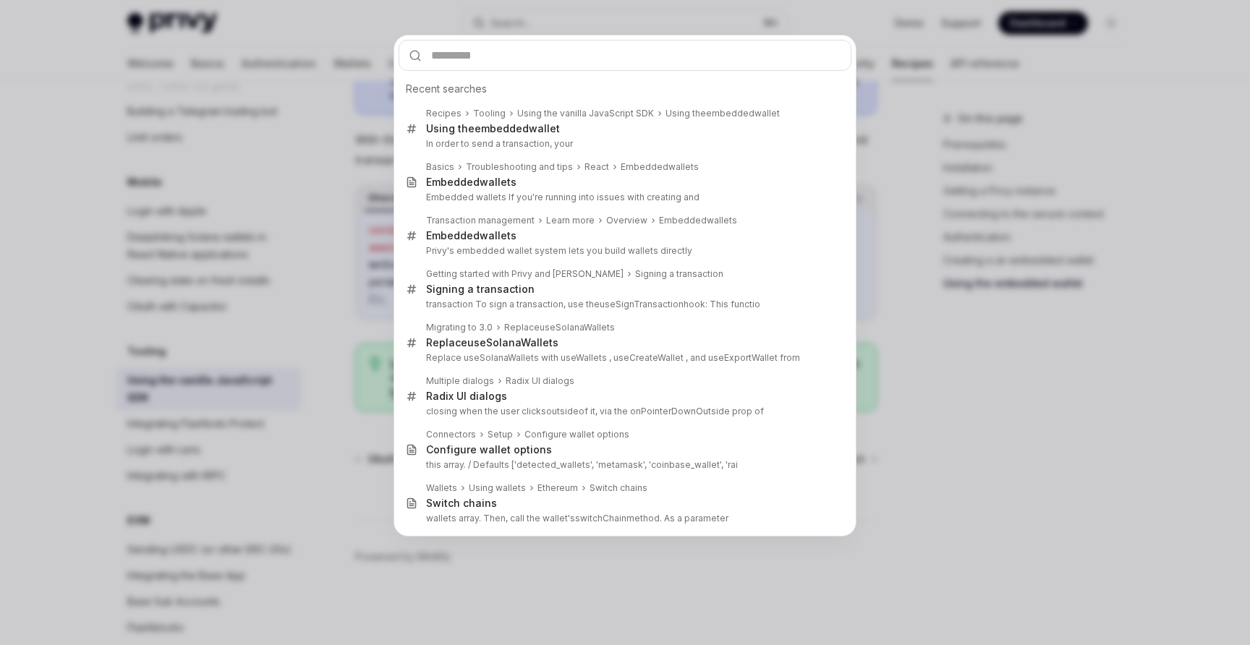
type input "********"
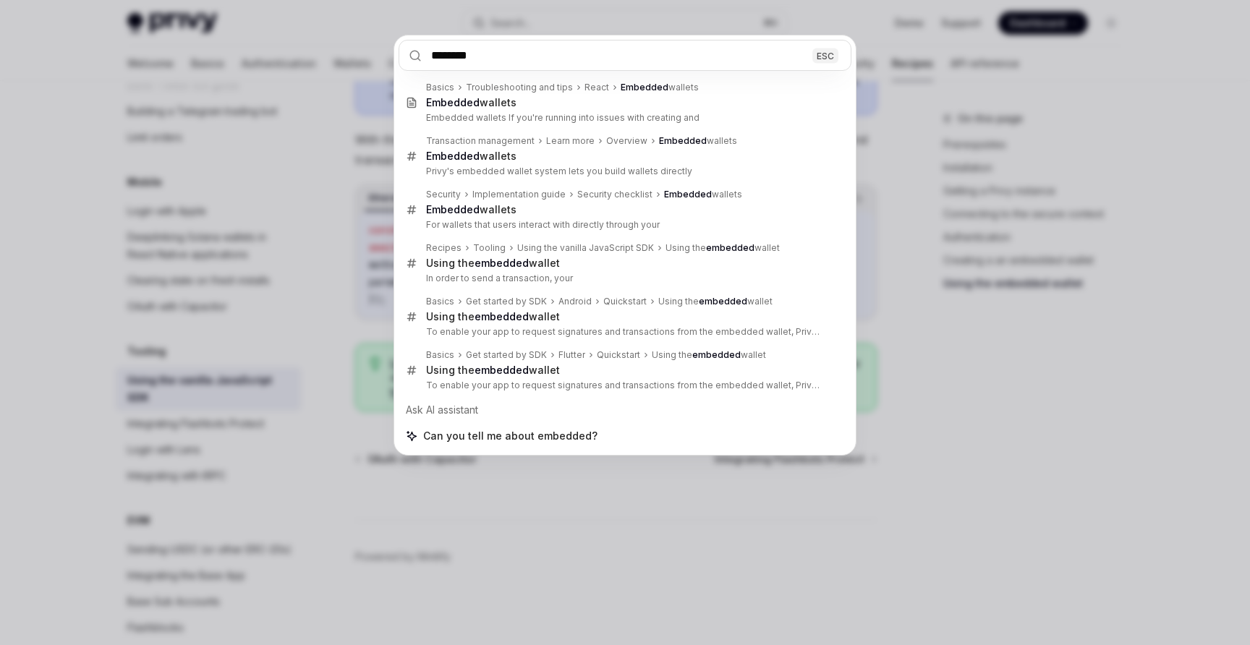
click at [274, 329] on div "******** ESC Basics Troubleshooting and tips React Embedded wallets Embedded wa…" at bounding box center [625, 322] width 1250 height 645
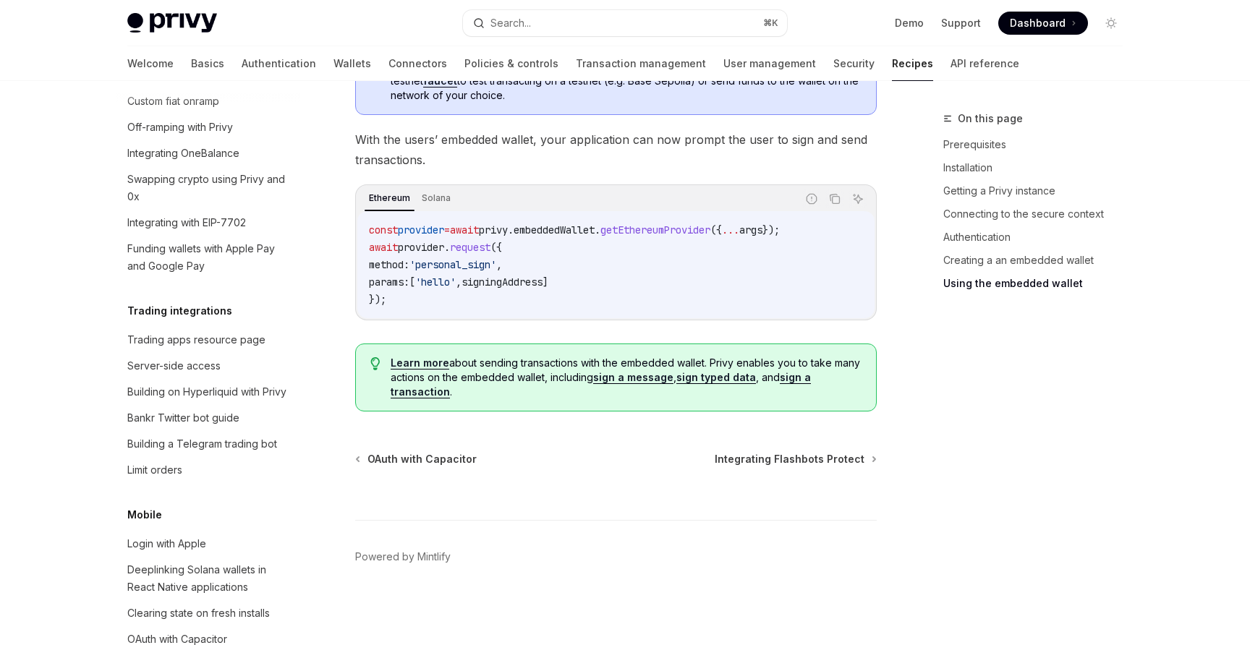
scroll to position [1232, 0]
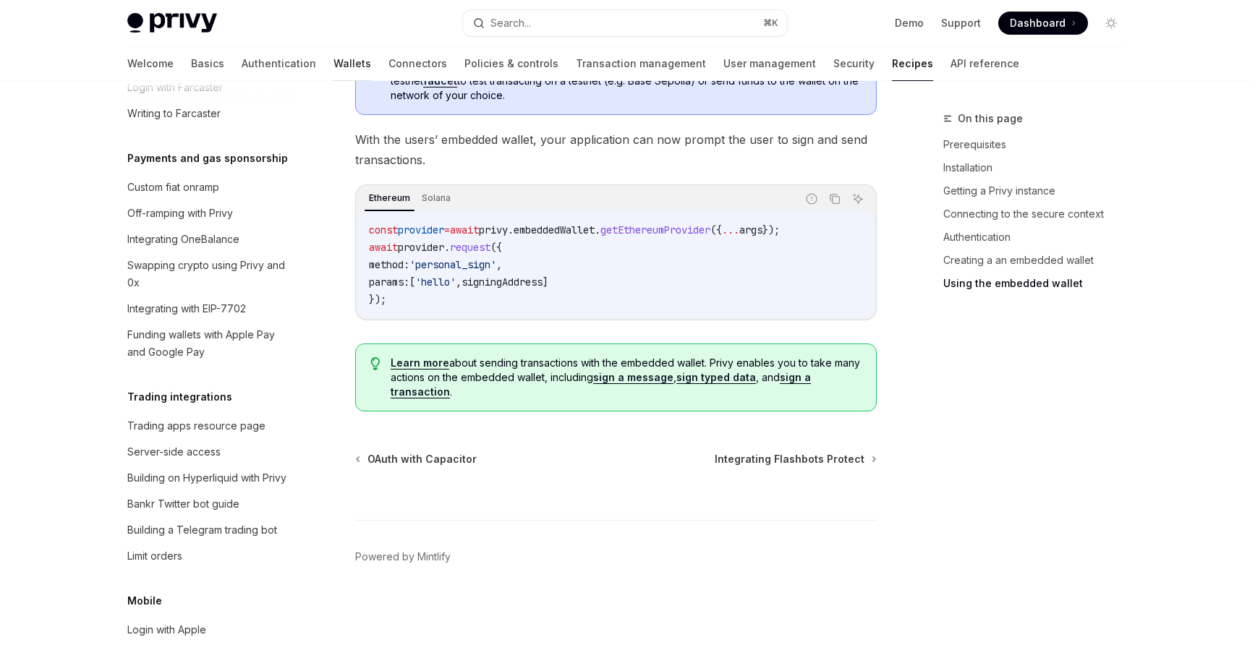
click at [334, 59] on link "Wallets" at bounding box center [353, 63] width 38 height 35
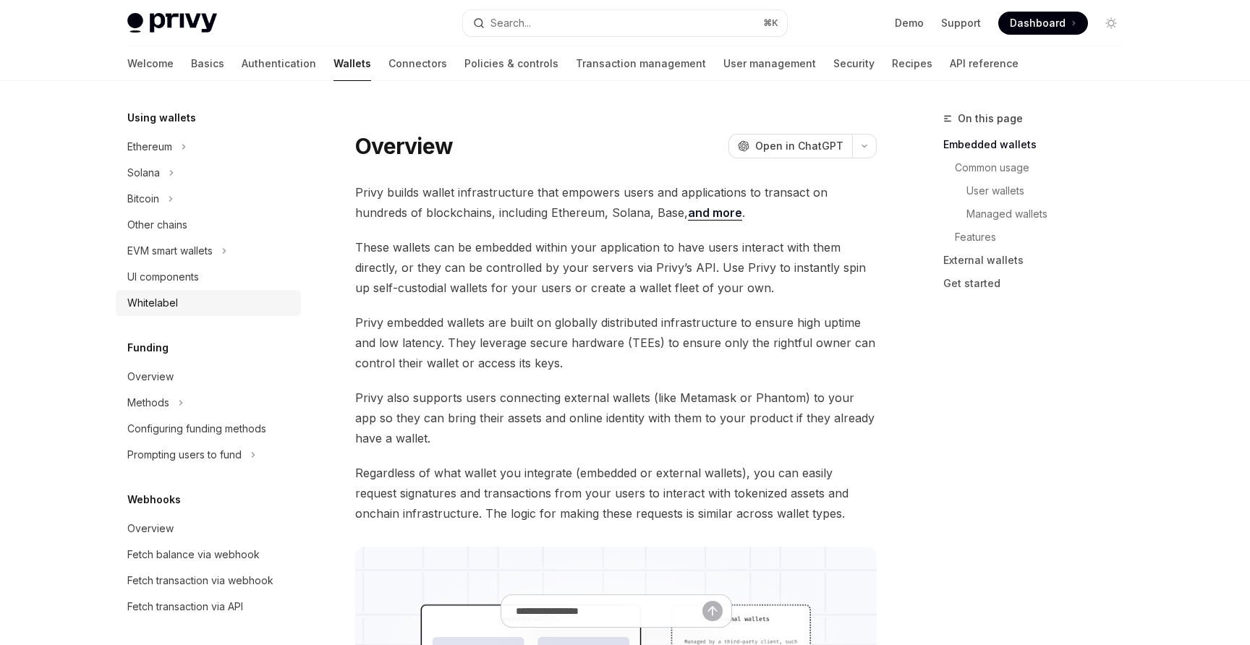
scroll to position [326, 0]
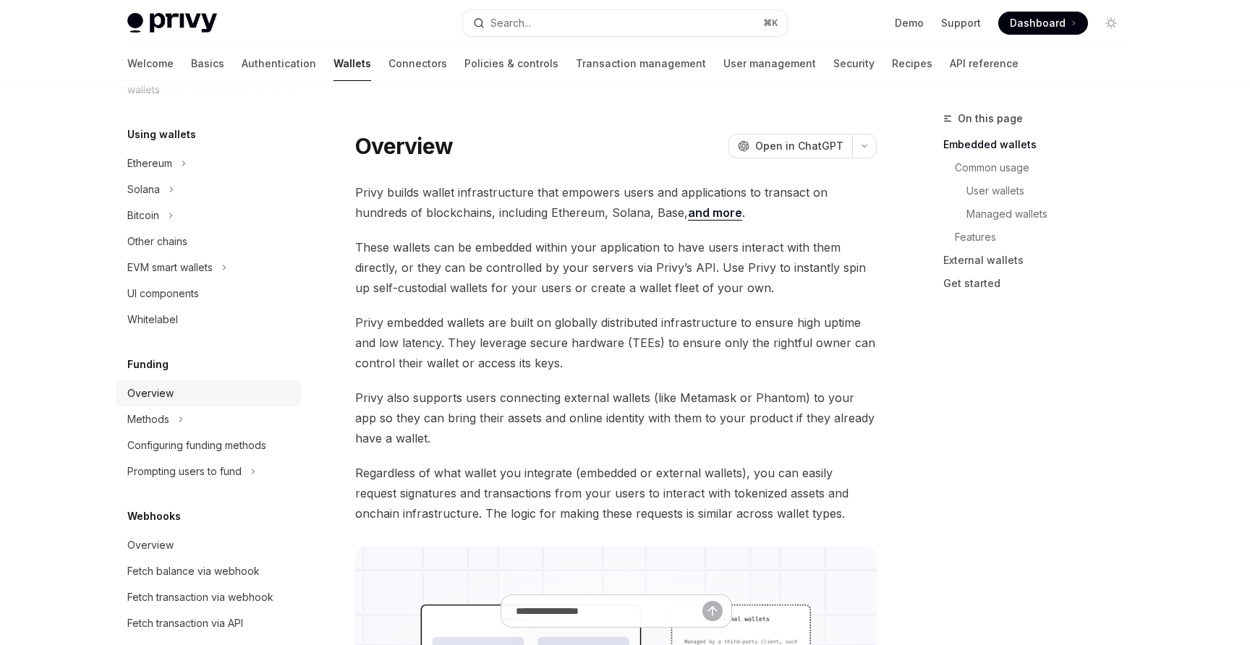
click at [209, 391] on div "Overview" at bounding box center [209, 393] width 165 height 17
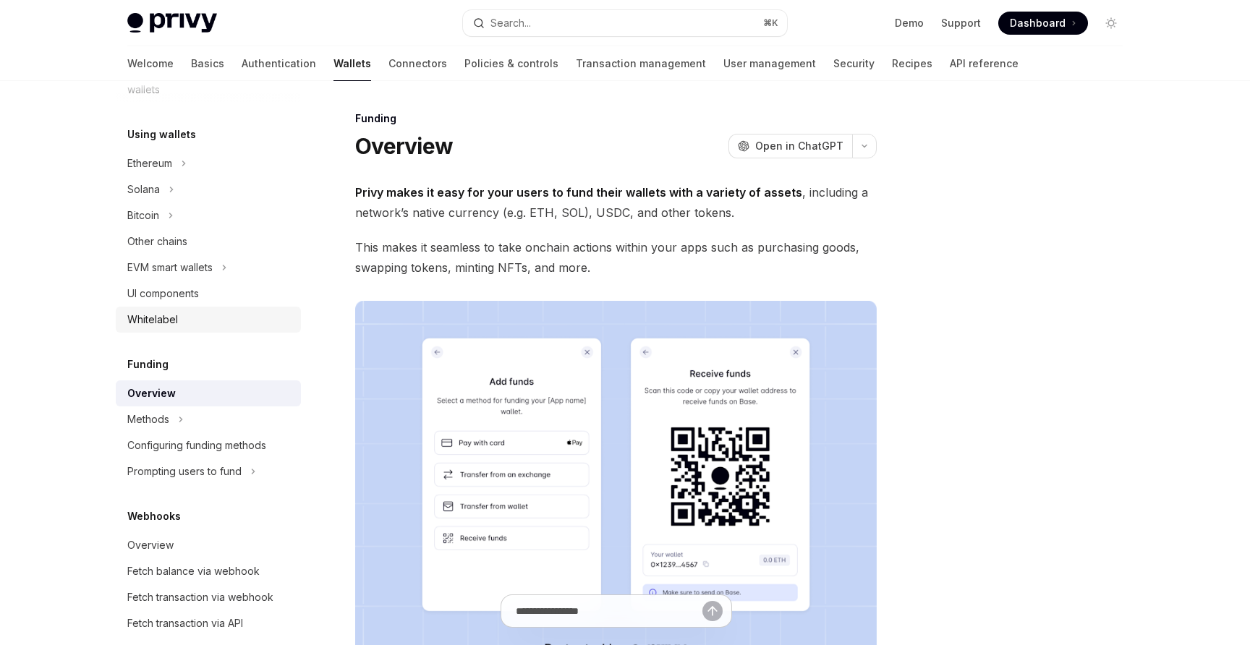
click at [216, 324] on div "Whitelabel" at bounding box center [209, 319] width 165 height 17
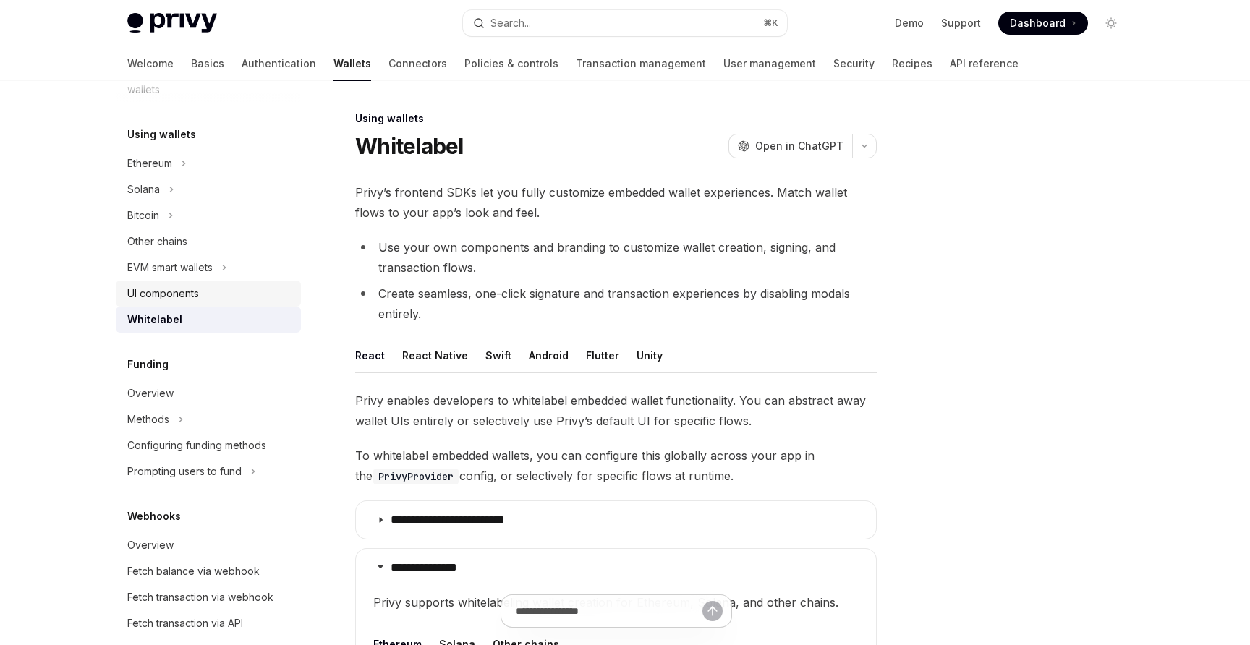
click at [223, 294] on div "UI components" at bounding box center [209, 293] width 165 height 17
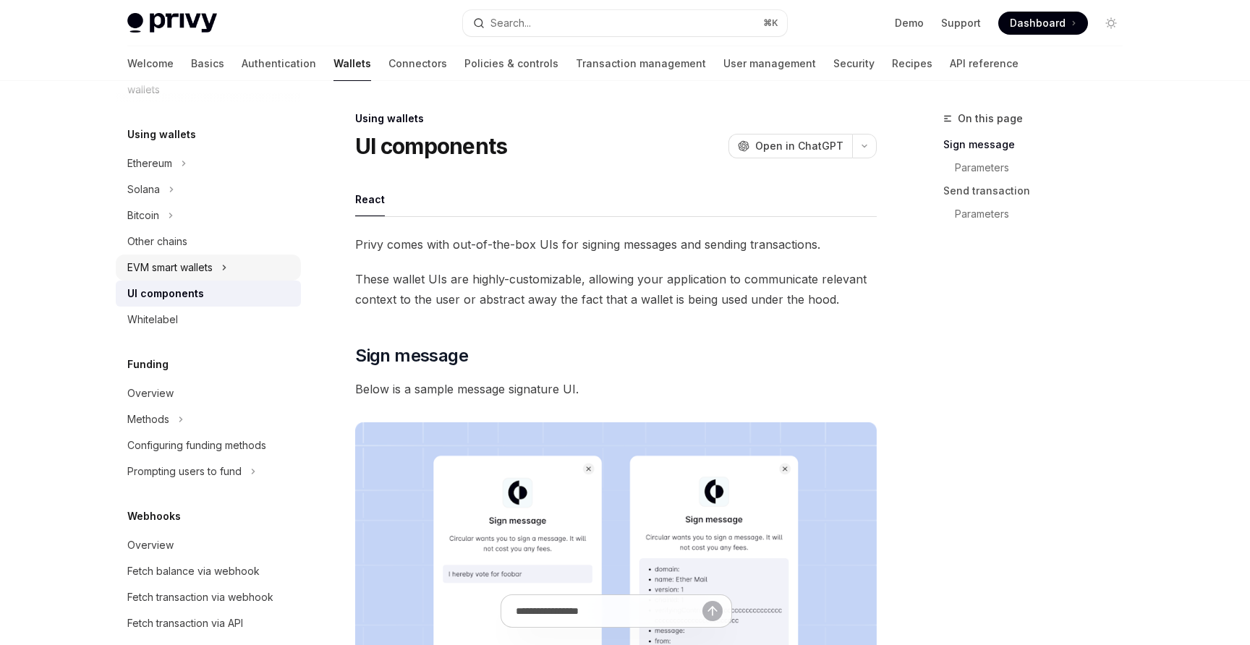
click at [227, 265] on icon at bounding box center [224, 267] width 6 height 17
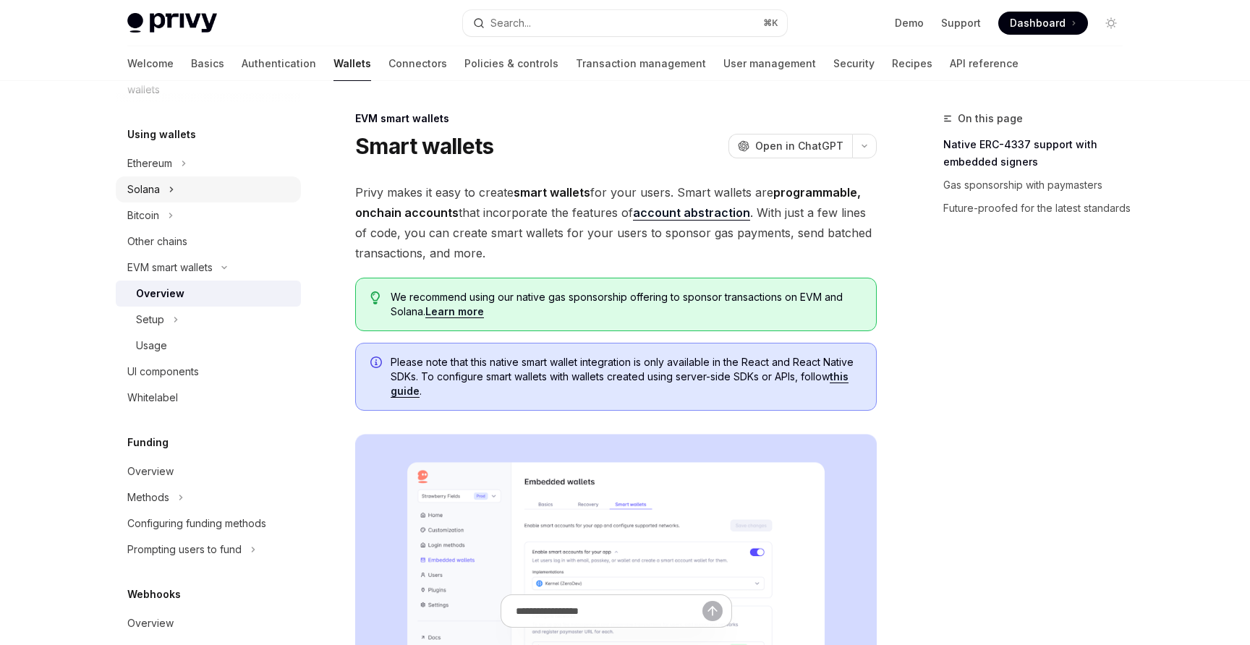
click at [238, 187] on button "Solana" at bounding box center [208, 190] width 185 height 26
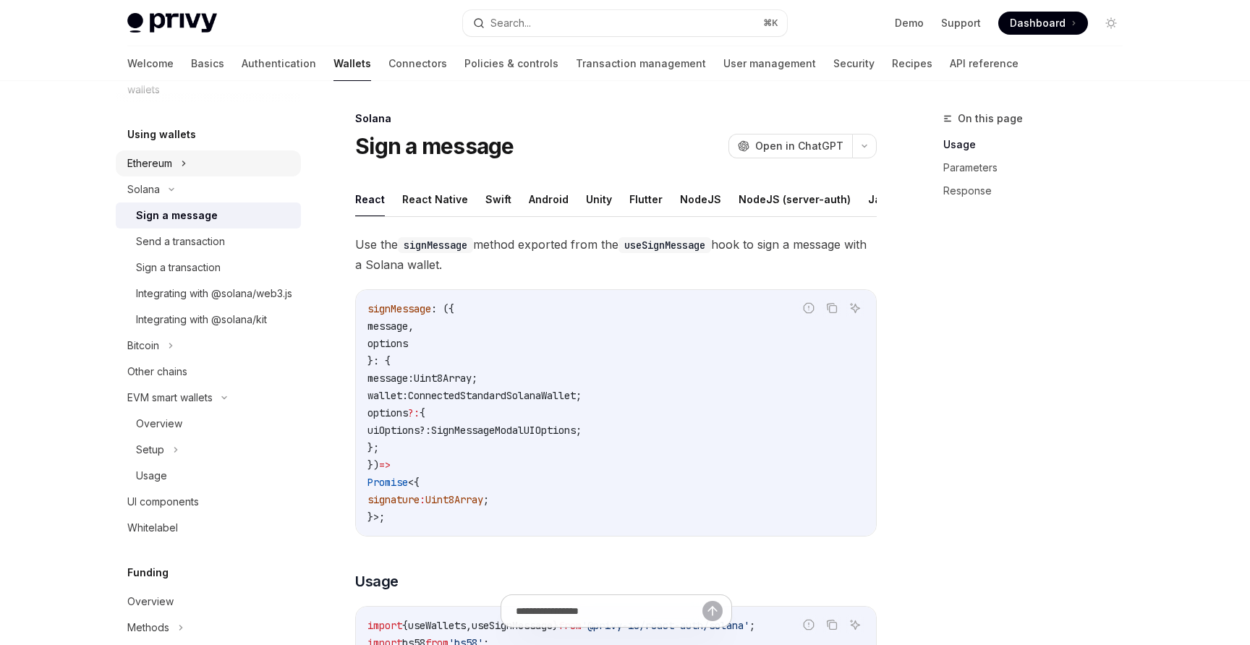
click at [225, 162] on button "Ethereum" at bounding box center [208, 164] width 185 height 26
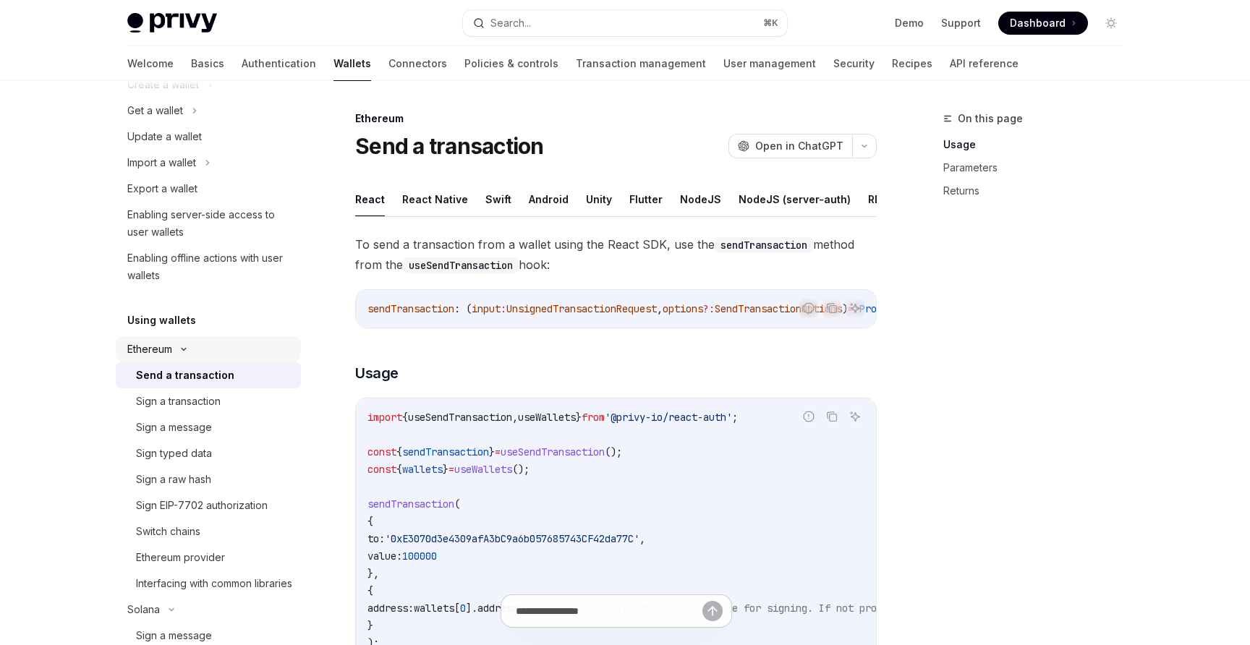
scroll to position [95, 0]
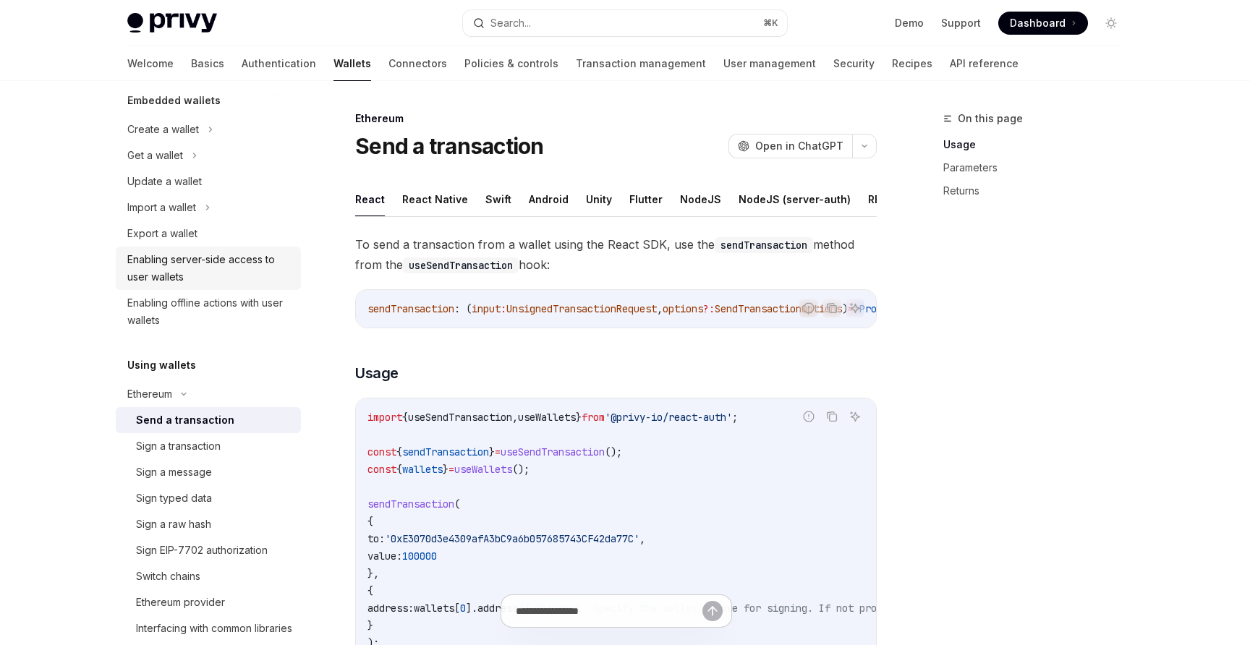
click at [226, 263] on div "Enabling server-side access to user wallets" at bounding box center [209, 268] width 165 height 35
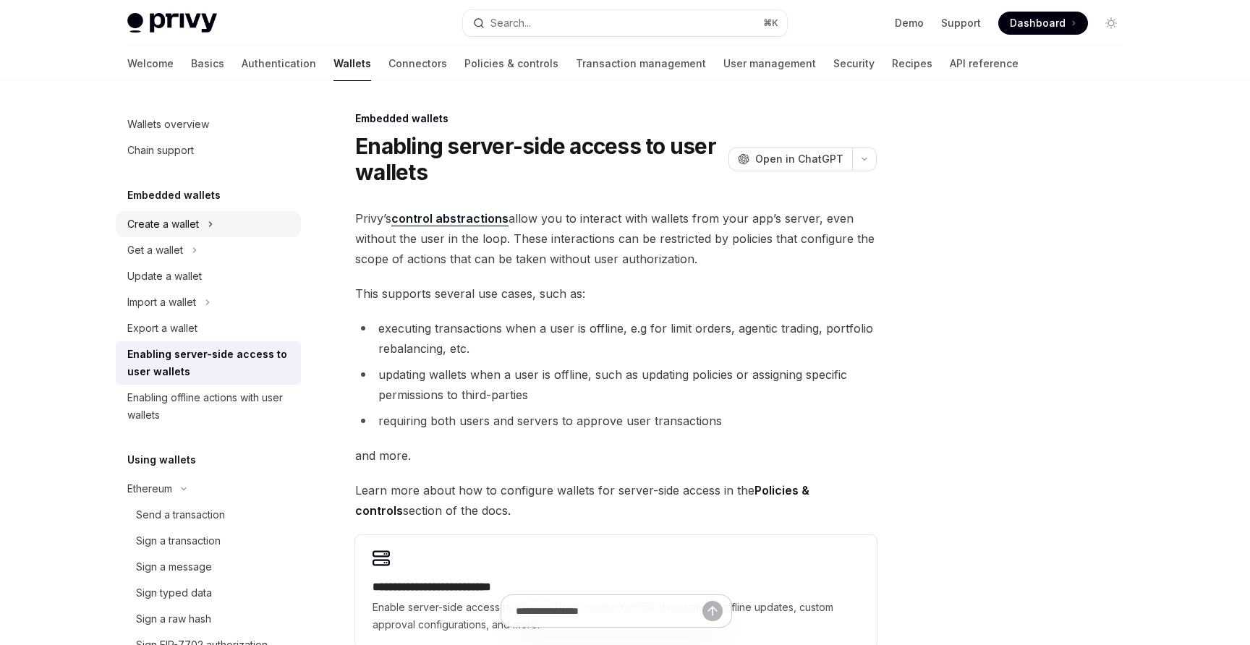
click at [183, 225] on div "Create a wallet" at bounding box center [163, 224] width 72 height 17
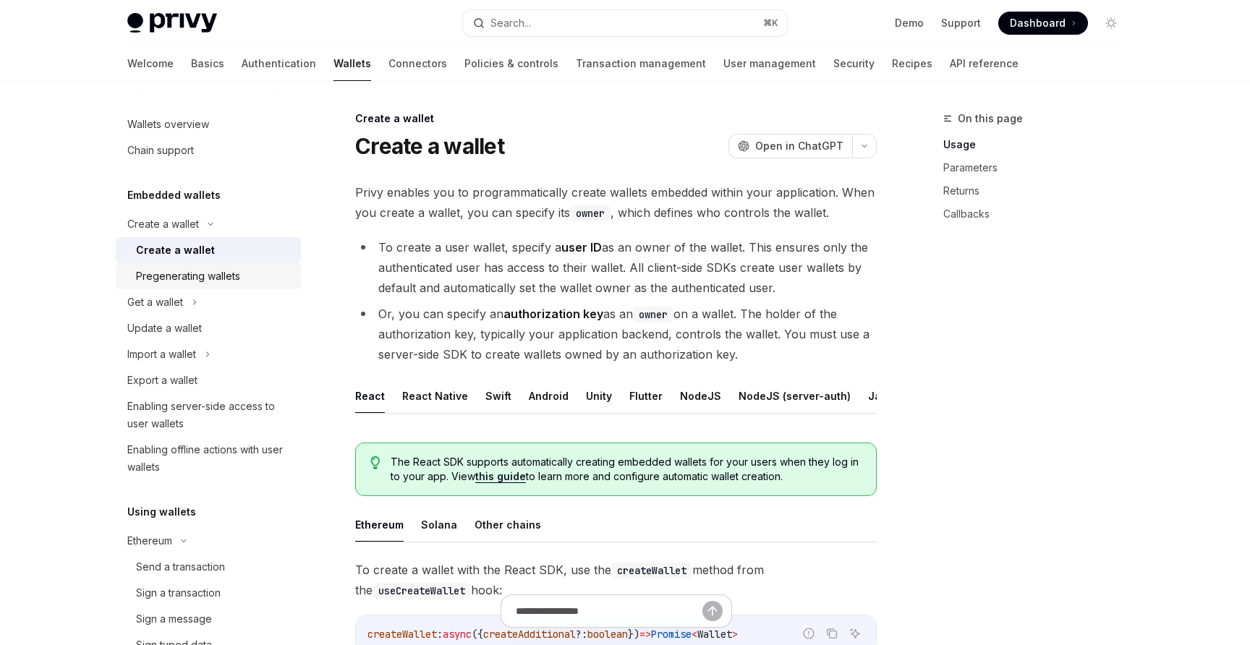
click at [192, 275] on div "Pregenerating wallets" at bounding box center [188, 276] width 104 height 17
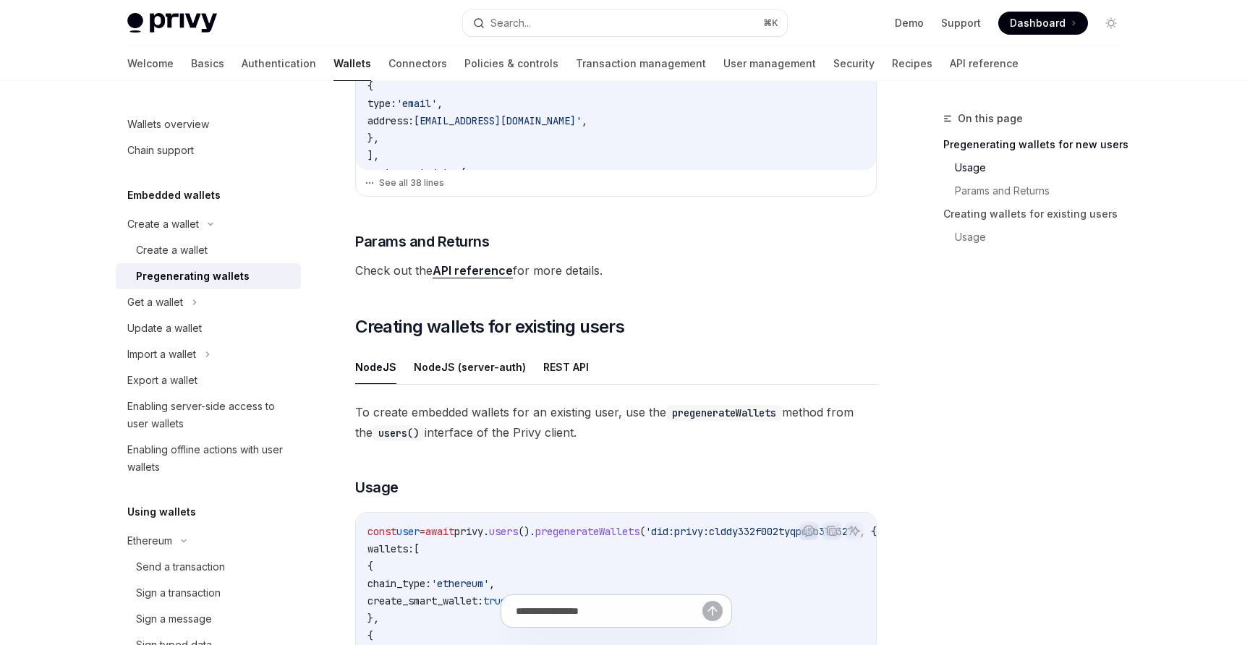
scroll to position [564, 0]
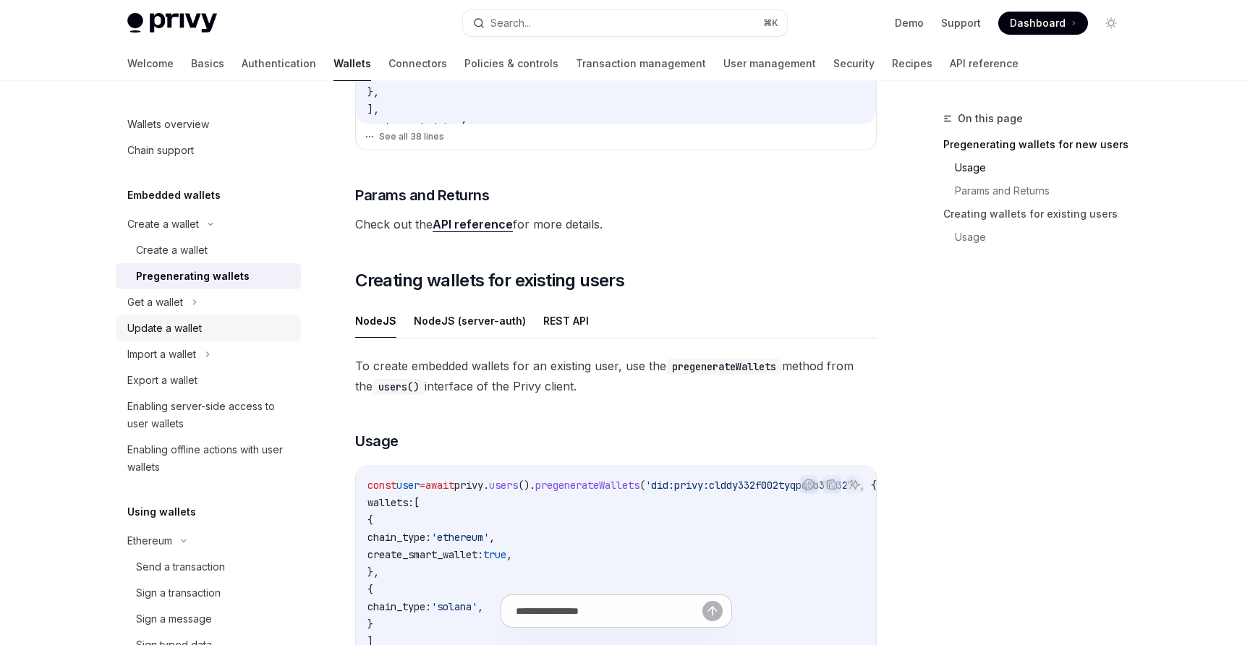
click at [182, 339] on link "Update a wallet" at bounding box center [208, 328] width 185 height 26
type textarea "*"
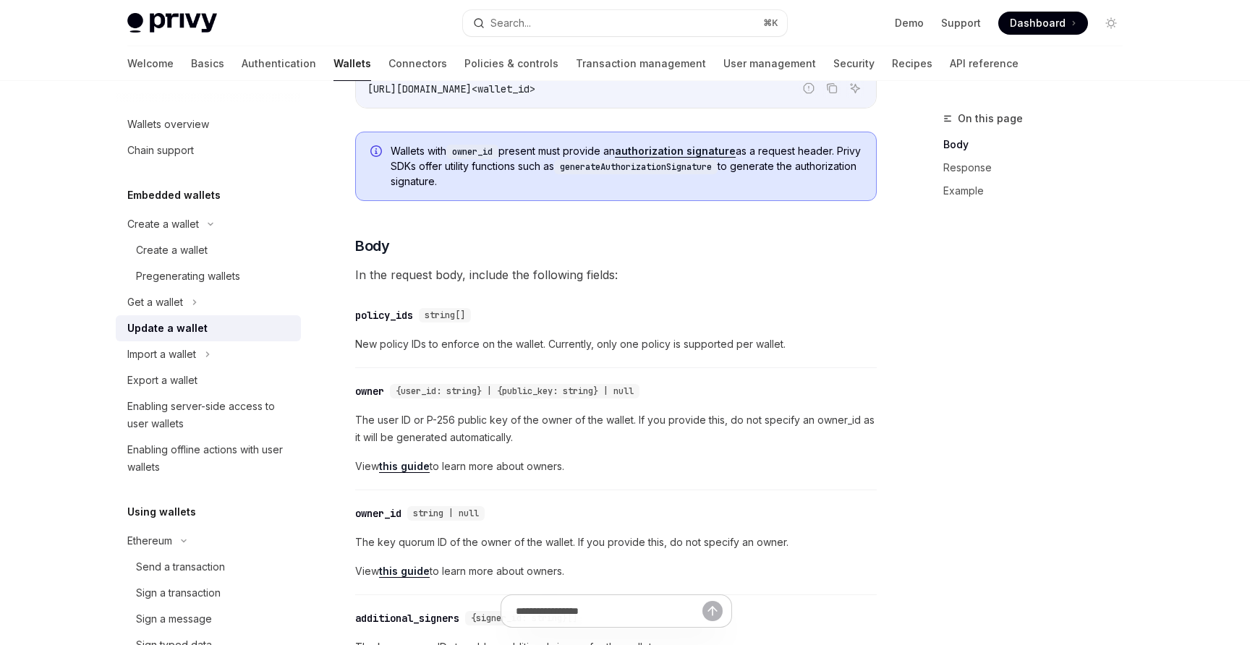
scroll to position [292, 0]
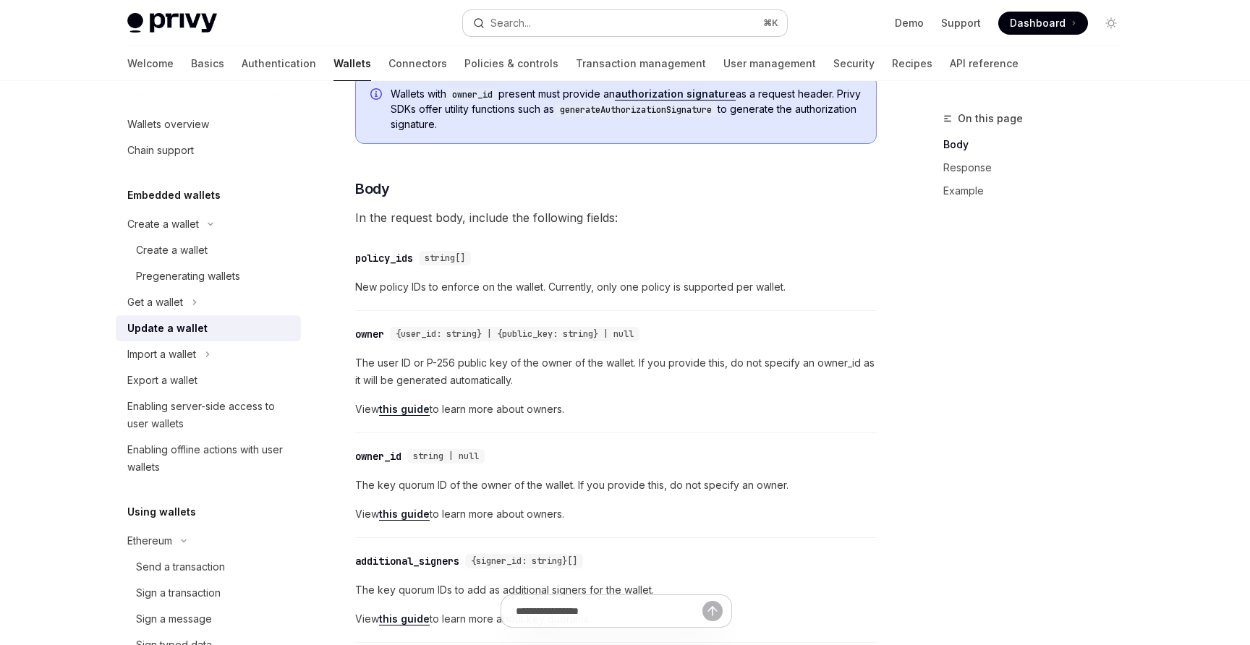
click at [606, 17] on button "Search... ⌘ K" at bounding box center [625, 23] width 324 height 26
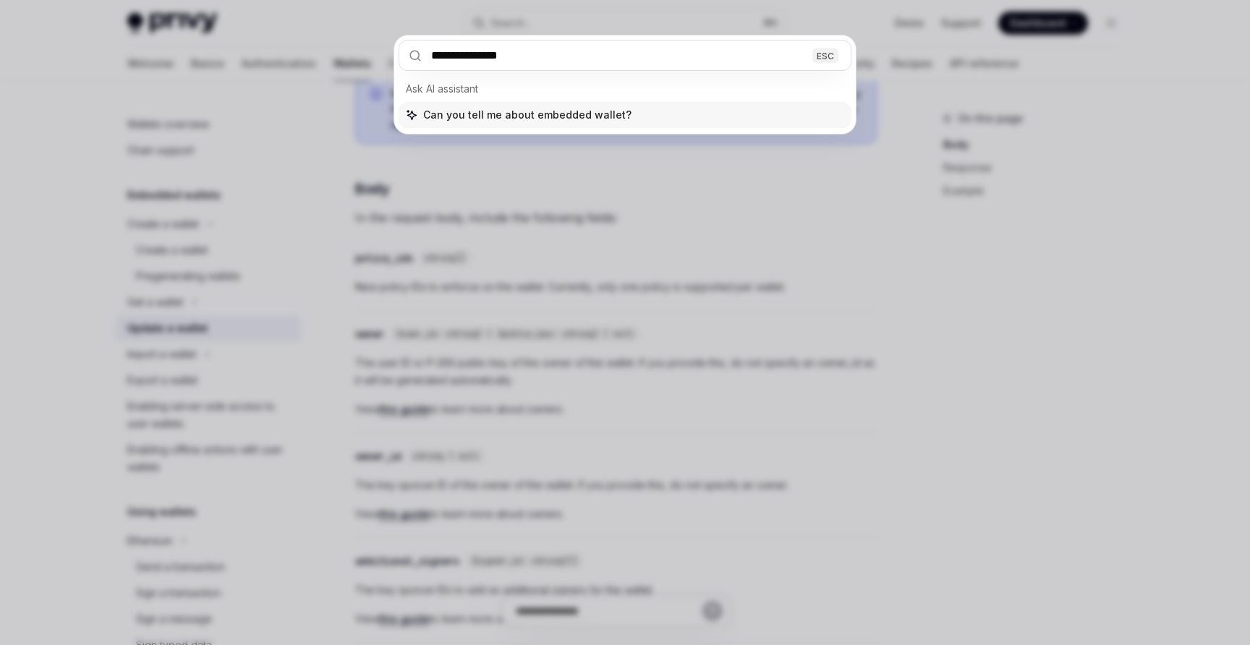
type input "**********"
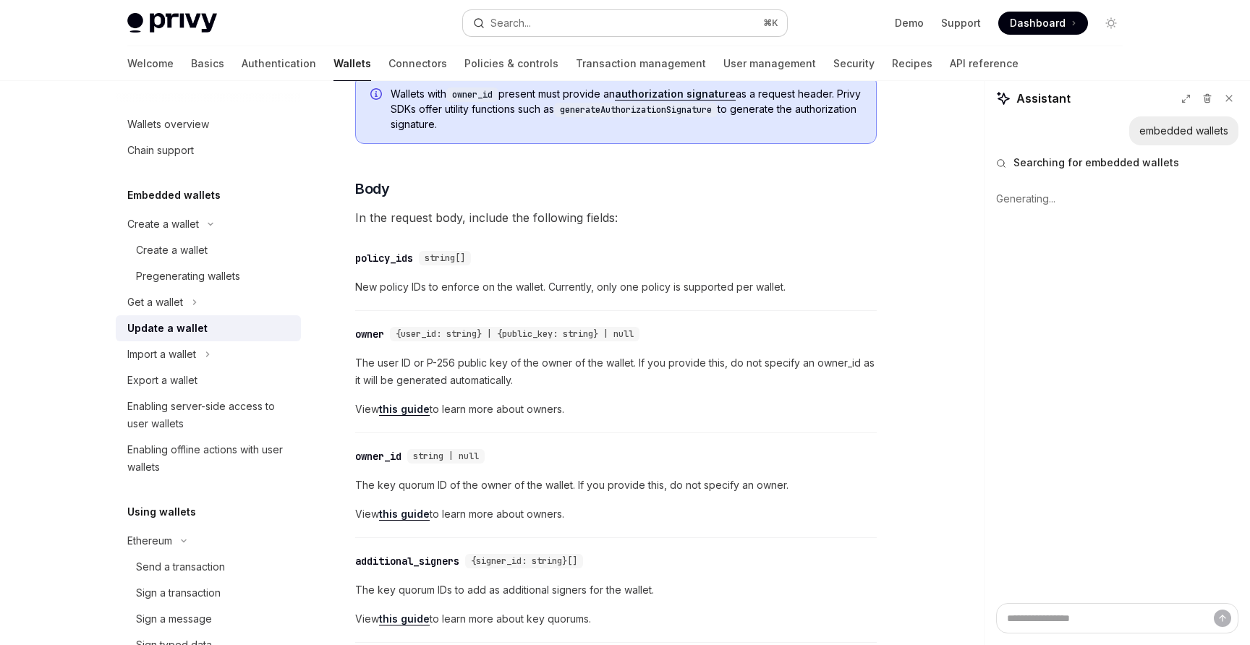
click at [510, 30] on div "Search..." at bounding box center [511, 22] width 41 height 17
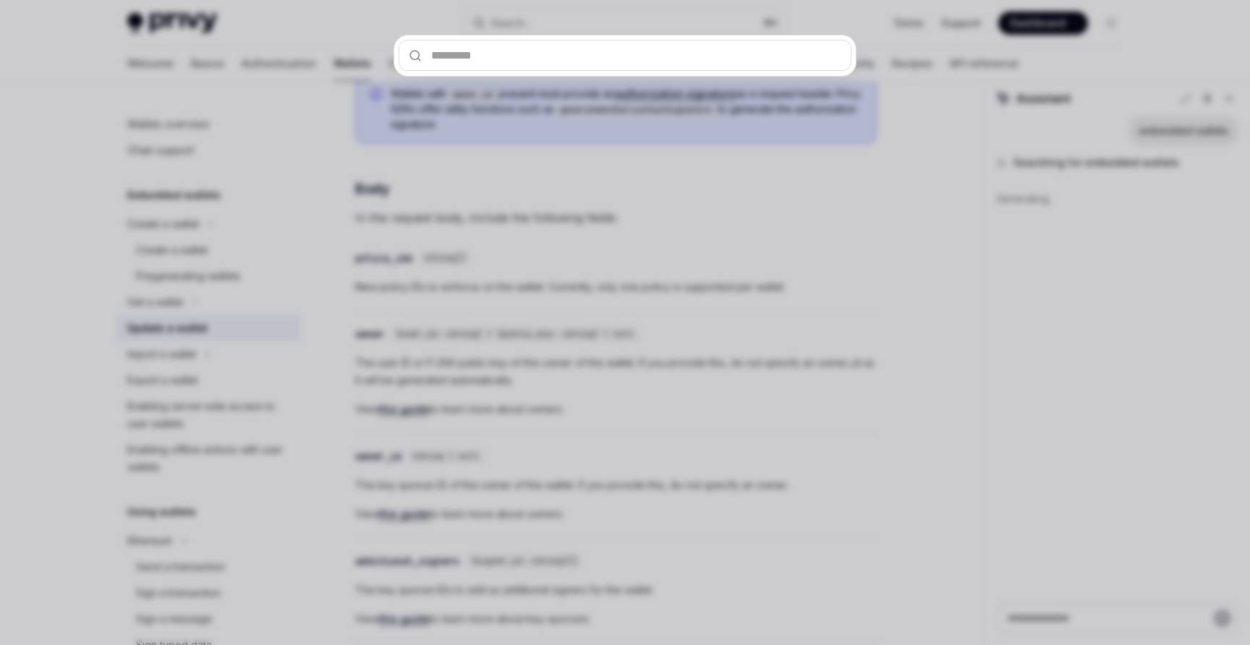
click at [511, 55] on input "text" at bounding box center [625, 55] width 453 height 31
type textarea "*"
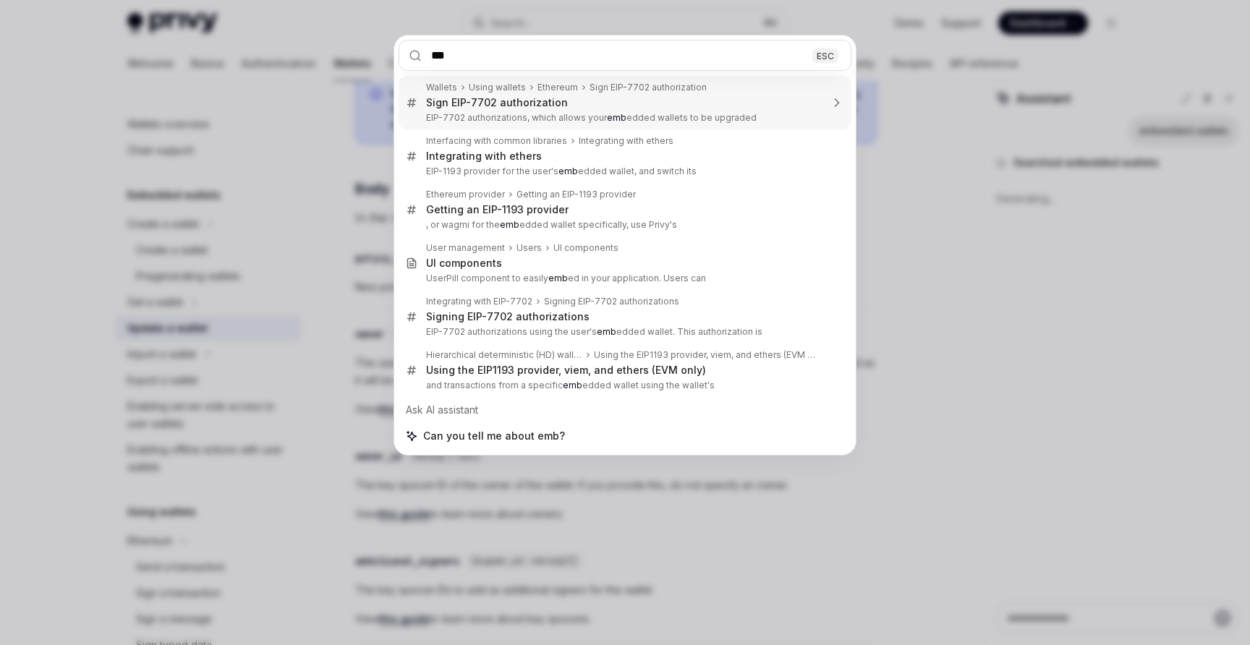
type input "***"
type textarea "*"
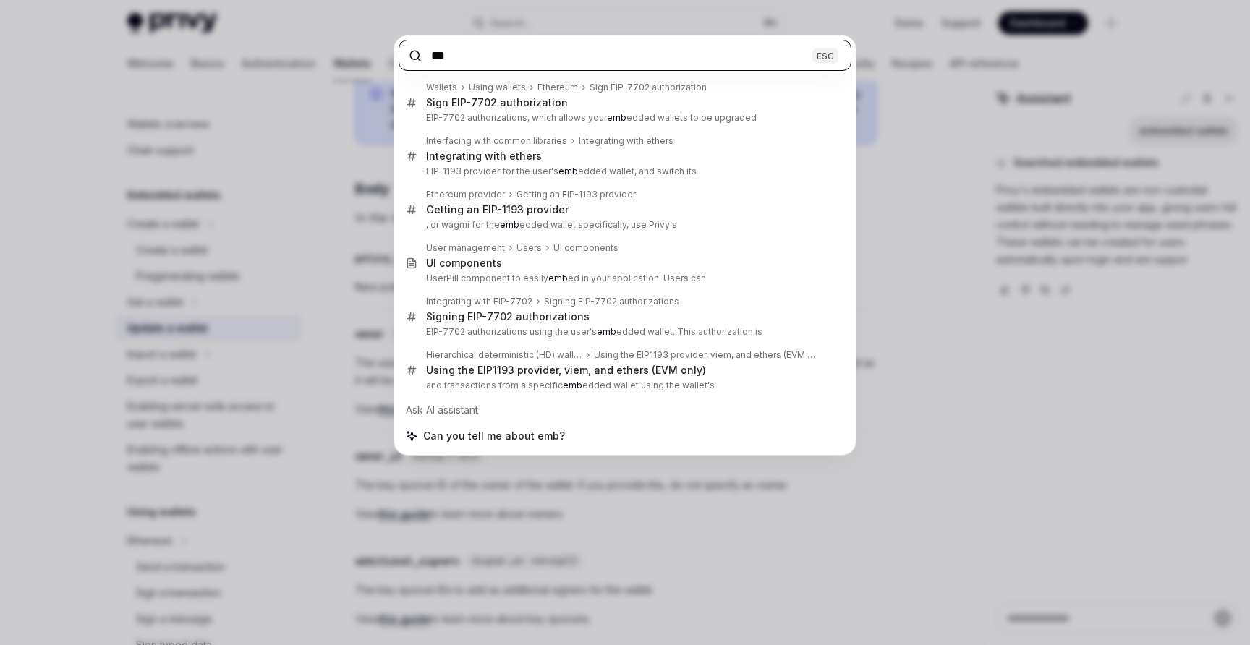
click at [583, 54] on input "***" at bounding box center [625, 55] width 453 height 31
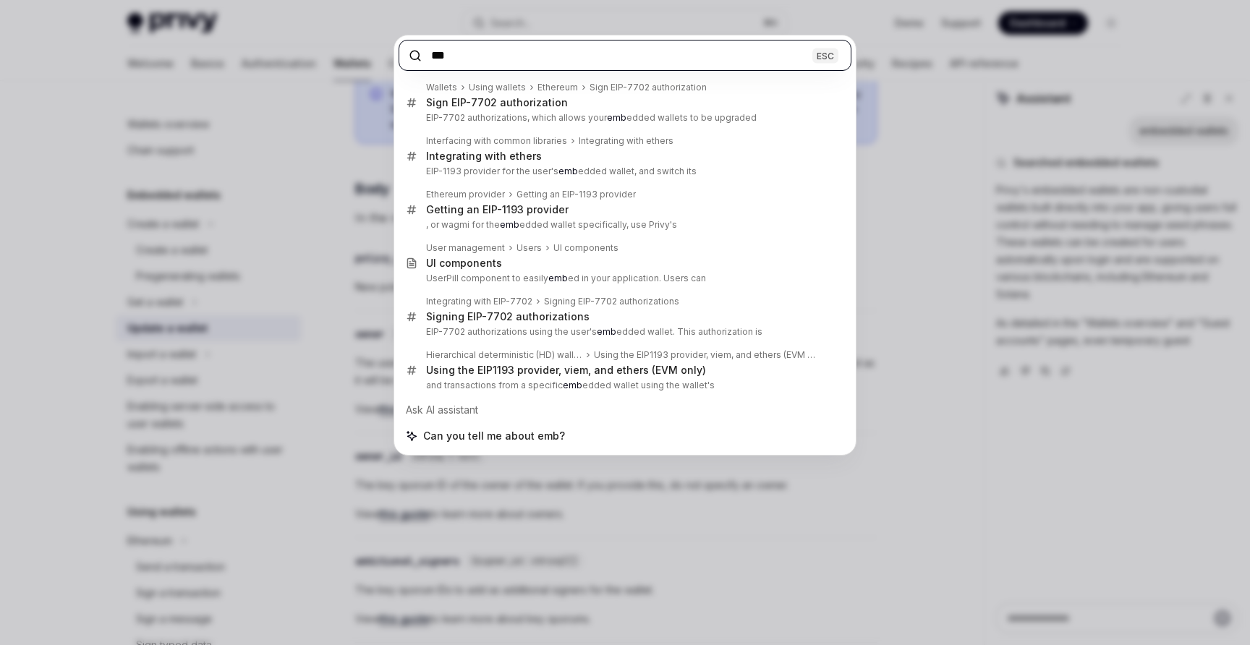
paste input "**********"
type input "**********"
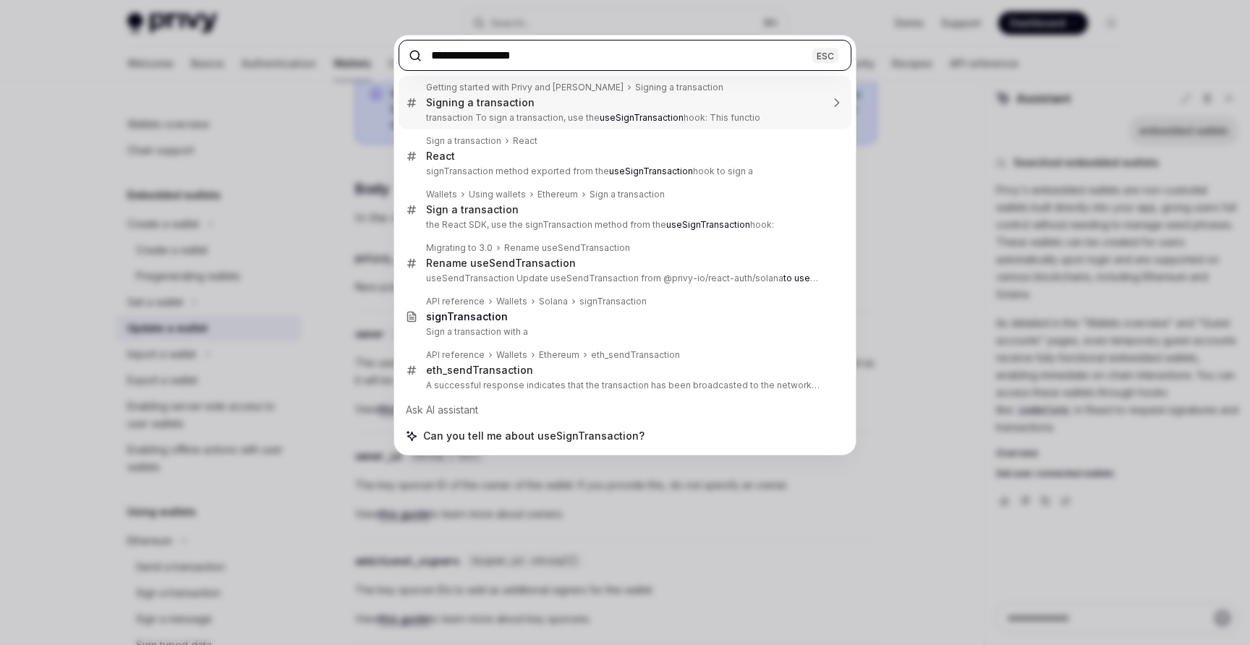
type textarea "*"
paste input "*******"
type input "**********"
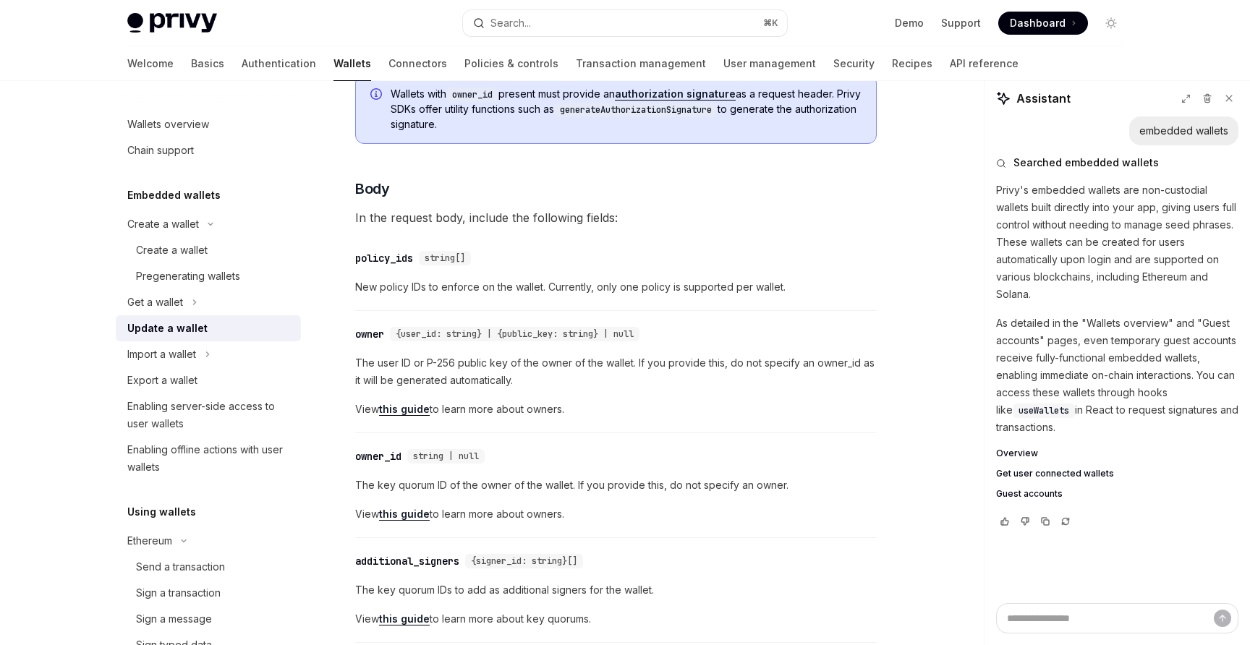
type textarea "*"
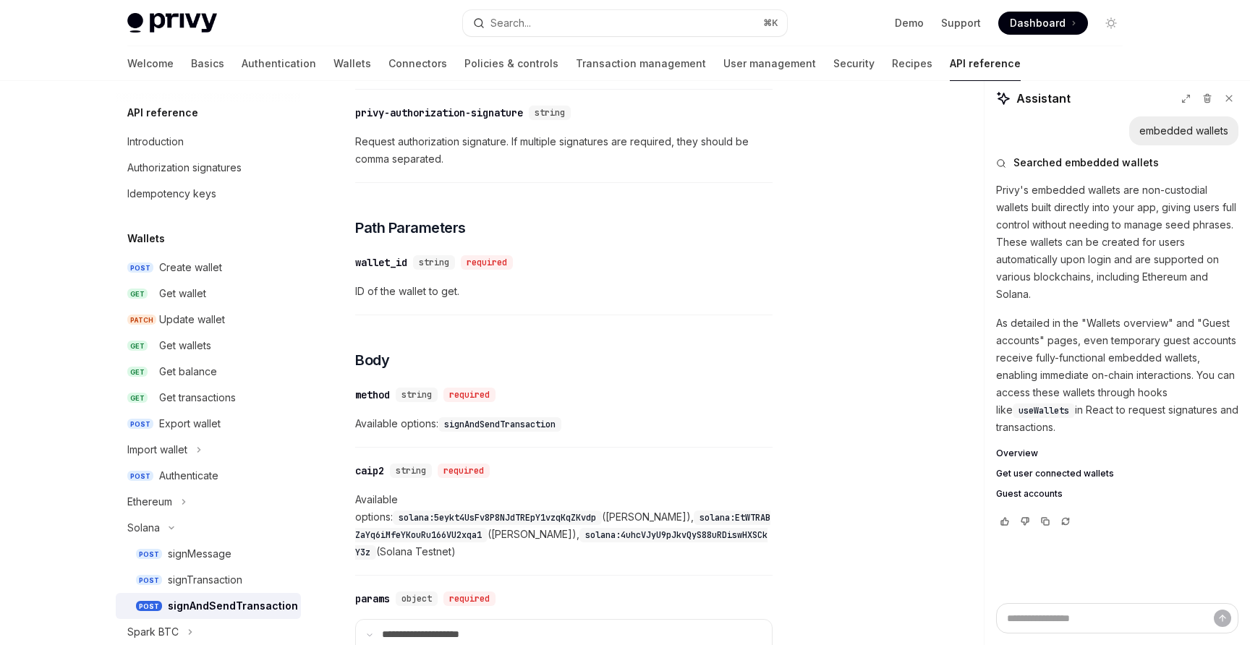
scroll to position [81, 0]
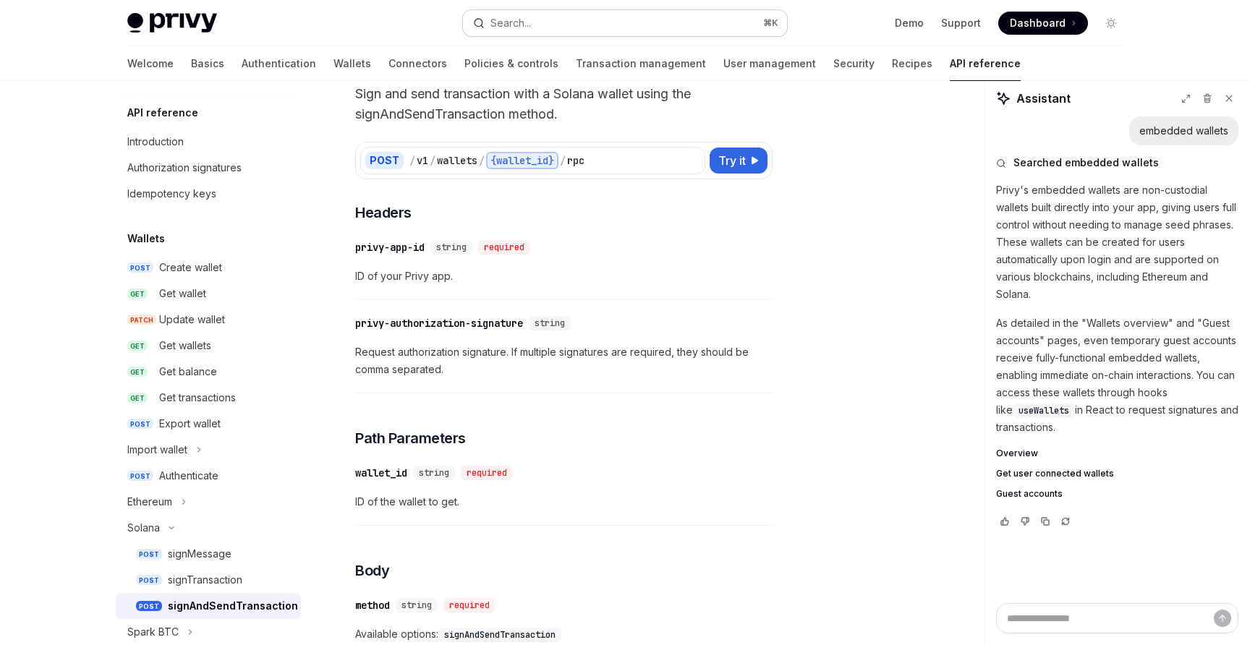
click at [546, 19] on button "Search... ⌘ K" at bounding box center [625, 23] width 324 height 26
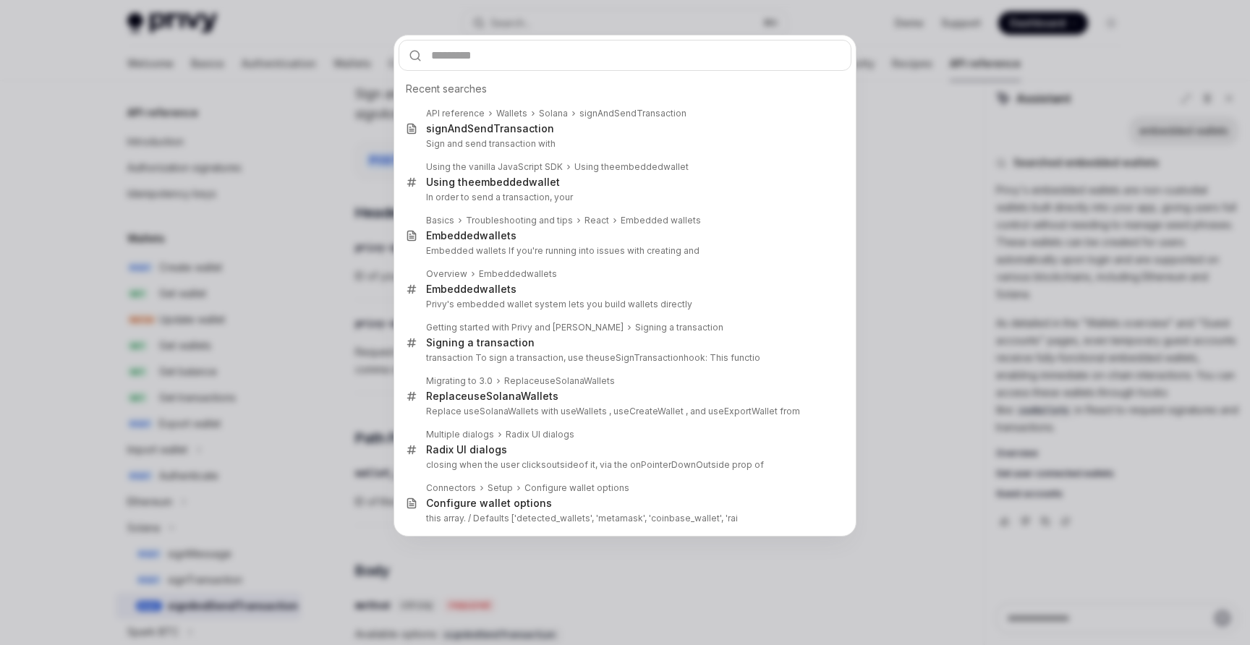
type input "**********"
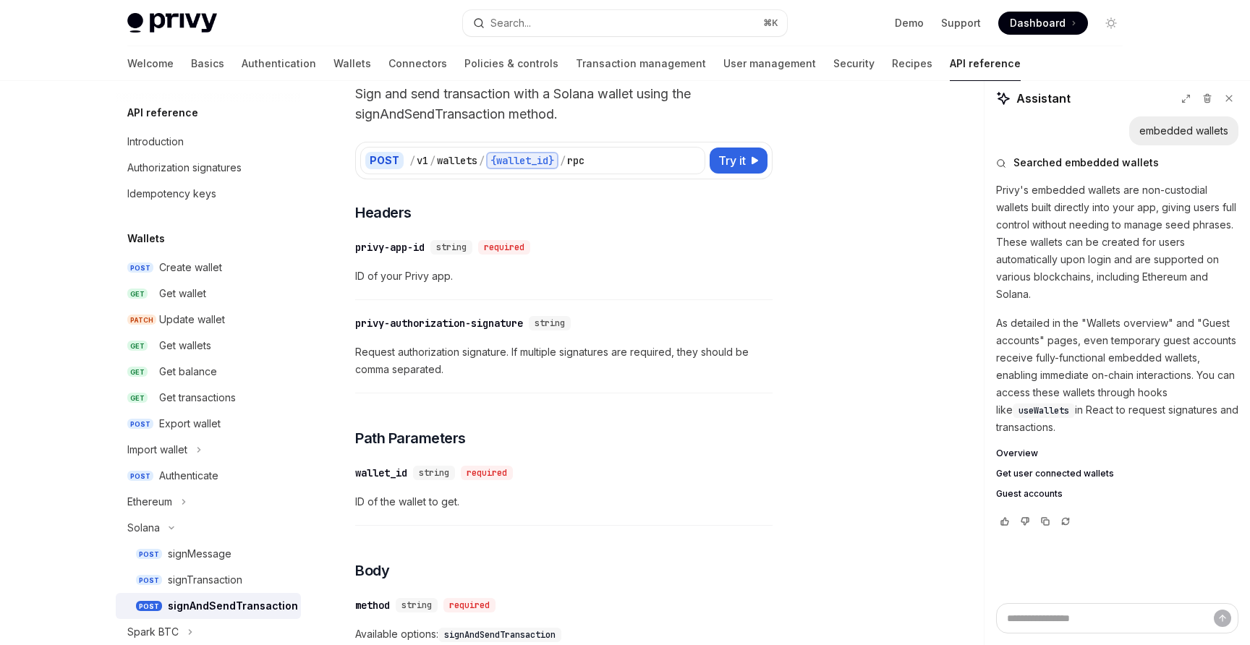
type textarea "*"
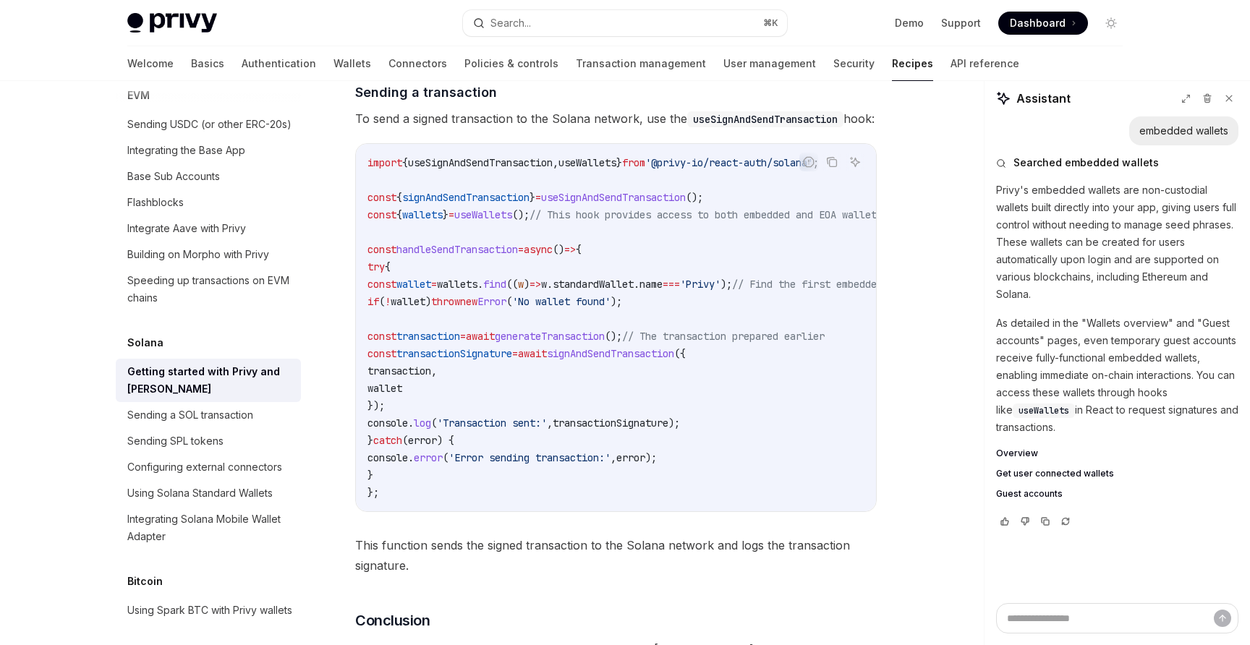
click at [596, 343] on span "generateTransaction" at bounding box center [550, 336] width 110 height 13
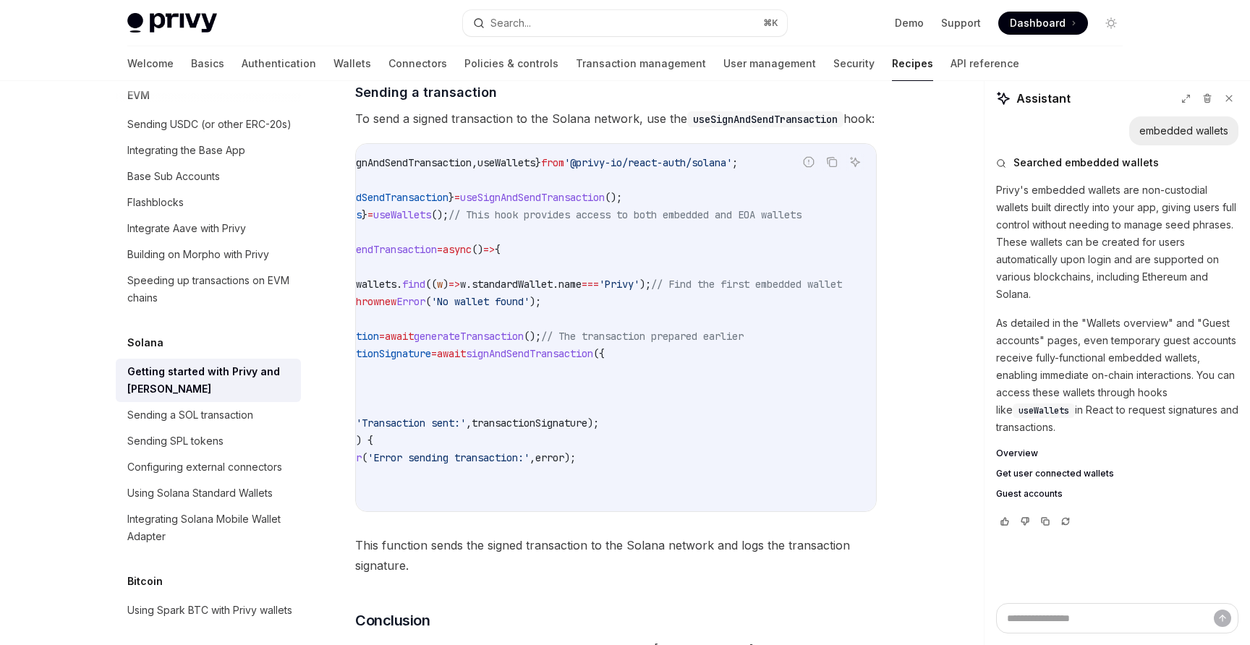
scroll to position [0, 25]
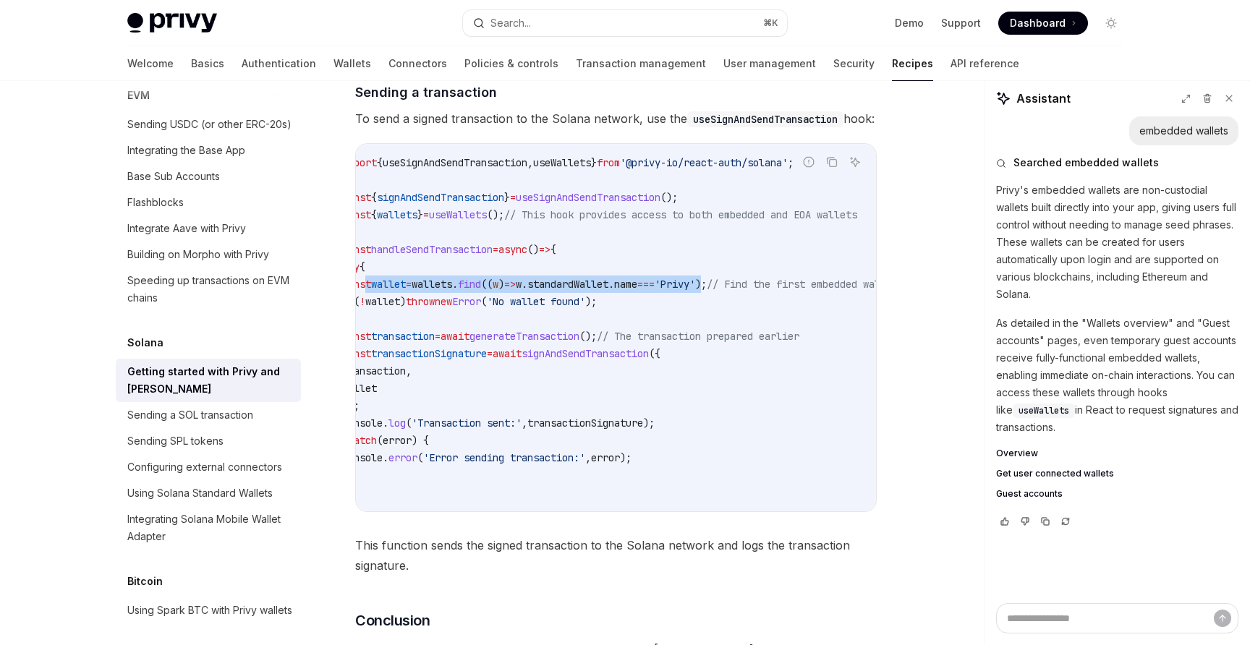
drag, startPoint x: 364, startPoint y: 332, endPoint x: 789, endPoint y: 334, distance: 424.8
click at [789, 291] on span "const wallet = wallets . find (( w ) => w . standardWallet . name === 'Privy' )…" at bounding box center [620, 284] width 556 height 13
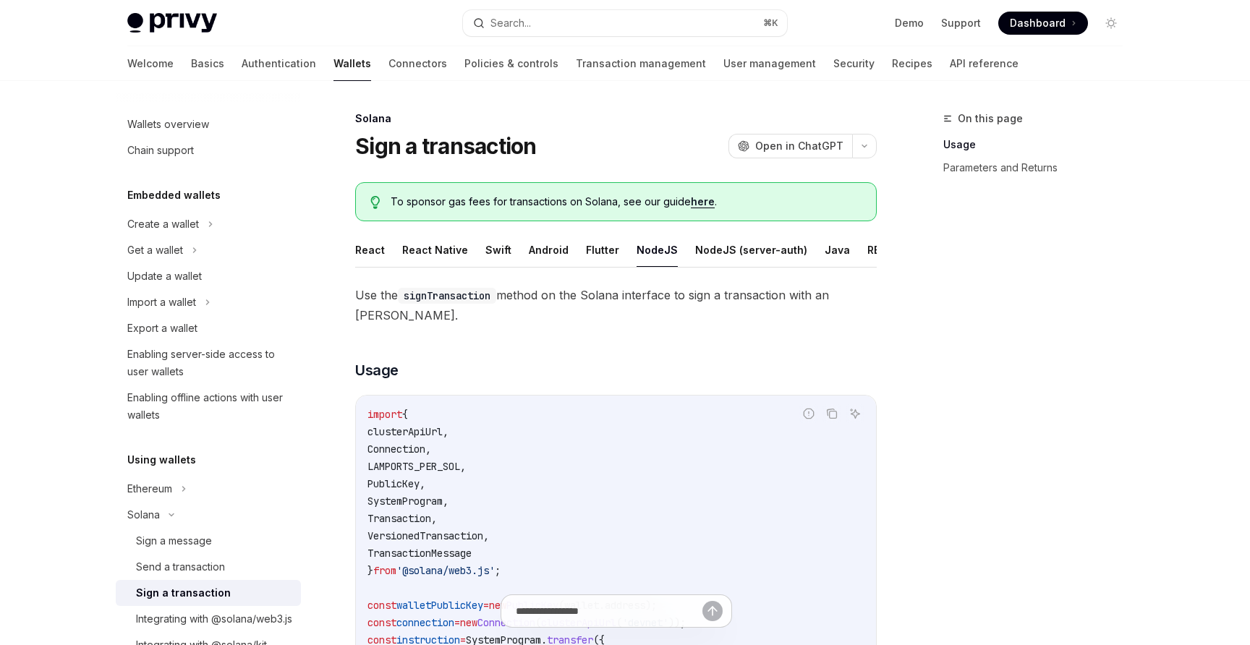
scroll to position [137, 0]
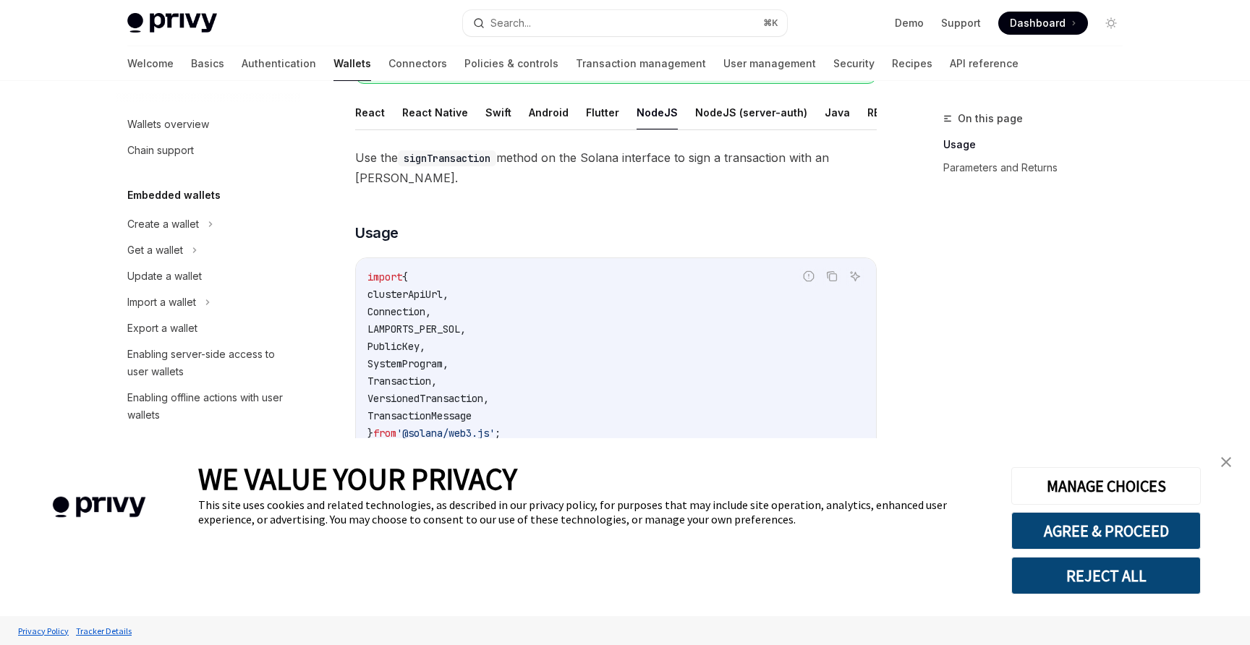
click at [1225, 462] on img "close banner" at bounding box center [1226, 462] width 10 height 10
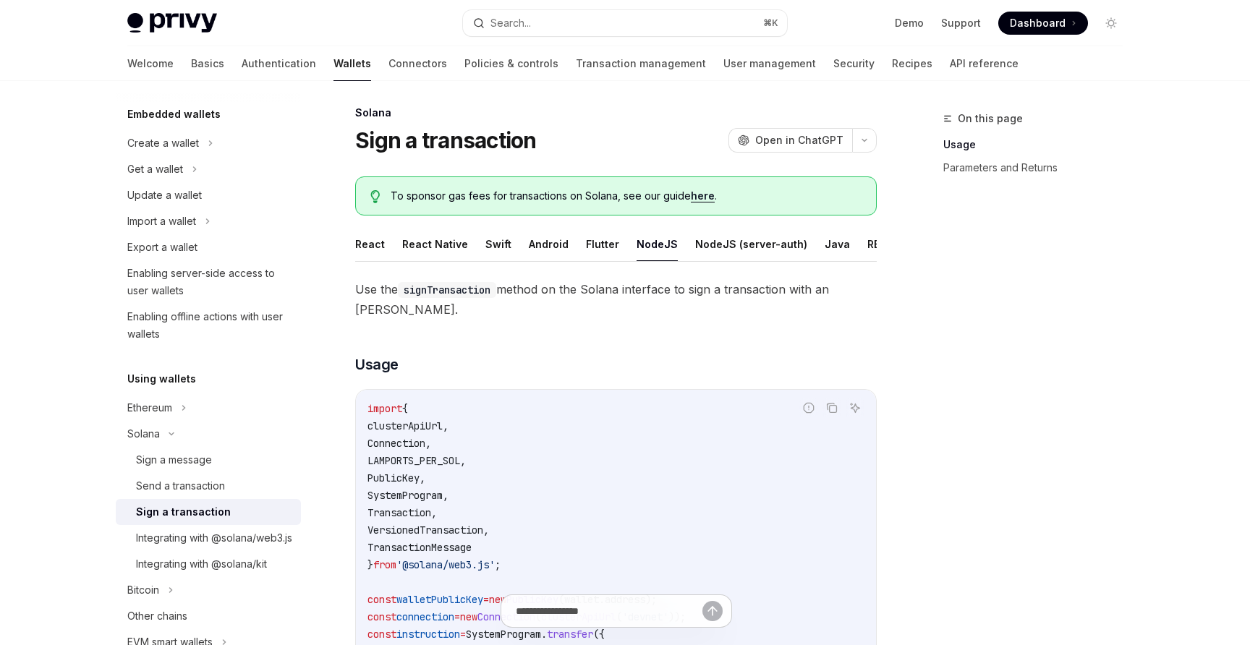
scroll to position [0, 0]
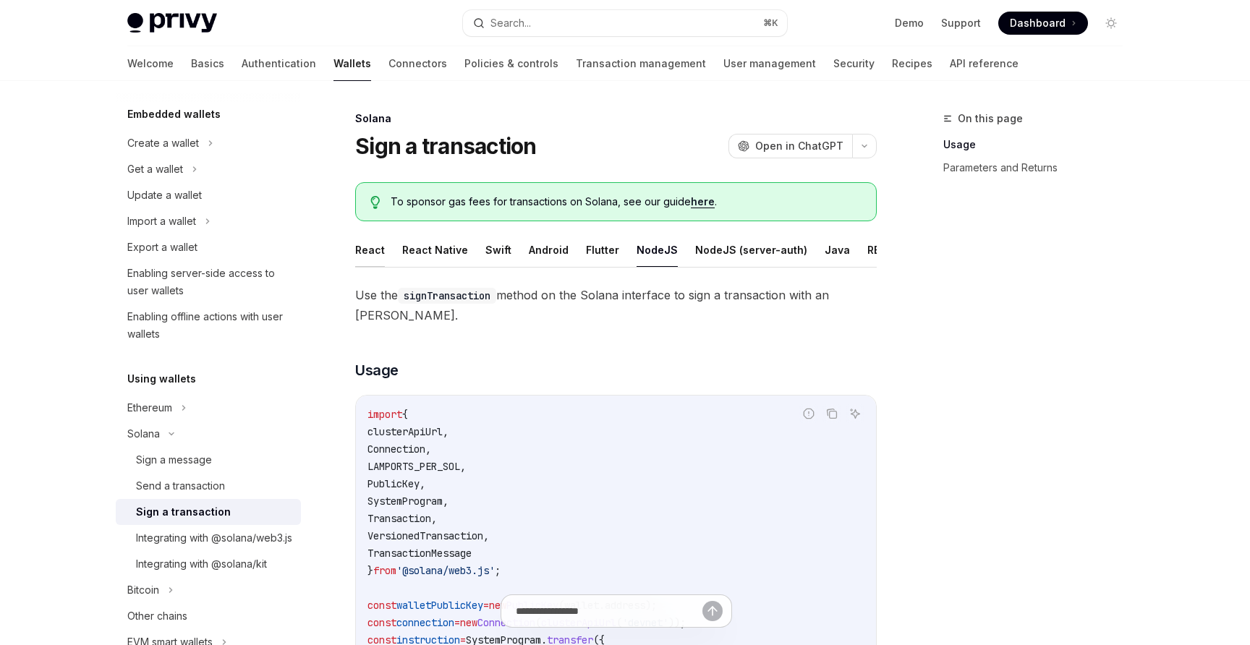
click at [371, 256] on button "React" at bounding box center [370, 250] width 30 height 34
type textarea "*"
